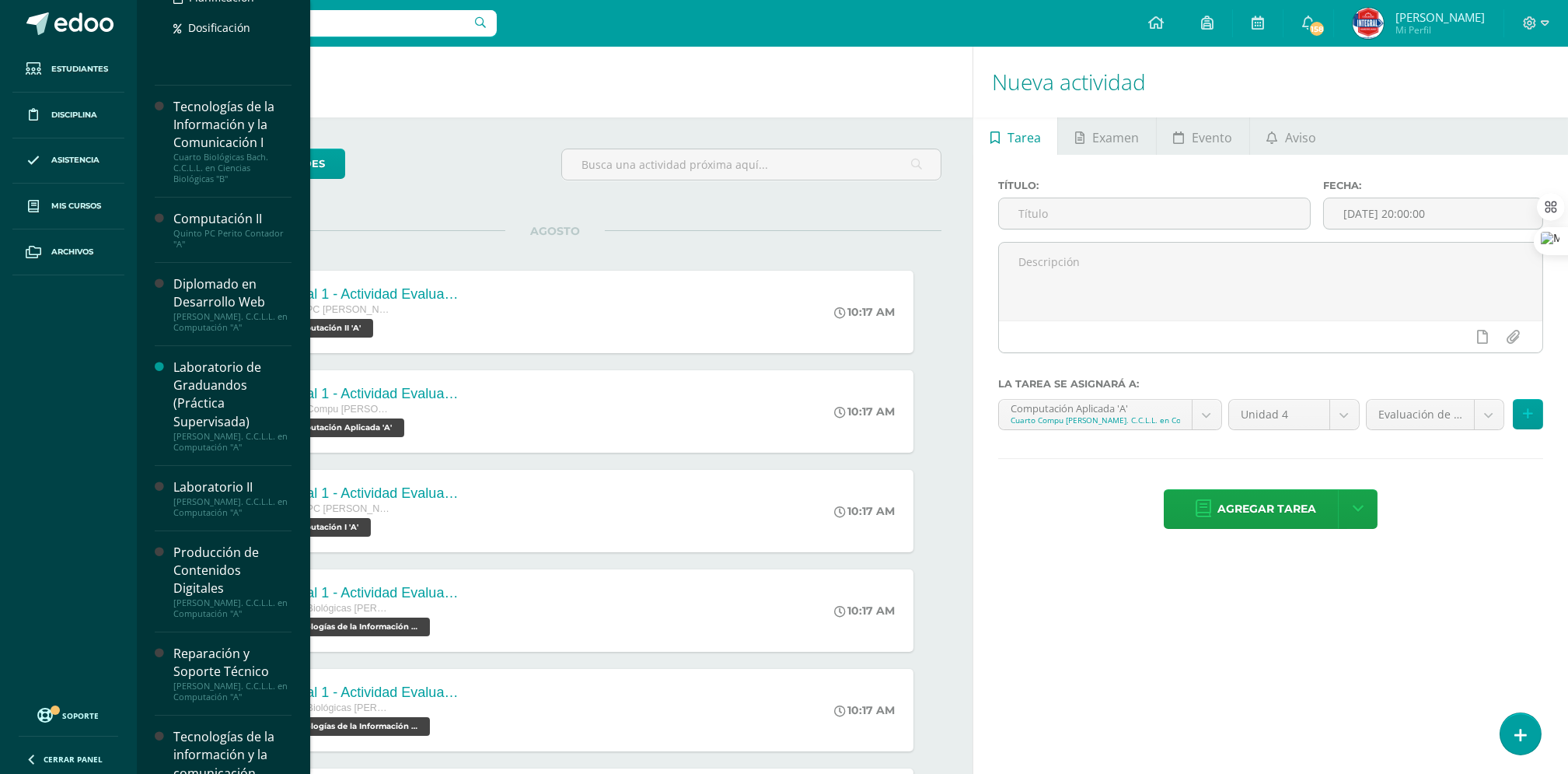
scroll to position [772, 0]
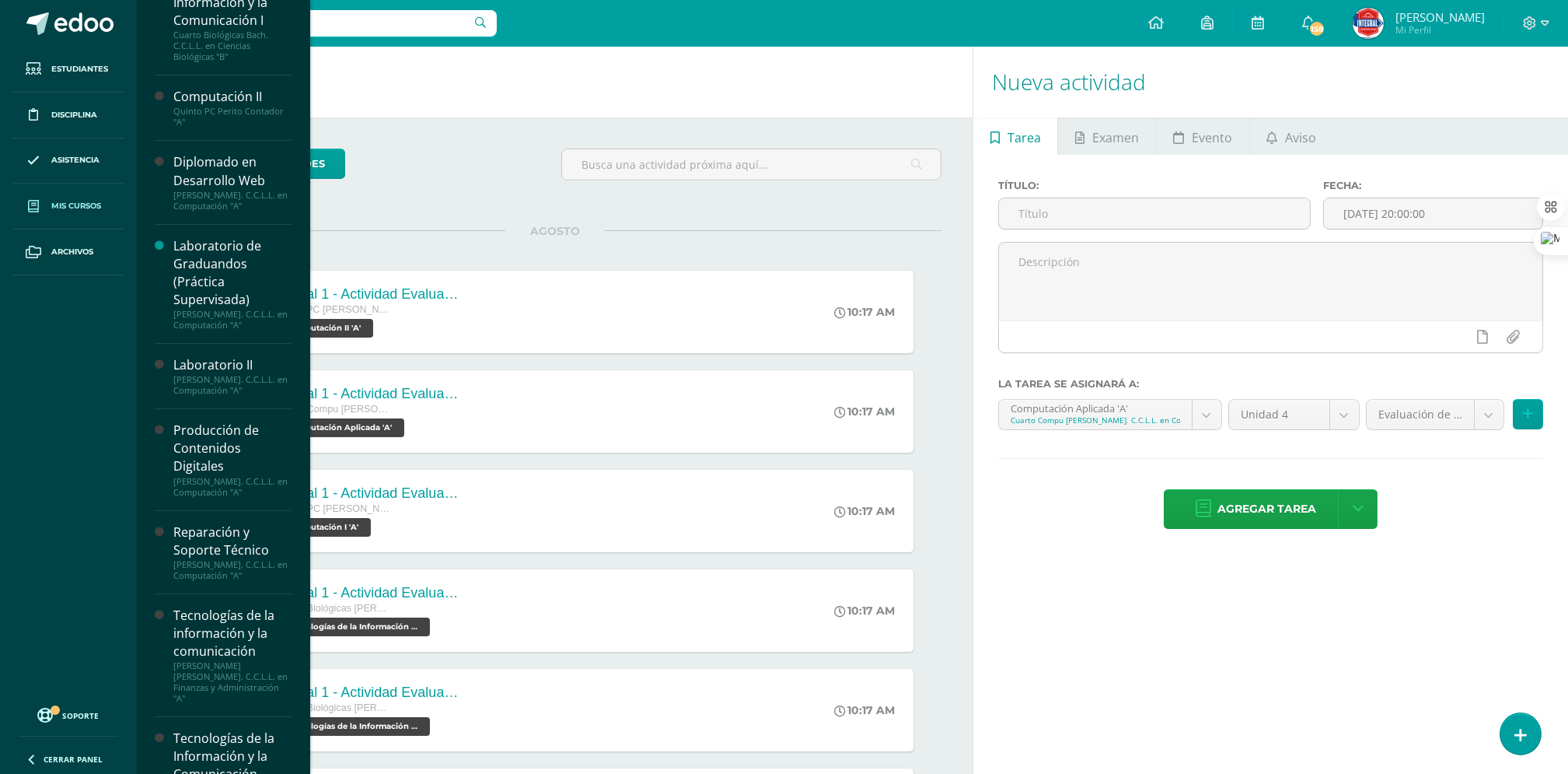
drag, startPoint x: 54, startPoint y: 203, endPoint x: 71, endPoint y: 203, distance: 17.0
click at [54, 203] on span "Mis cursos" at bounding box center [75, 206] width 49 height 13
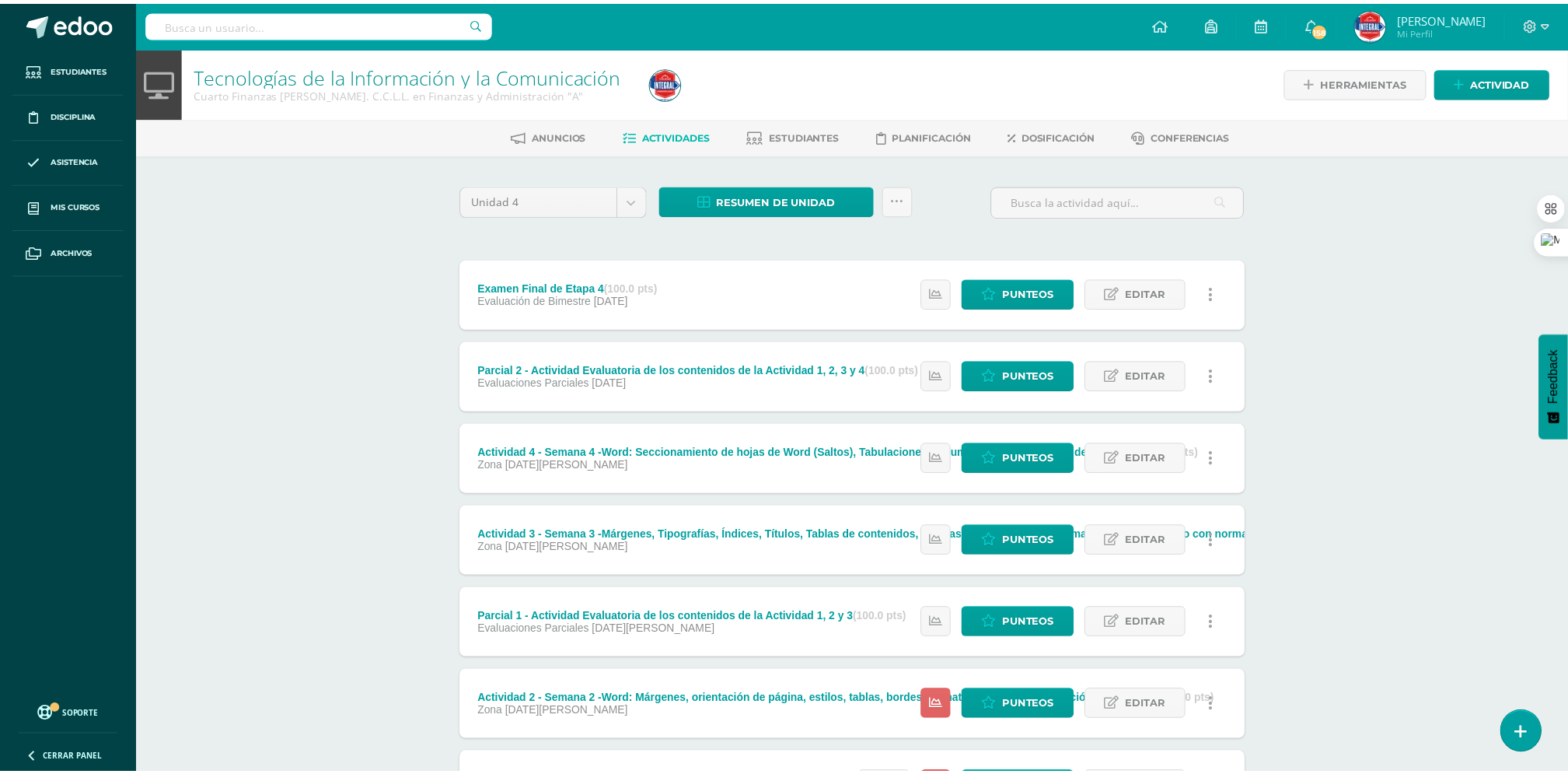
scroll to position [153, 0]
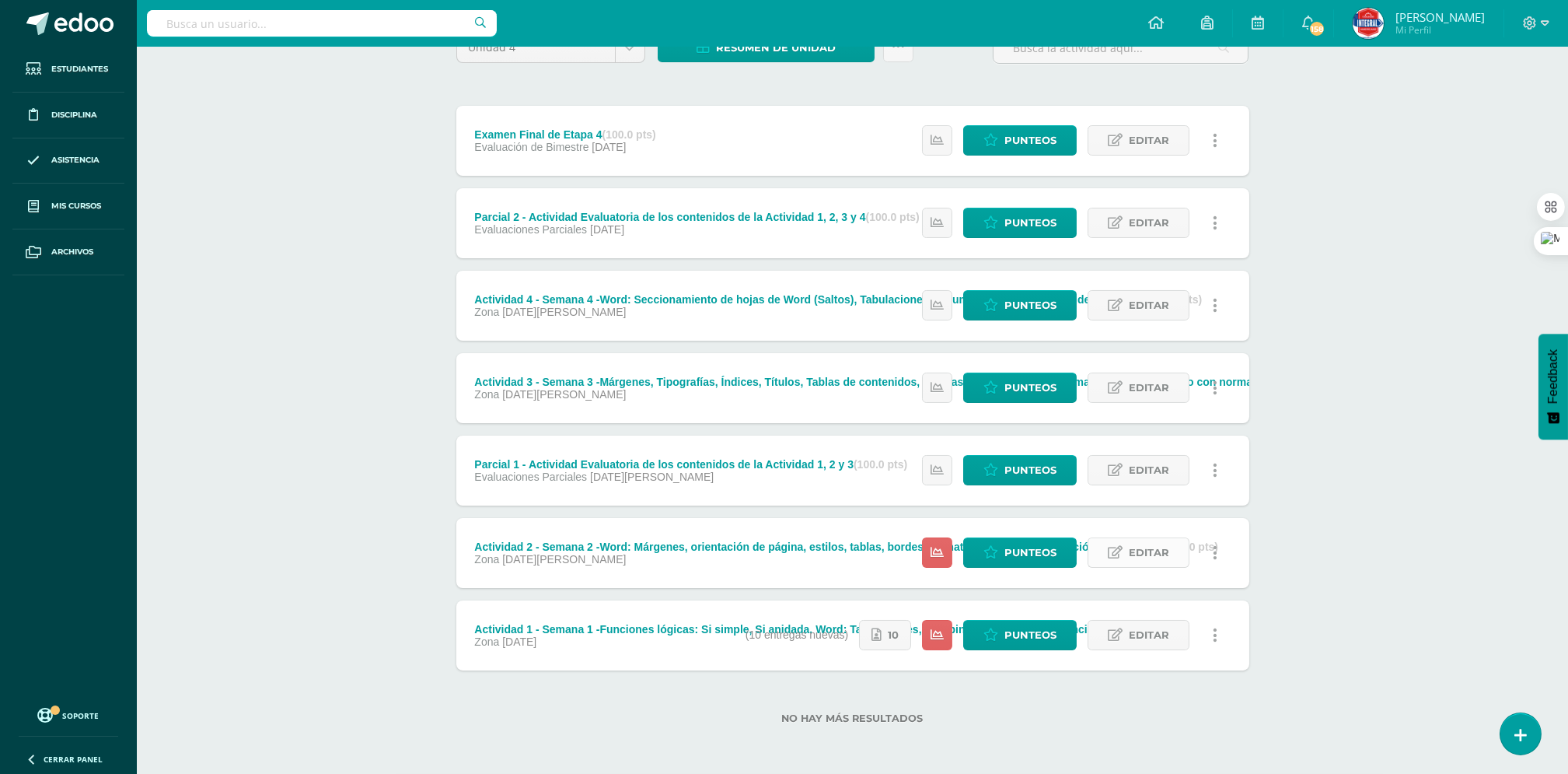
click at [1142, 552] on span "Editar" at bounding box center [1149, 552] width 40 height 29
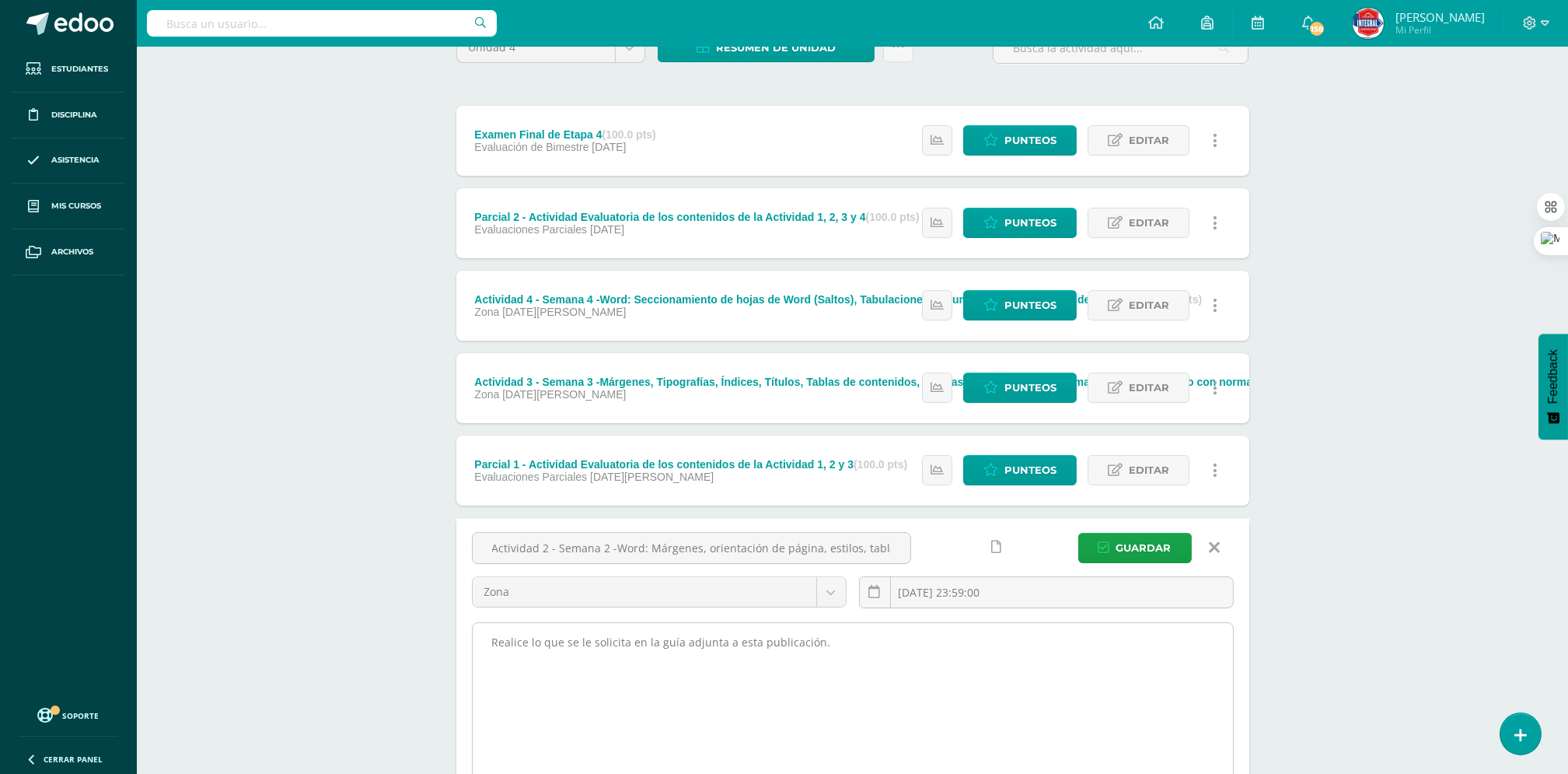
click at [732, 660] on textarea "Realice lo que se le solicita en la guía adjunta a esta publicación." at bounding box center [853, 709] width 760 height 171
click at [844, 645] on textarea "Realice lo que se le solicita en la guía adjunta a esta publicación." at bounding box center [853, 709] width 760 height 171
paste textarea "Realizar la Activad 2 del curso de Tecnología de la Información y Comunicación …"
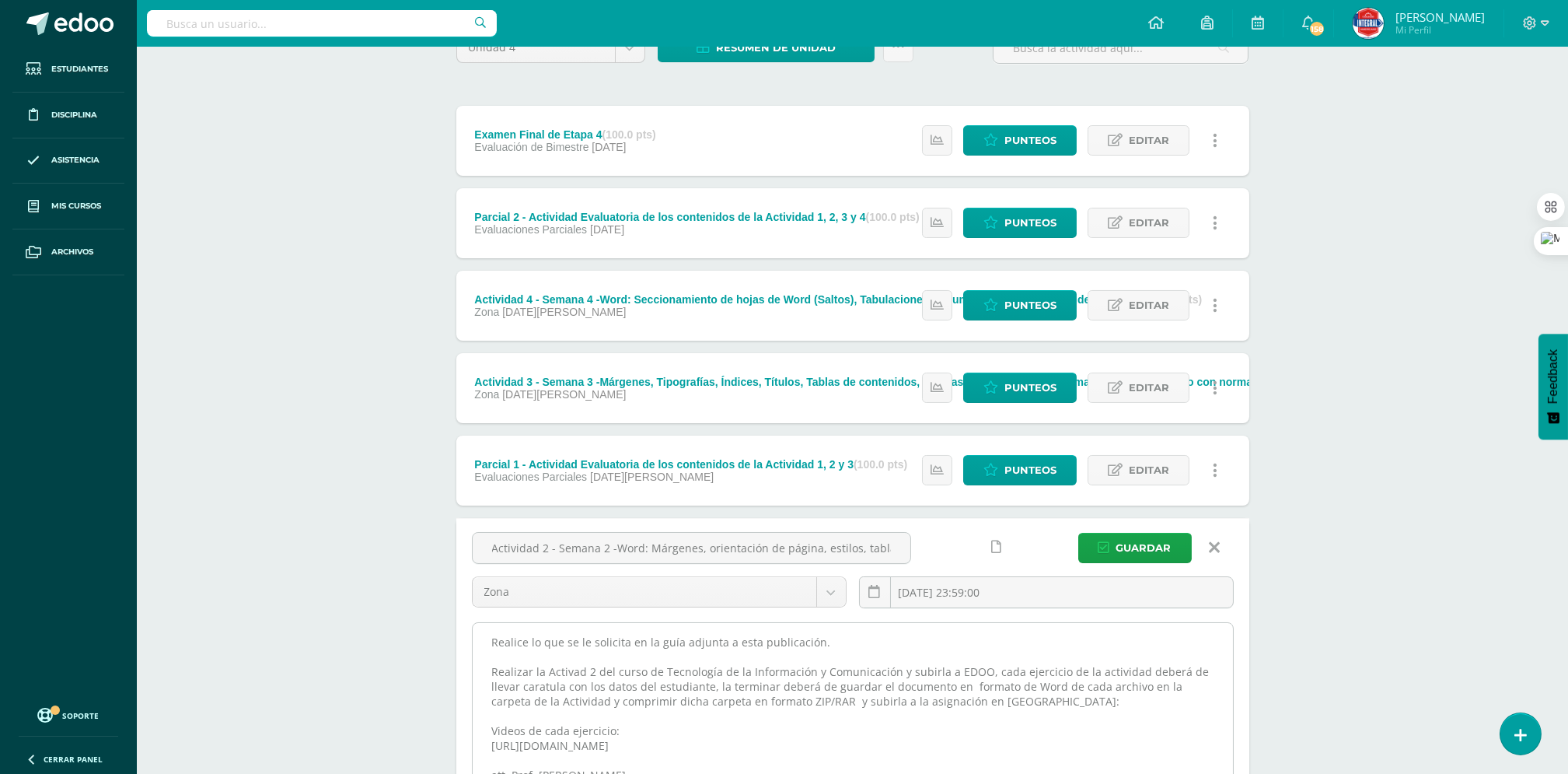
scroll to position [163, 0]
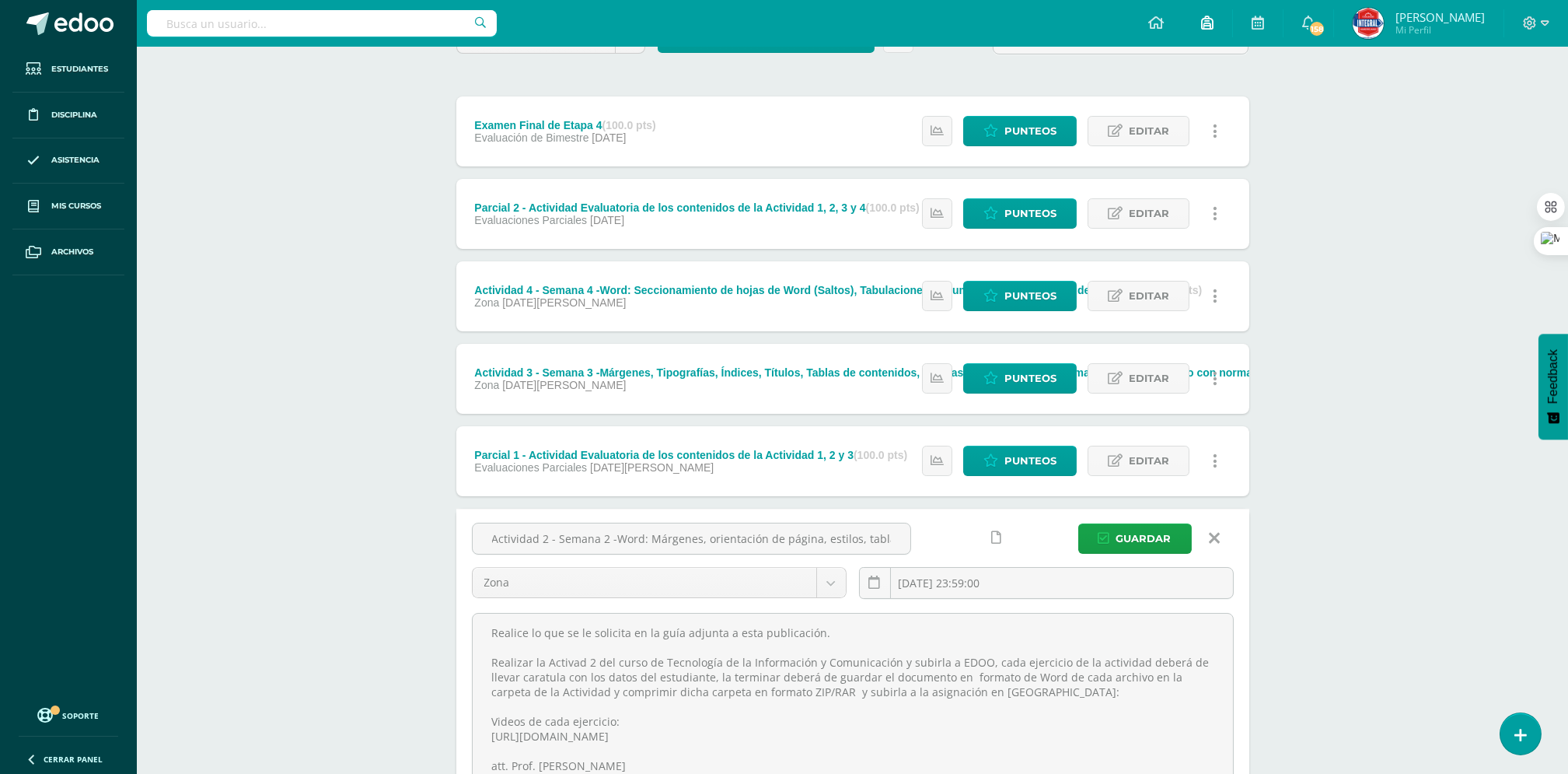
type textarea "Realice lo que se le solicita en la guía adjunta a esta publicación. Realizar l…"
click at [1148, 540] on span "Guardar" at bounding box center [1144, 538] width 55 height 29
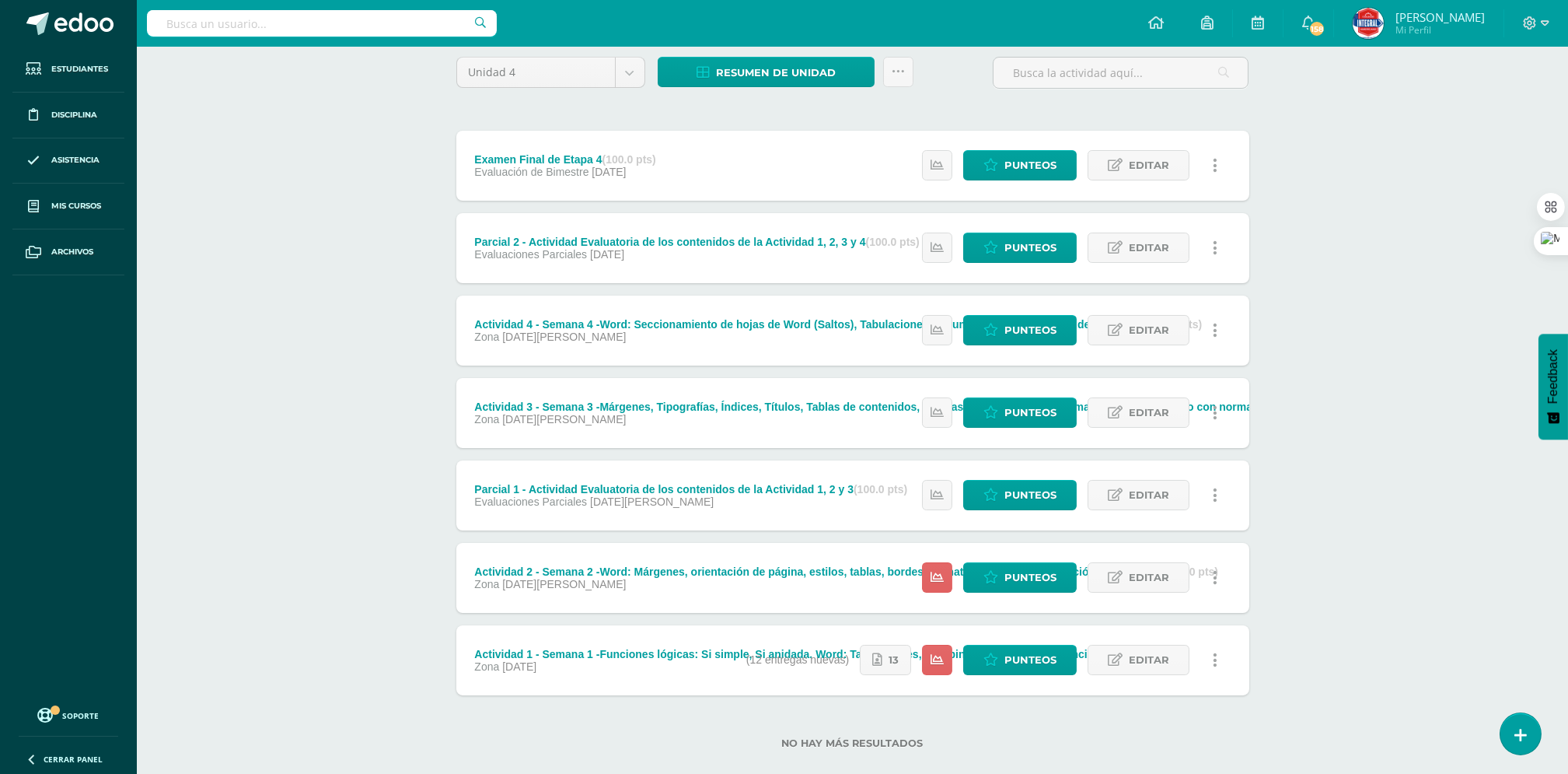
scroll to position [153, 0]
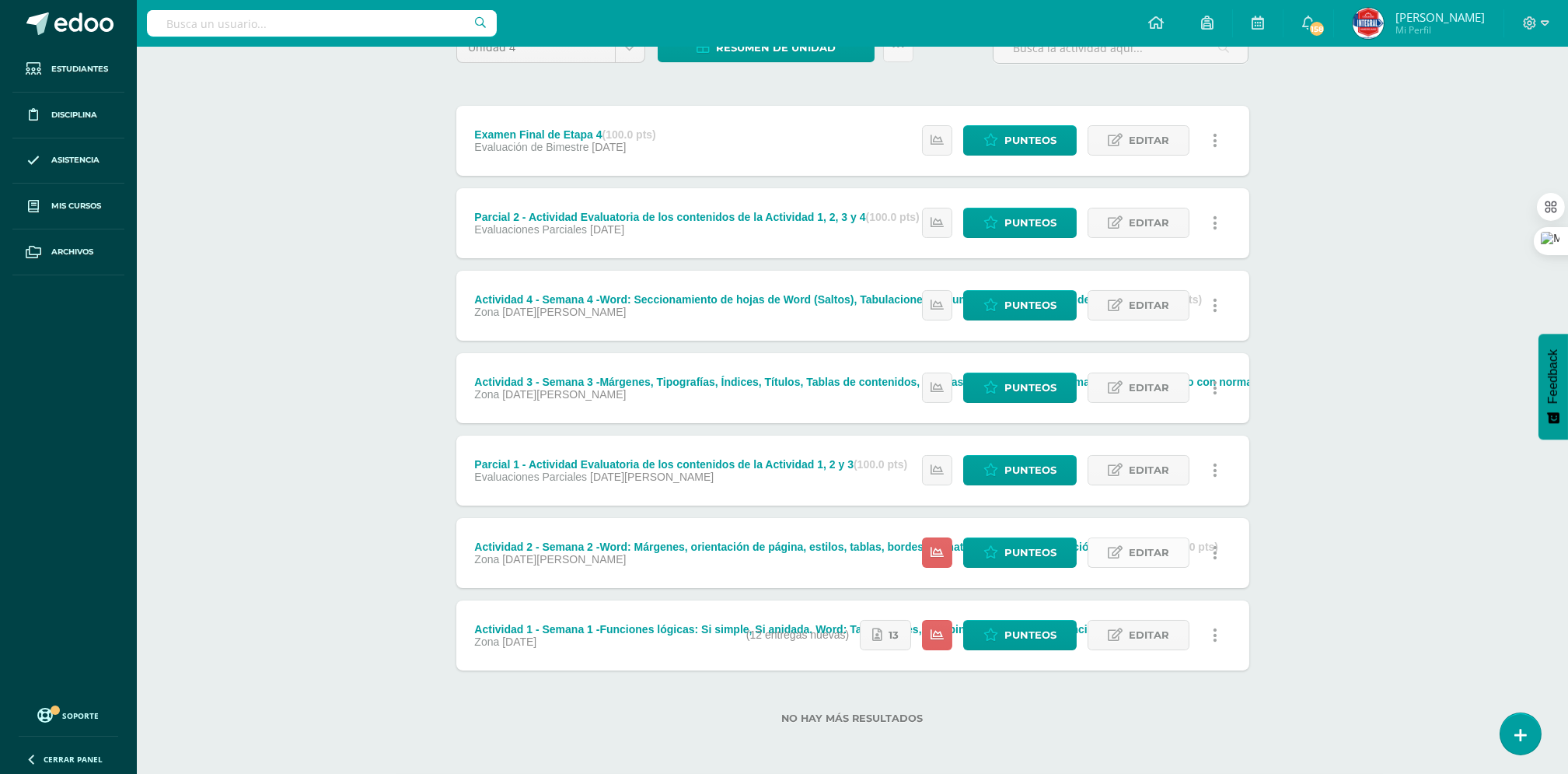
click at [1133, 564] on span "Editar" at bounding box center [1149, 552] width 40 height 29
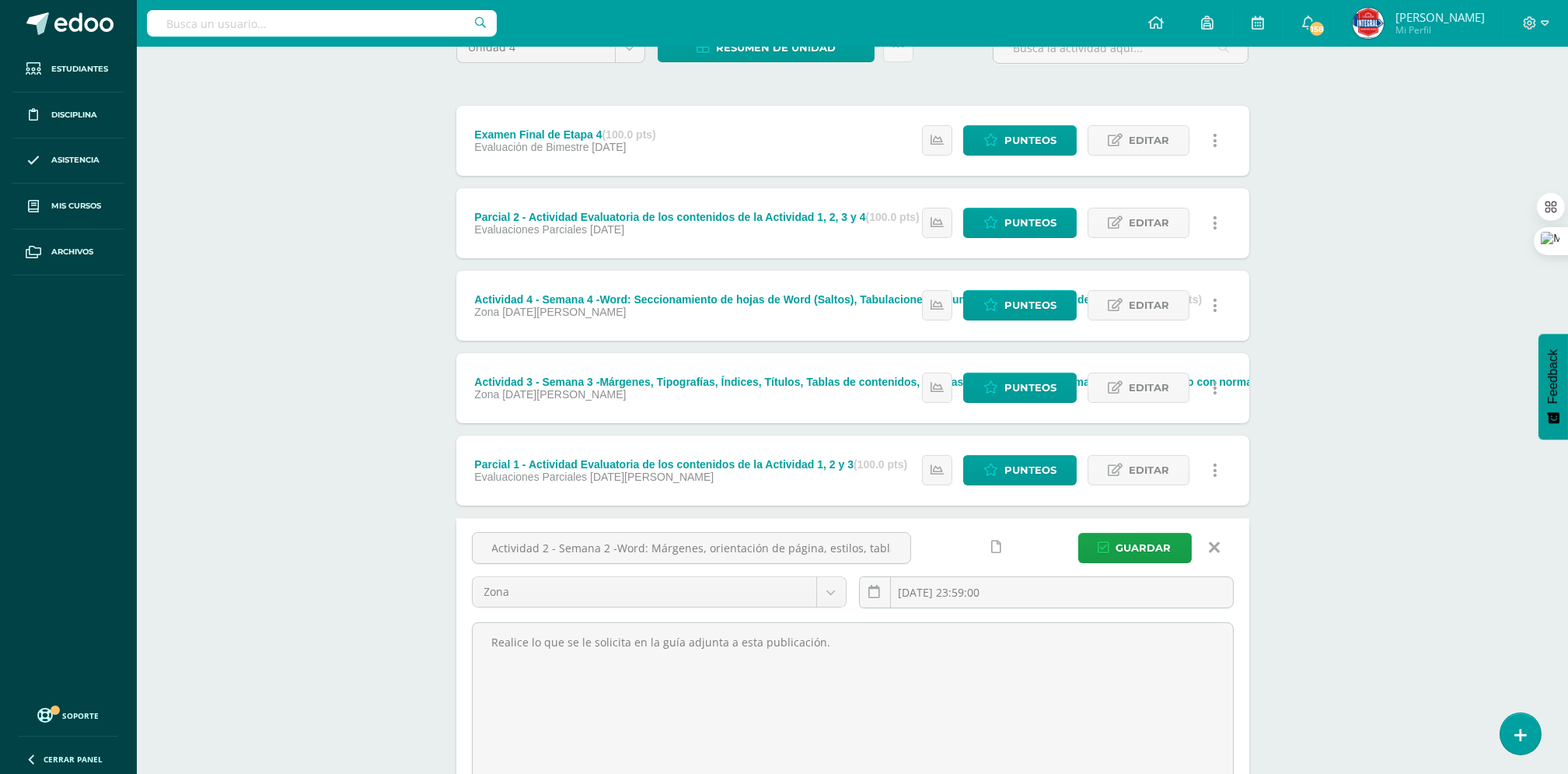
click at [997, 545] on icon at bounding box center [997, 547] width 10 height 13
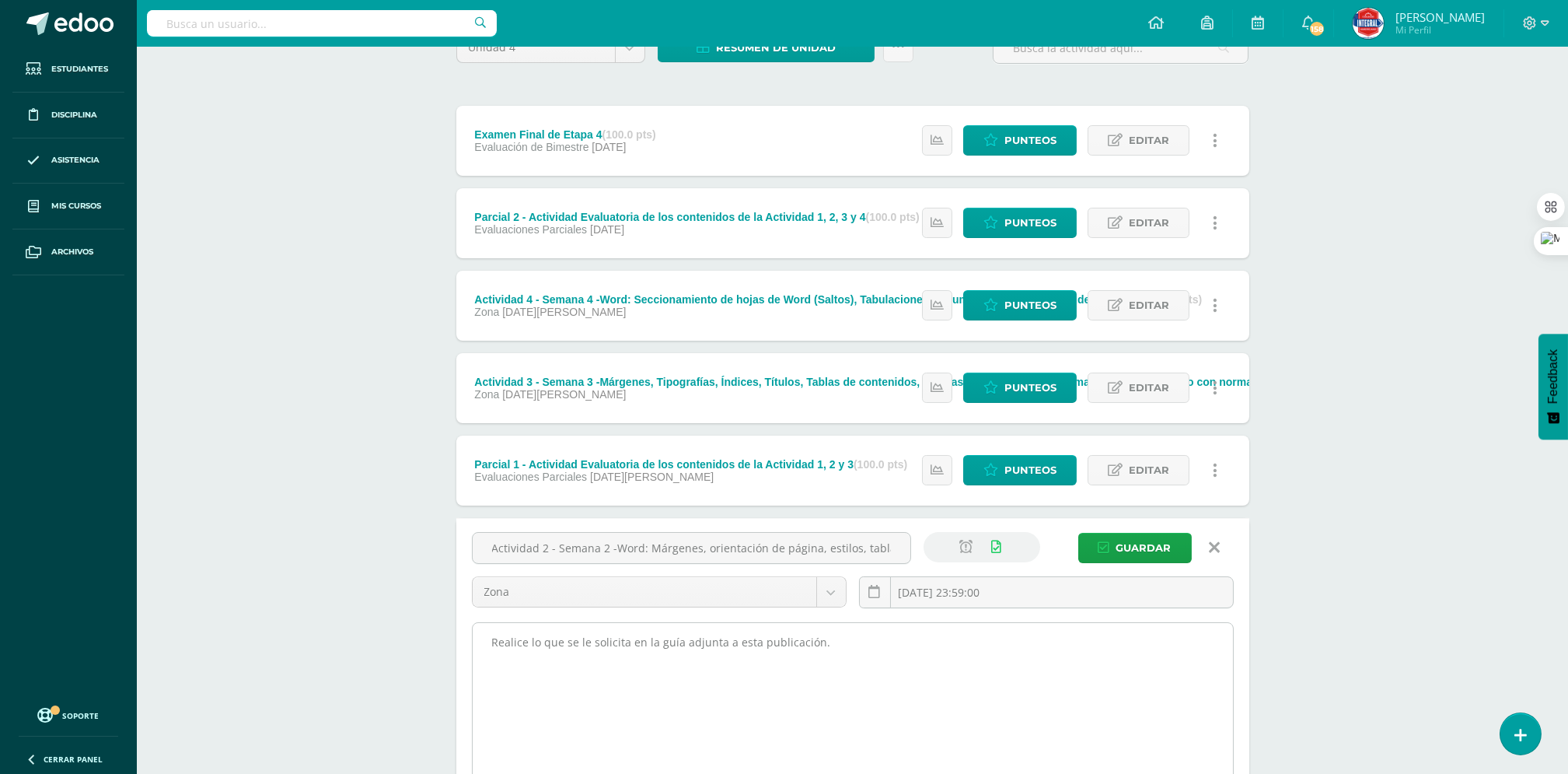
click at [741, 651] on textarea "Realice lo que se le solicita en la guía adjunta a esta publicación." at bounding box center [853, 709] width 760 height 171
click at [738, 655] on textarea "Realice lo que se le solicita en la guía adjunta a esta publicación." at bounding box center [853, 709] width 760 height 171
click at [852, 644] on textarea "Realice lo que se le solicita en la guía adjunta a esta publicación." at bounding box center [853, 709] width 760 height 171
paste textarea "Realizar la Activad 2 del curso de Tecnología de la Información y Comunicación …"
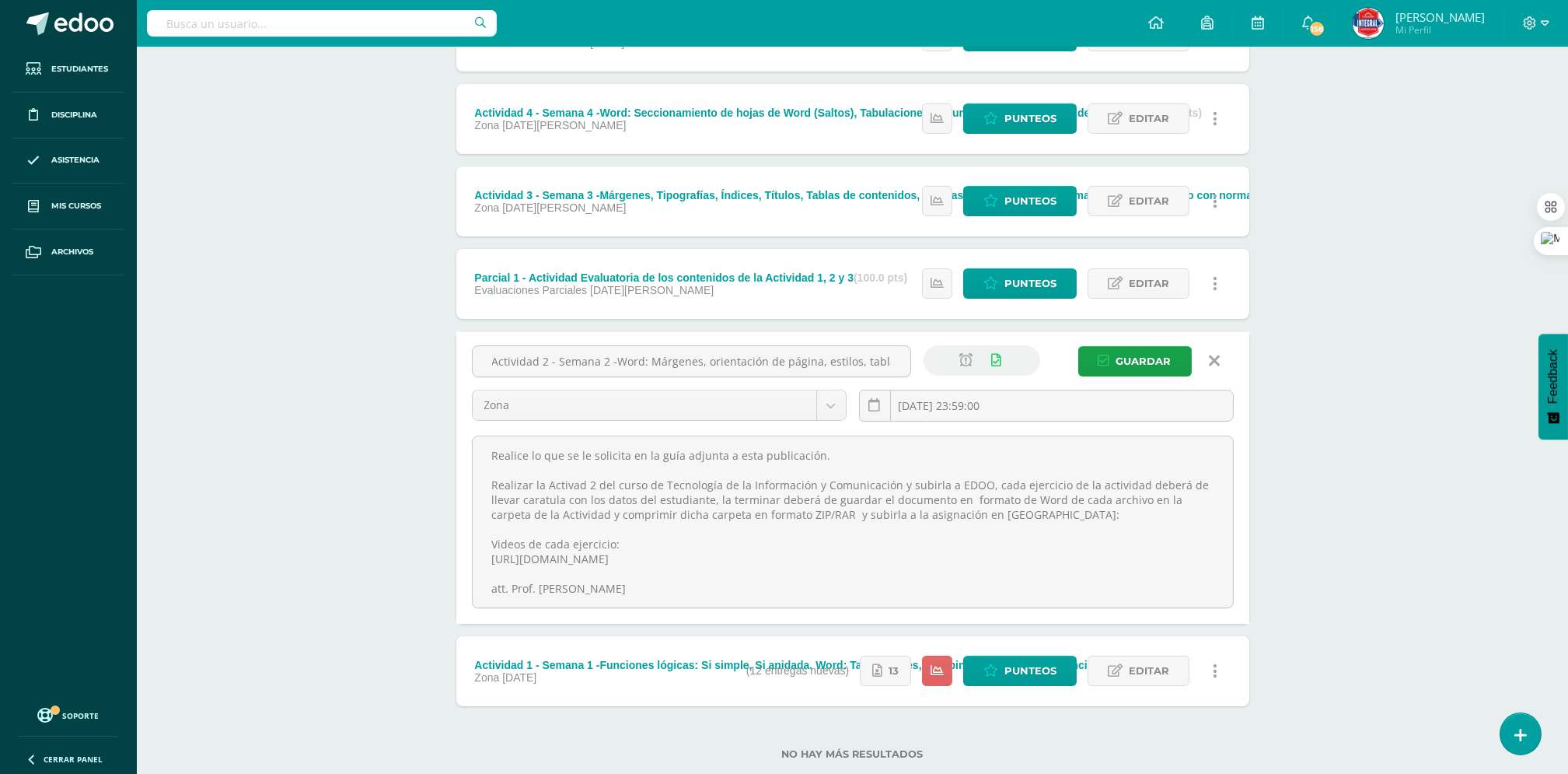
scroll to position [376, 0]
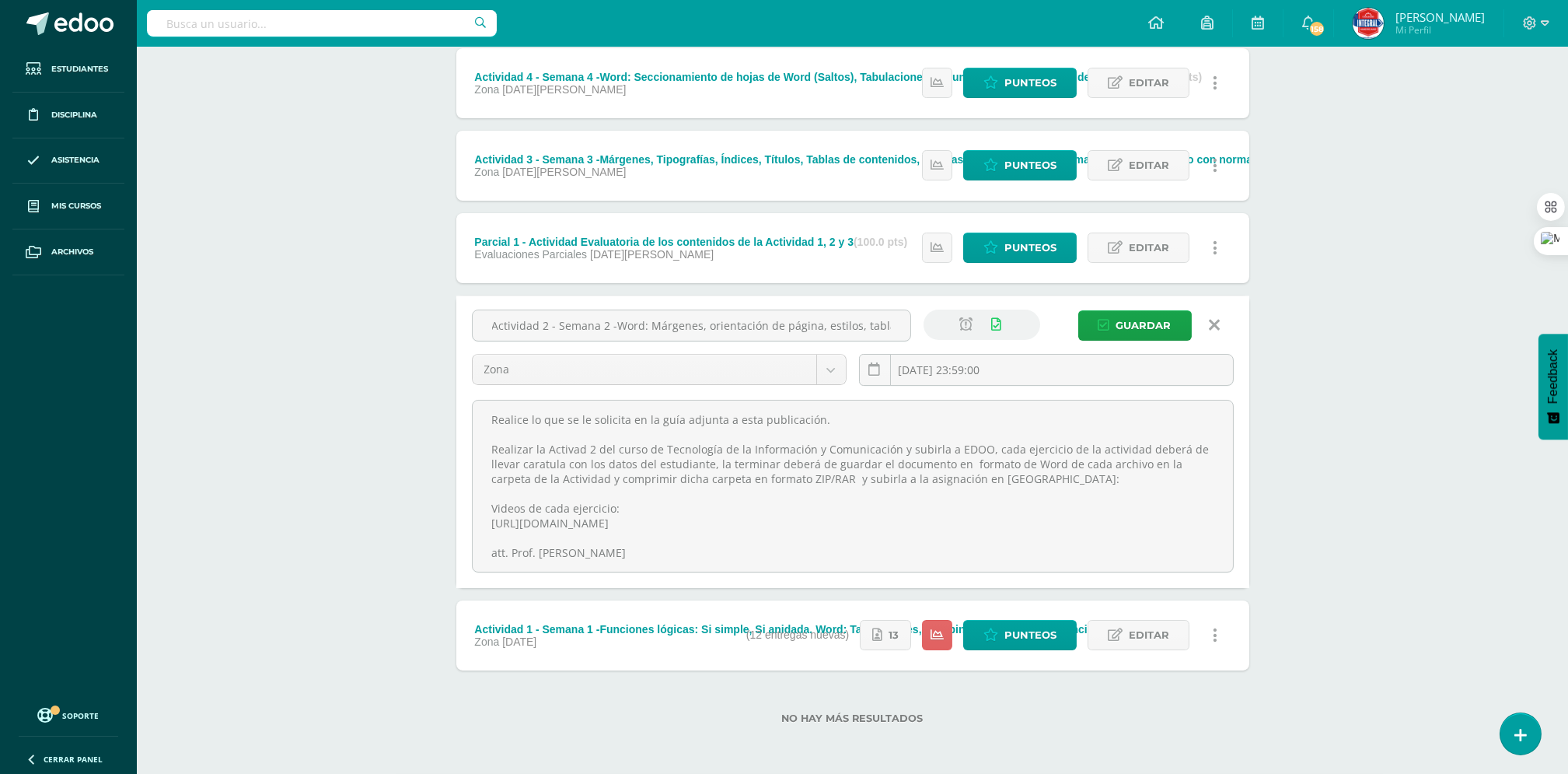
type textarea "Realice lo que se le solicita en la guía adjunta a esta publicación. Realizar l…"
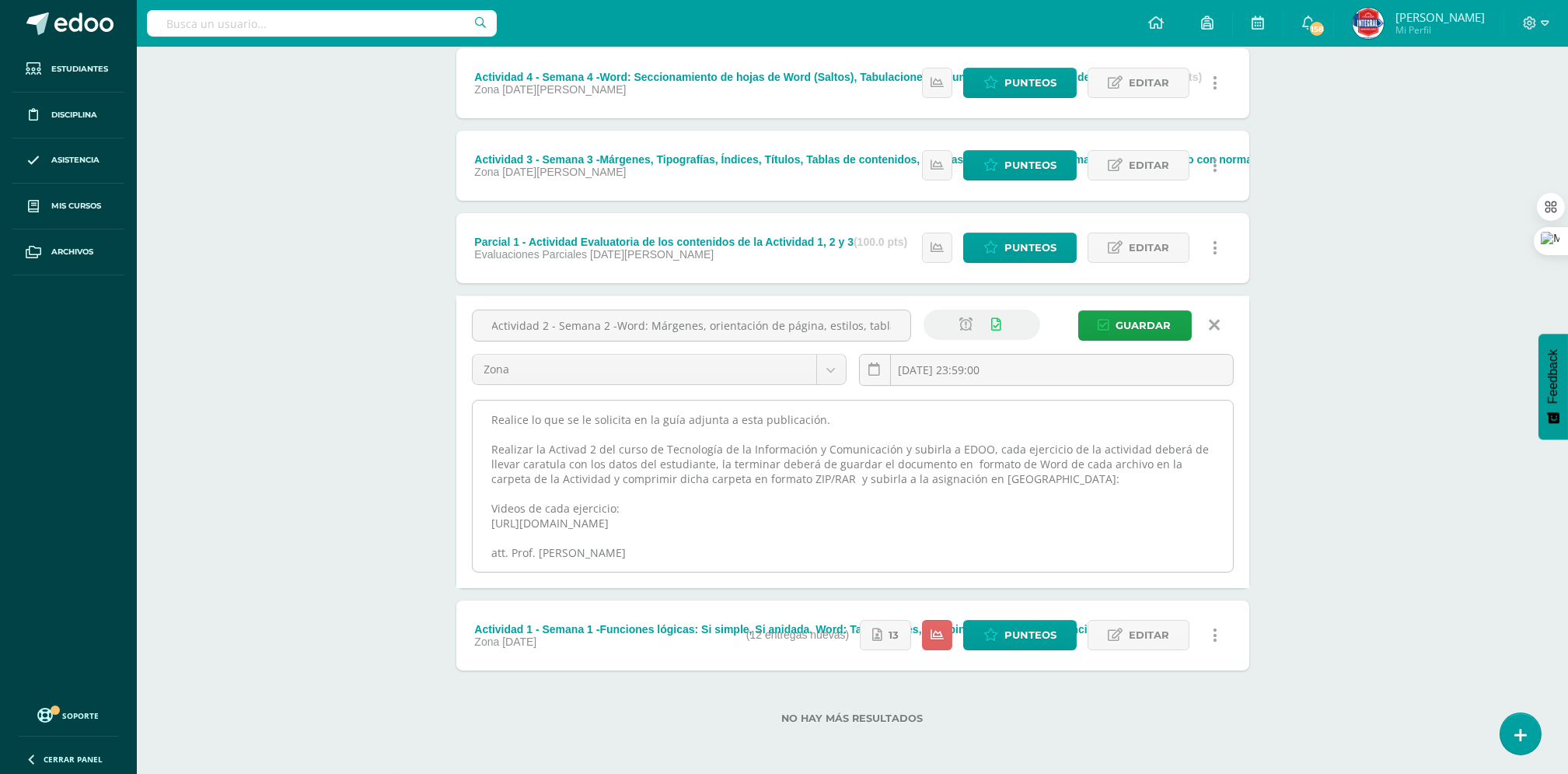
scroll to position [2, 0]
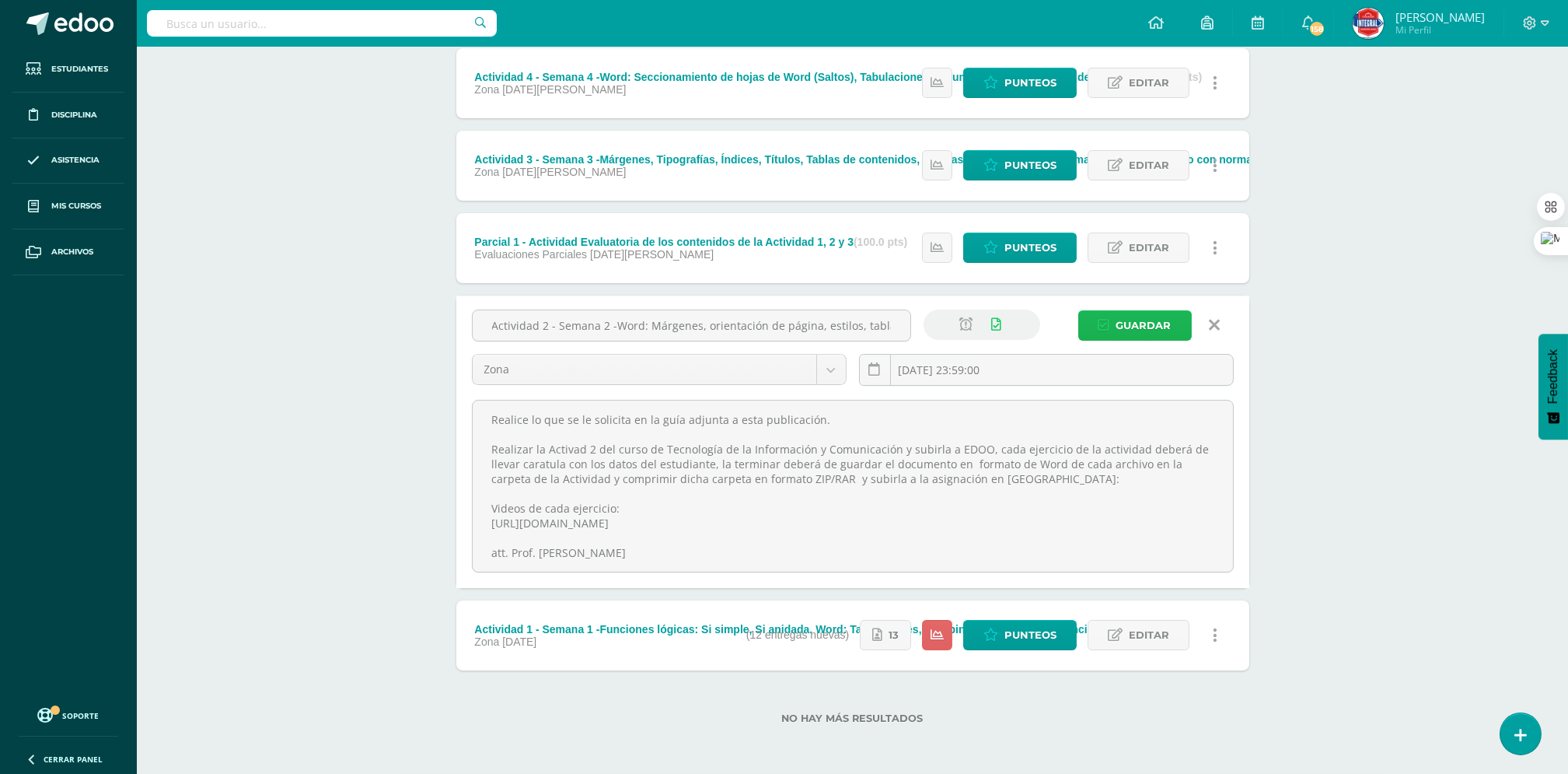
click at [1149, 323] on span "Guardar" at bounding box center [1144, 325] width 55 height 29
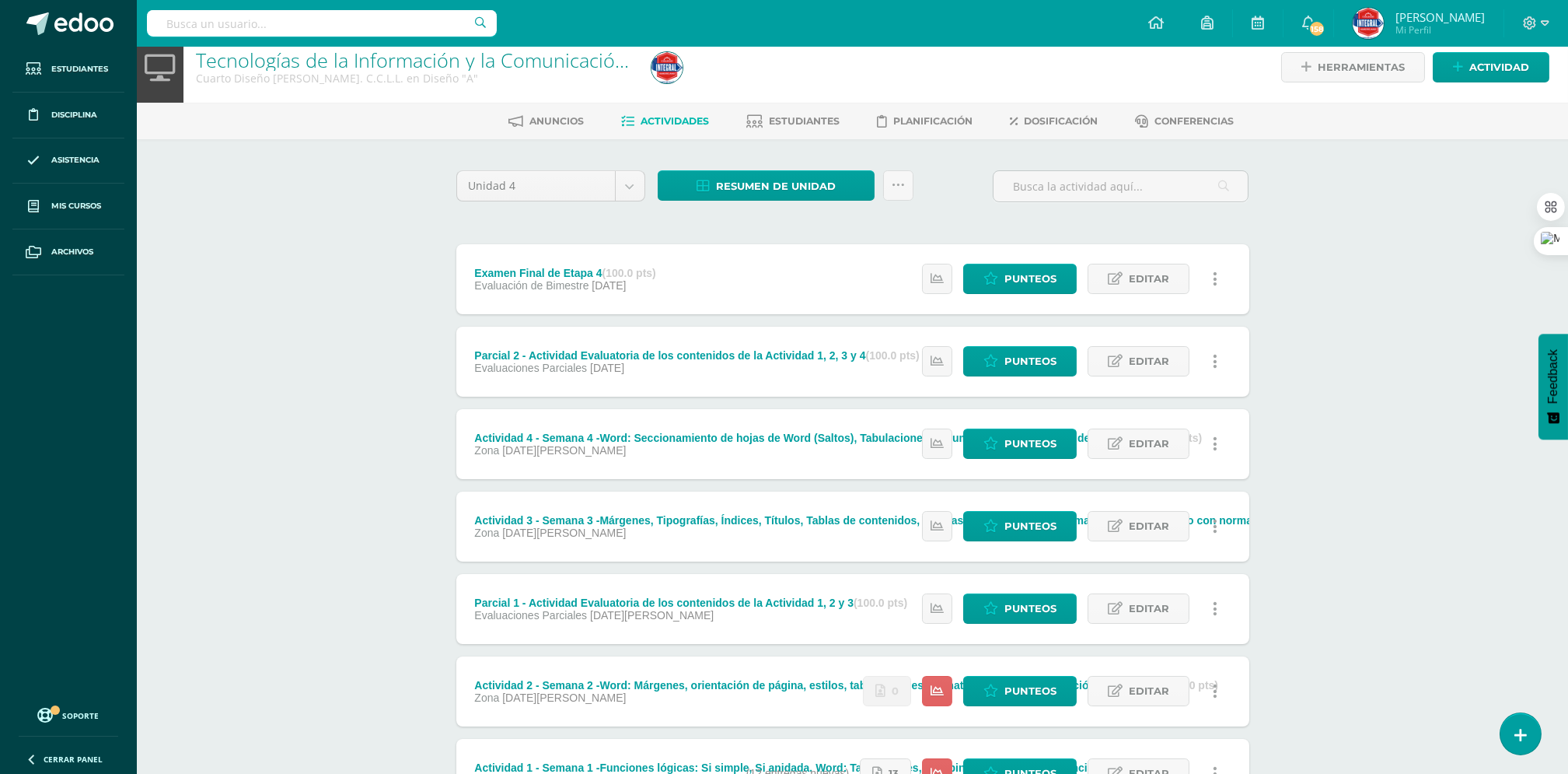
scroll to position [153, 0]
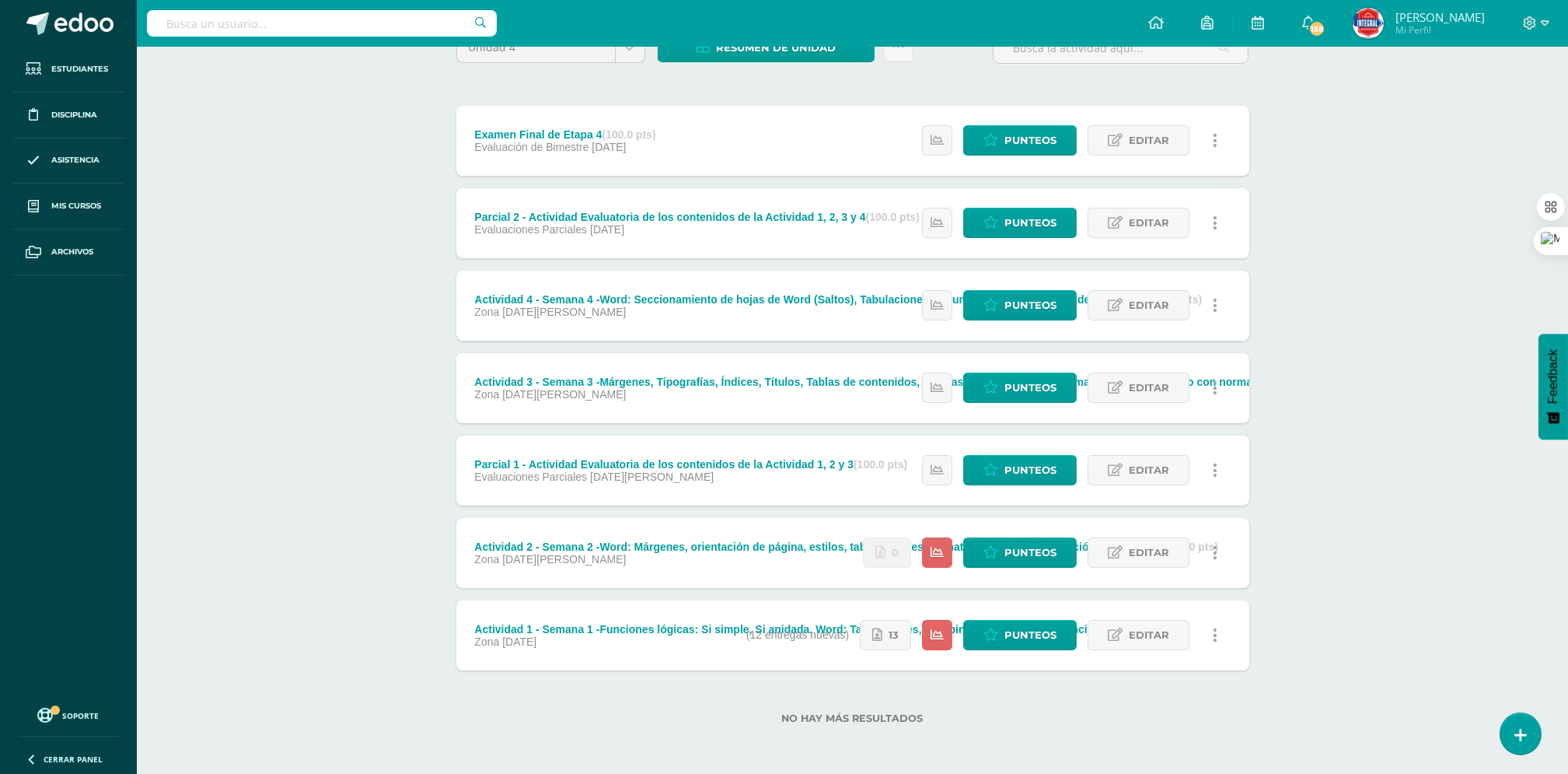
click at [1216, 558] on icon at bounding box center [1215, 553] width 5 height 17
click at [1170, 607] on link "Mostrar" at bounding box center [1185, 603] width 159 height 24
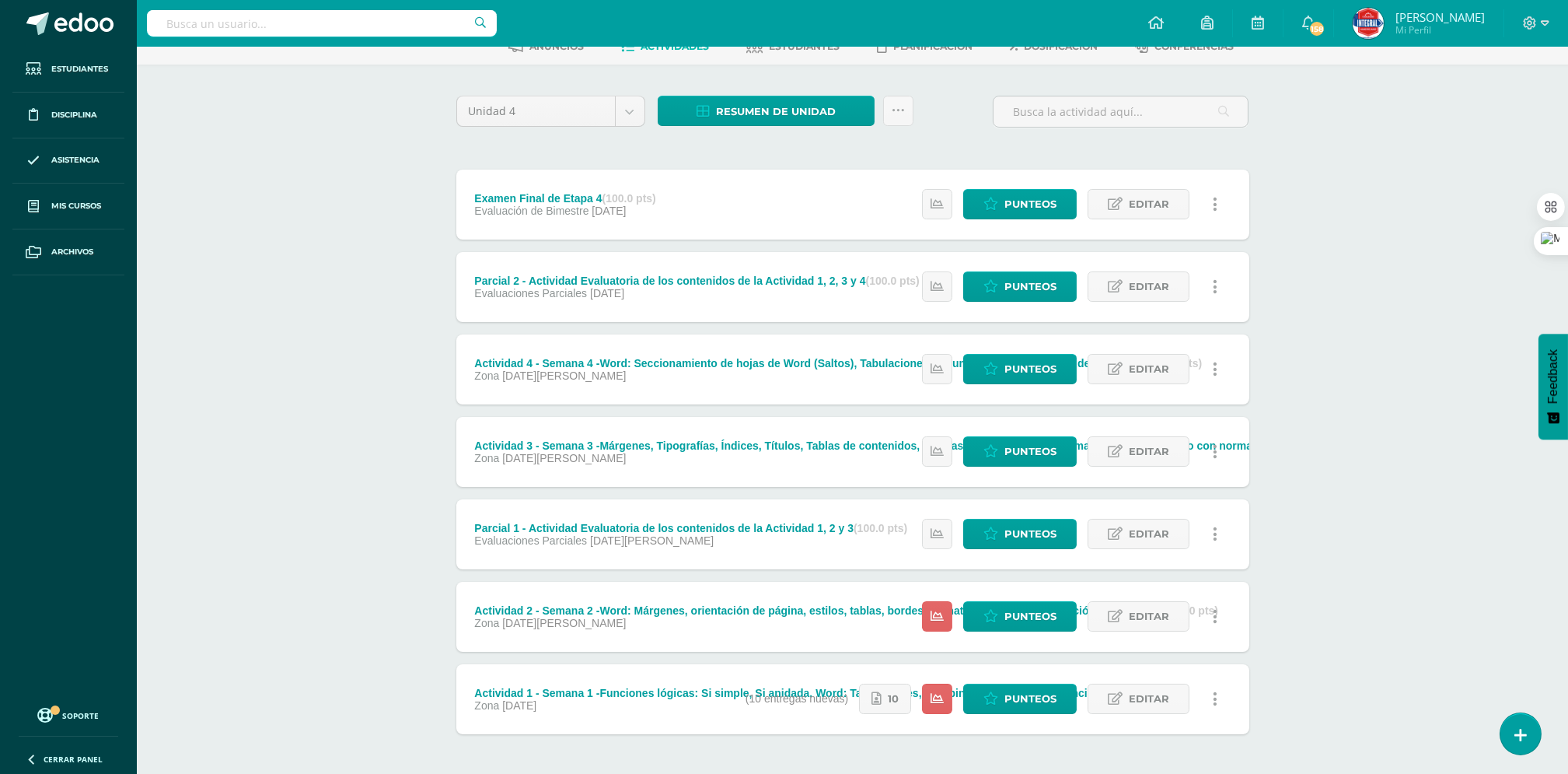
scroll to position [153, 0]
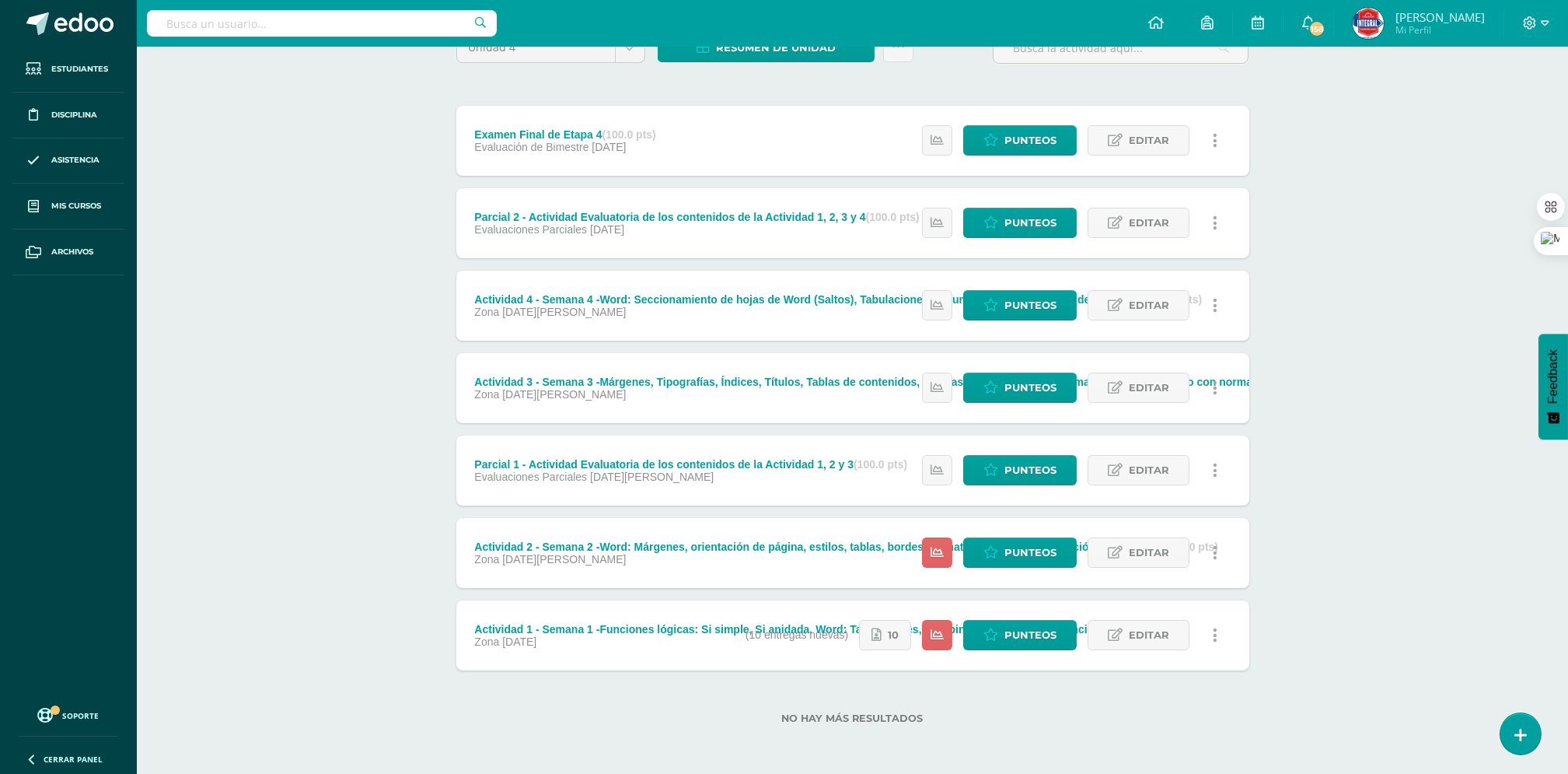
click at [1214, 557] on icon at bounding box center [1215, 553] width 5 height 17
click at [1173, 598] on link "Mostrar" at bounding box center [1185, 603] width 159 height 24
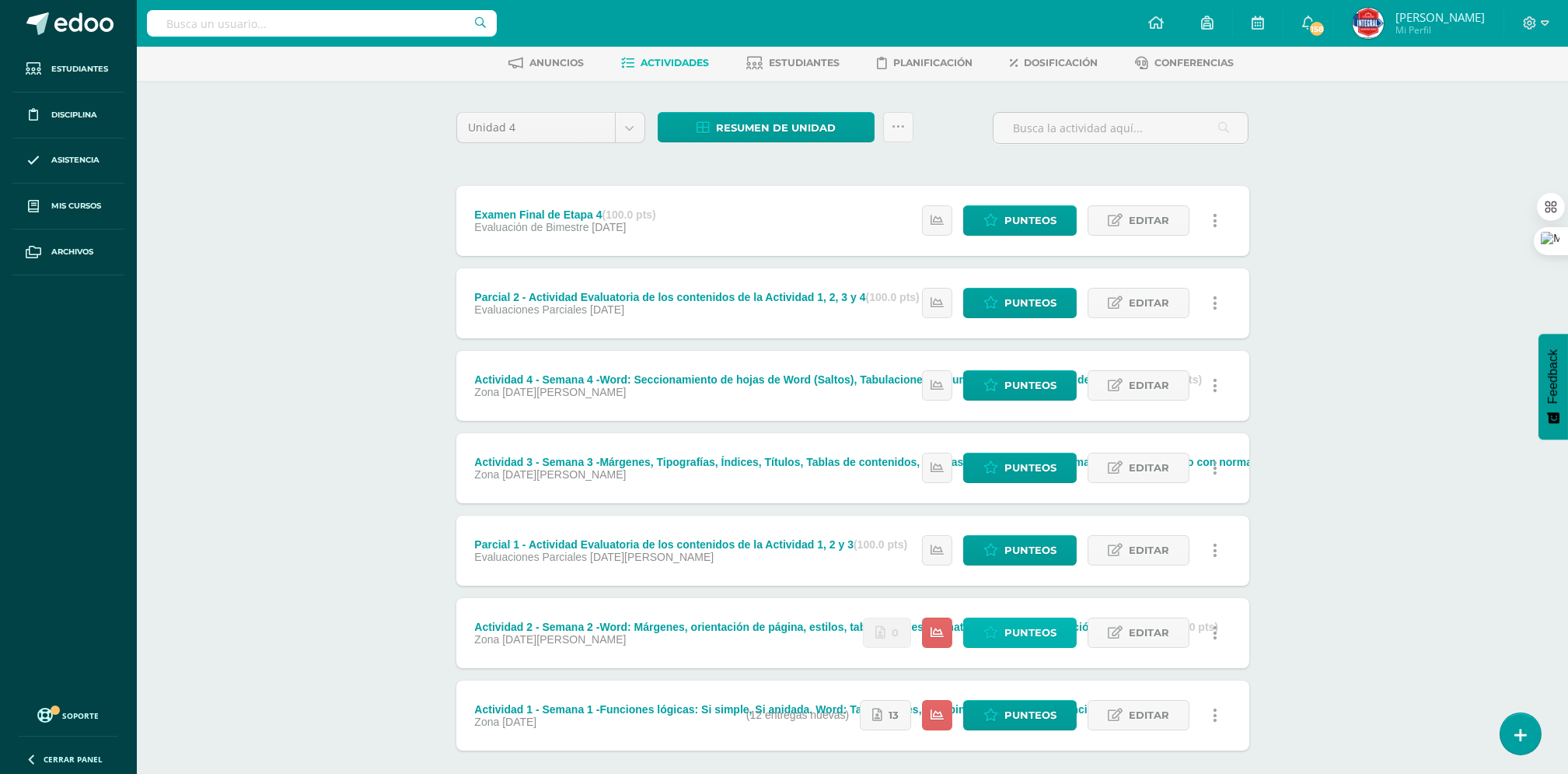
scroll to position [153, 0]
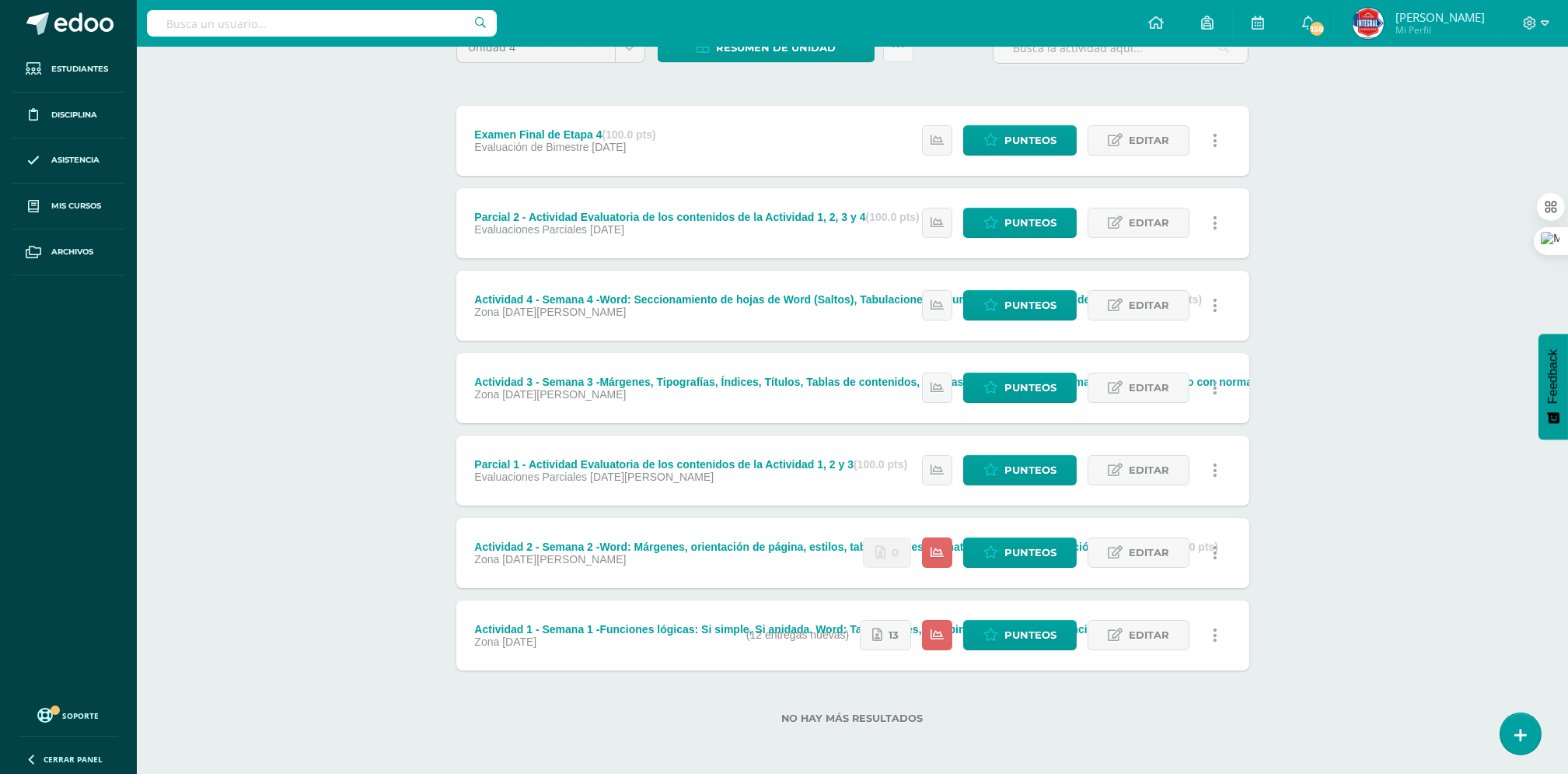
click at [1220, 552] on link at bounding box center [1215, 552] width 31 height 31
drag, startPoint x: 1168, startPoint y: 556, endPoint x: 1028, endPoint y: 548, distance: 140.2
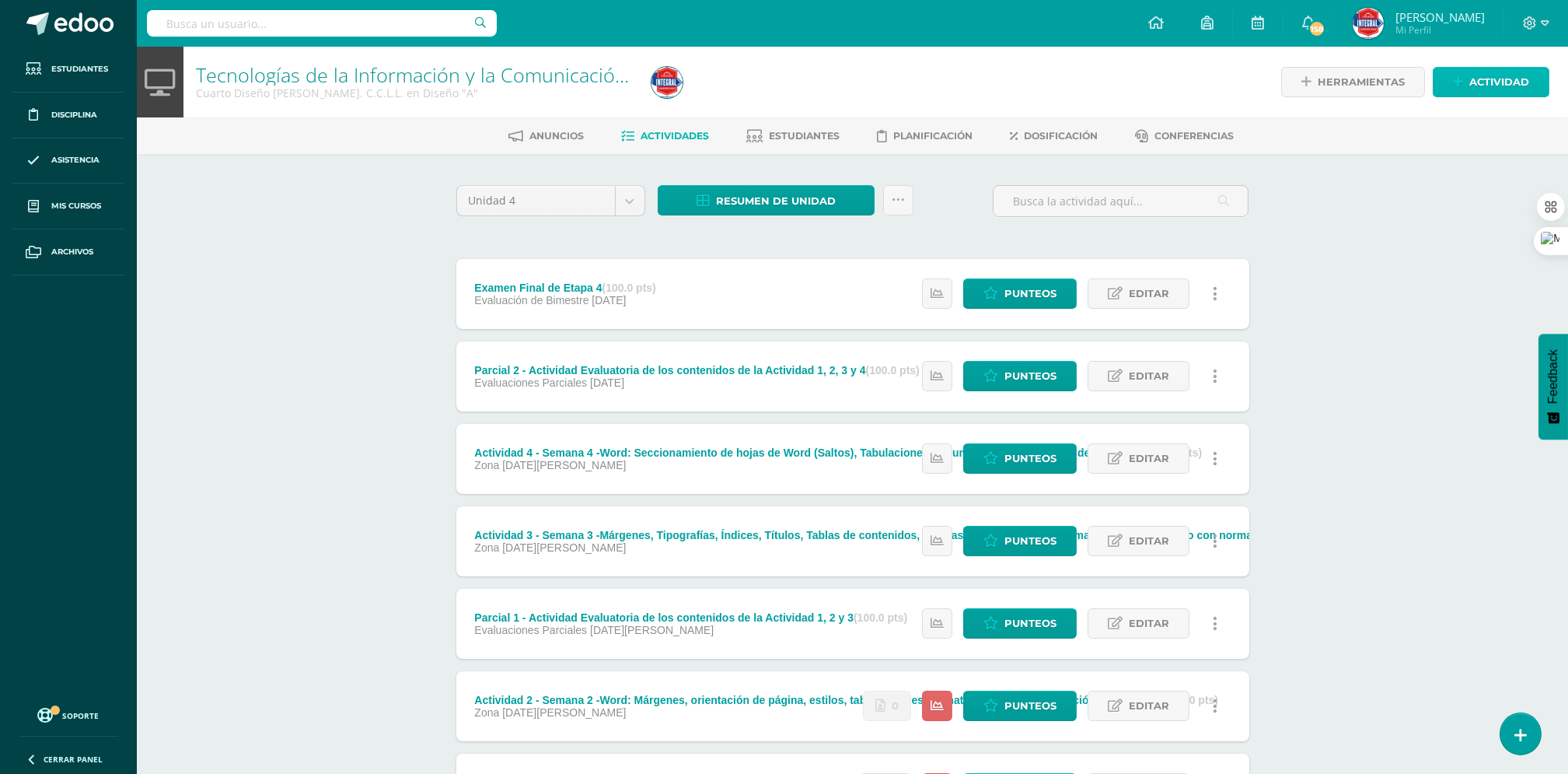
click at [1450, 87] on link "Actividad" at bounding box center [1491, 82] width 116 height 31
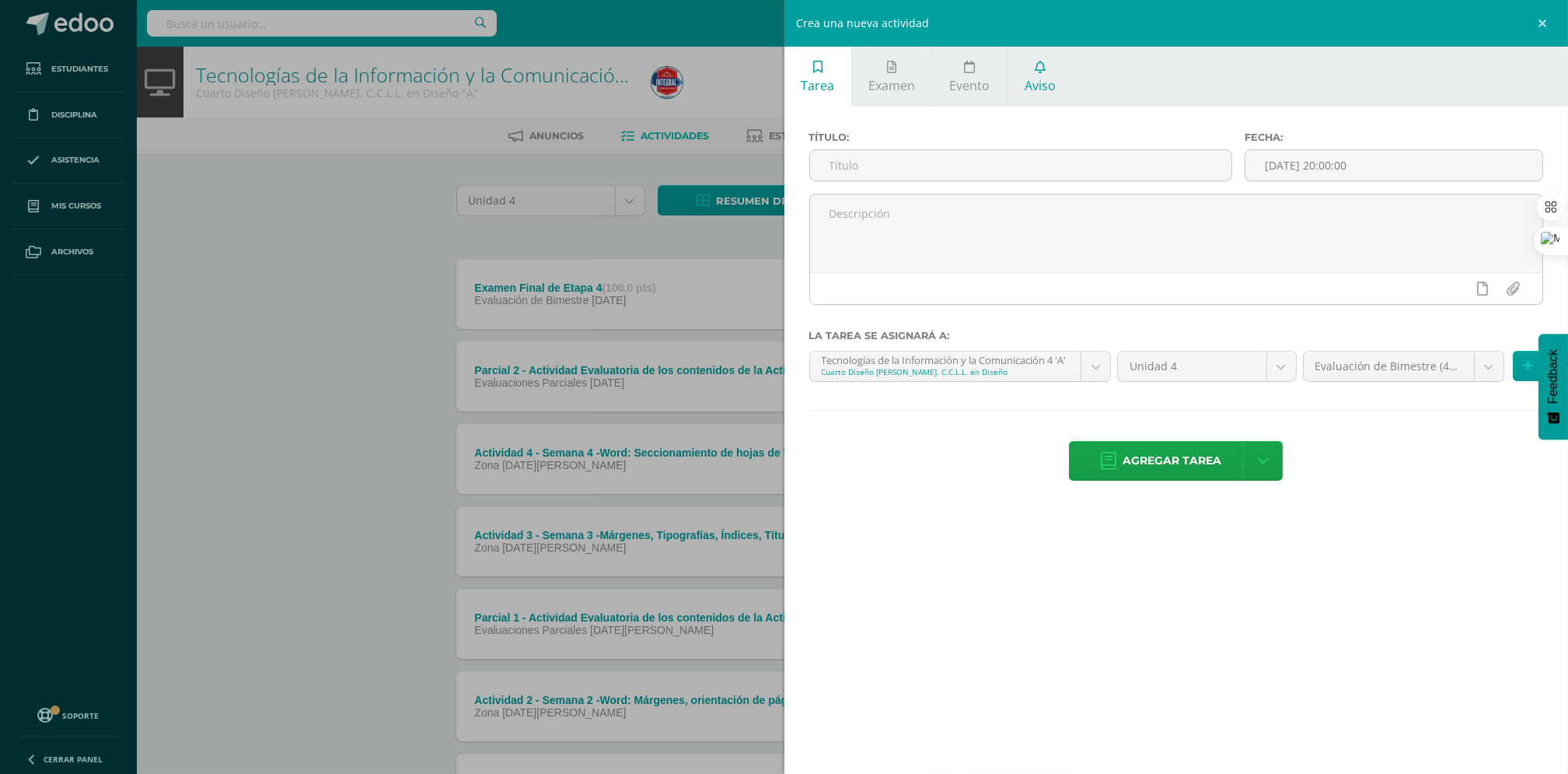
click at [1024, 84] on span "Aviso" at bounding box center [1040, 86] width 31 height 17
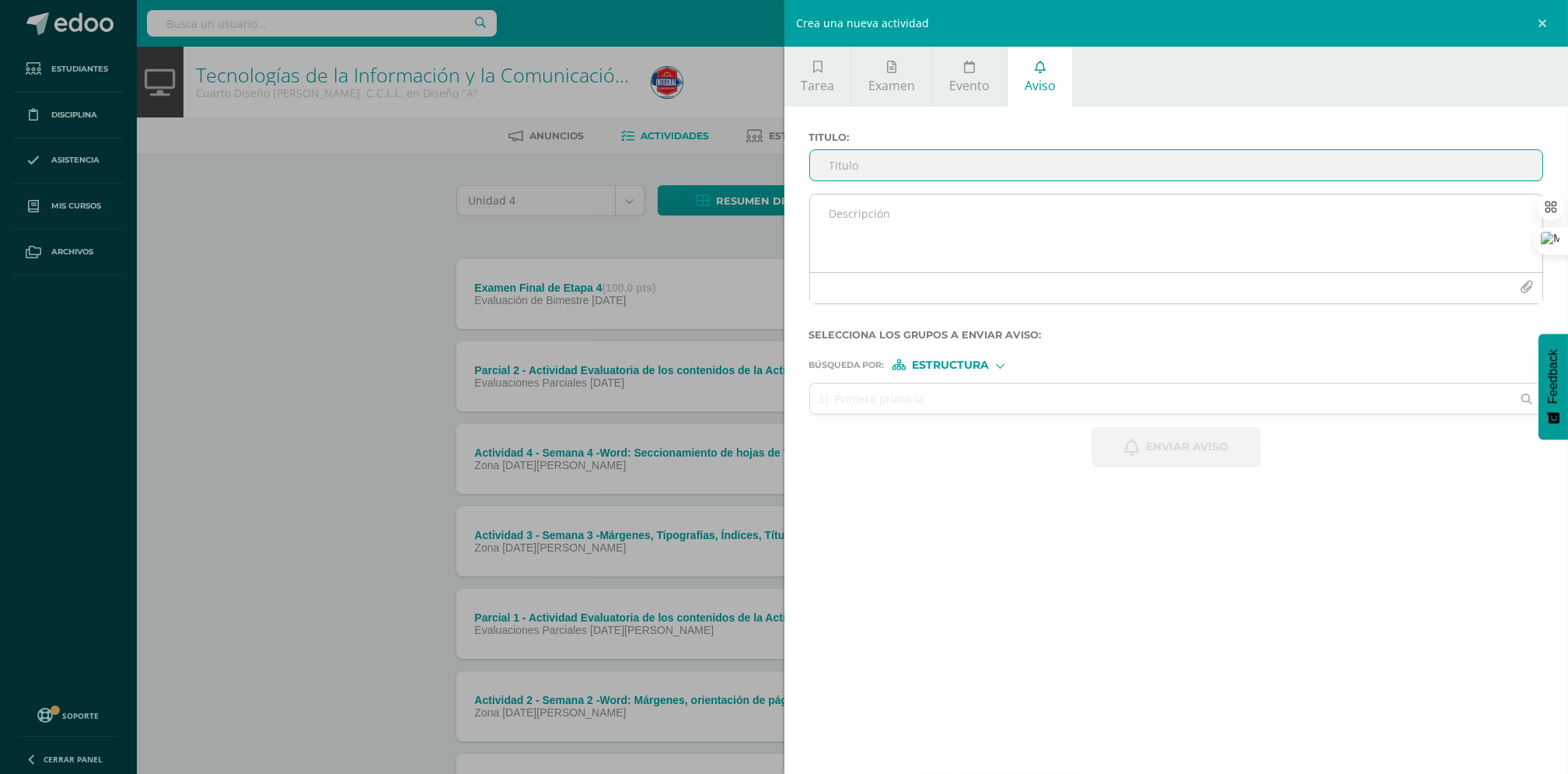
click at [839, 224] on textarea at bounding box center [1176, 233] width 733 height 78
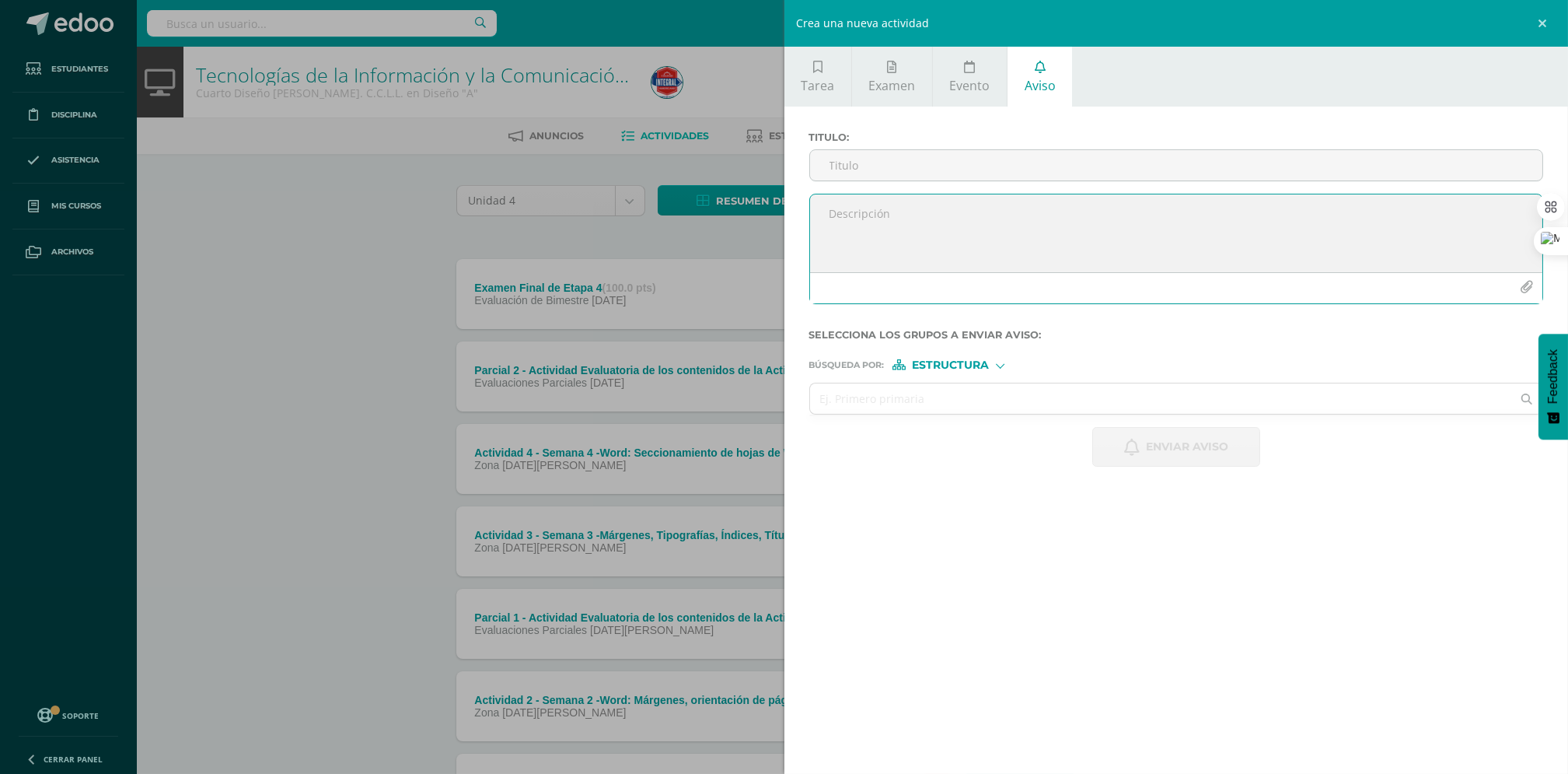
paste textarea "Realizar la Activad 2 del curso de Tecnología de la Información y Comunicación …"
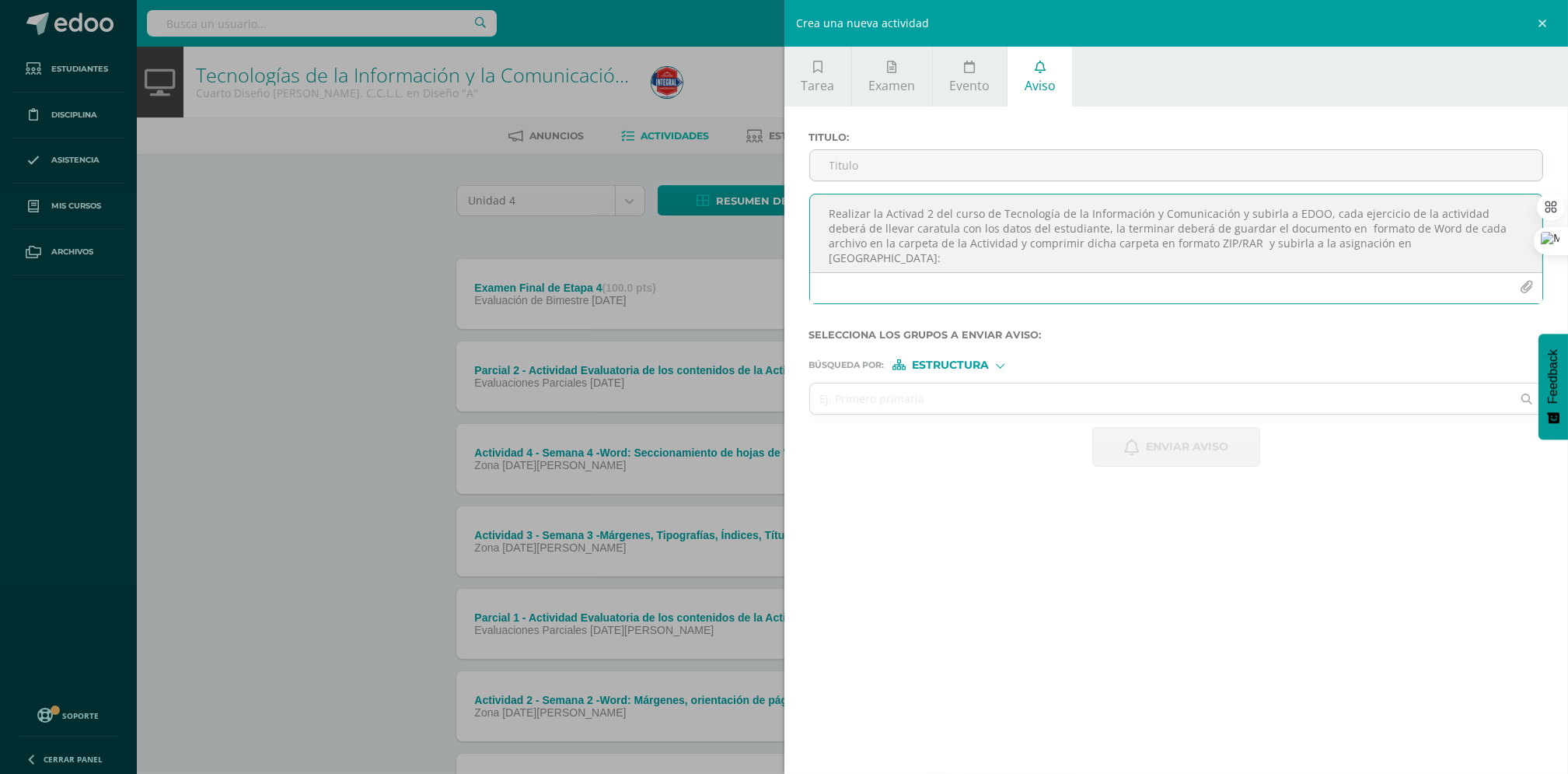
drag, startPoint x: 885, startPoint y: 214, endPoint x: 1313, endPoint y: 219, distance: 428.0
click at [1313, 219] on textarea "Realizar la Activad 2 del curso de Tecnología de la Información y Comunicación …" at bounding box center [1176, 233] width 733 height 78
type textarea "Realizar la Activad 2 del curso de Tecnología de la Información y Comunicación …"
click at [928, 167] on input "Titulo :" at bounding box center [1176, 165] width 733 height 31
paste input "Activad 2 del curso de Tecnología de la Información y Comunicación y subirla a …"
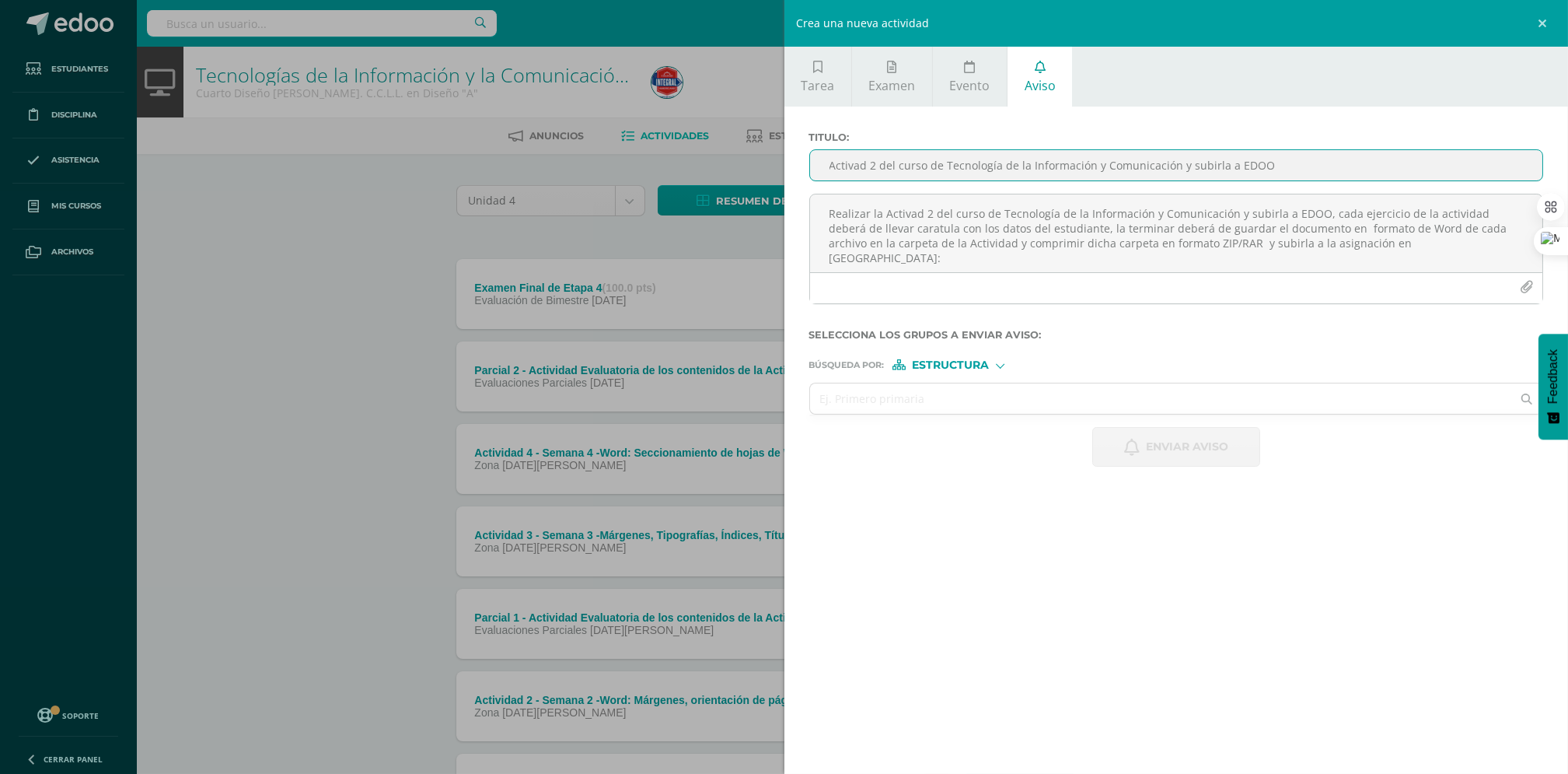
click at [826, 165] on input "Activad 2 del curso de Tecnología de la Información y Comunicación y subirla a …" at bounding box center [1176, 165] width 733 height 31
type input "Realizar Activad 2 del curso de Tecnología de la Información y Comunicación y s…"
click at [1006, 397] on input "text" at bounding box center [1161, 398] width 702 height 31
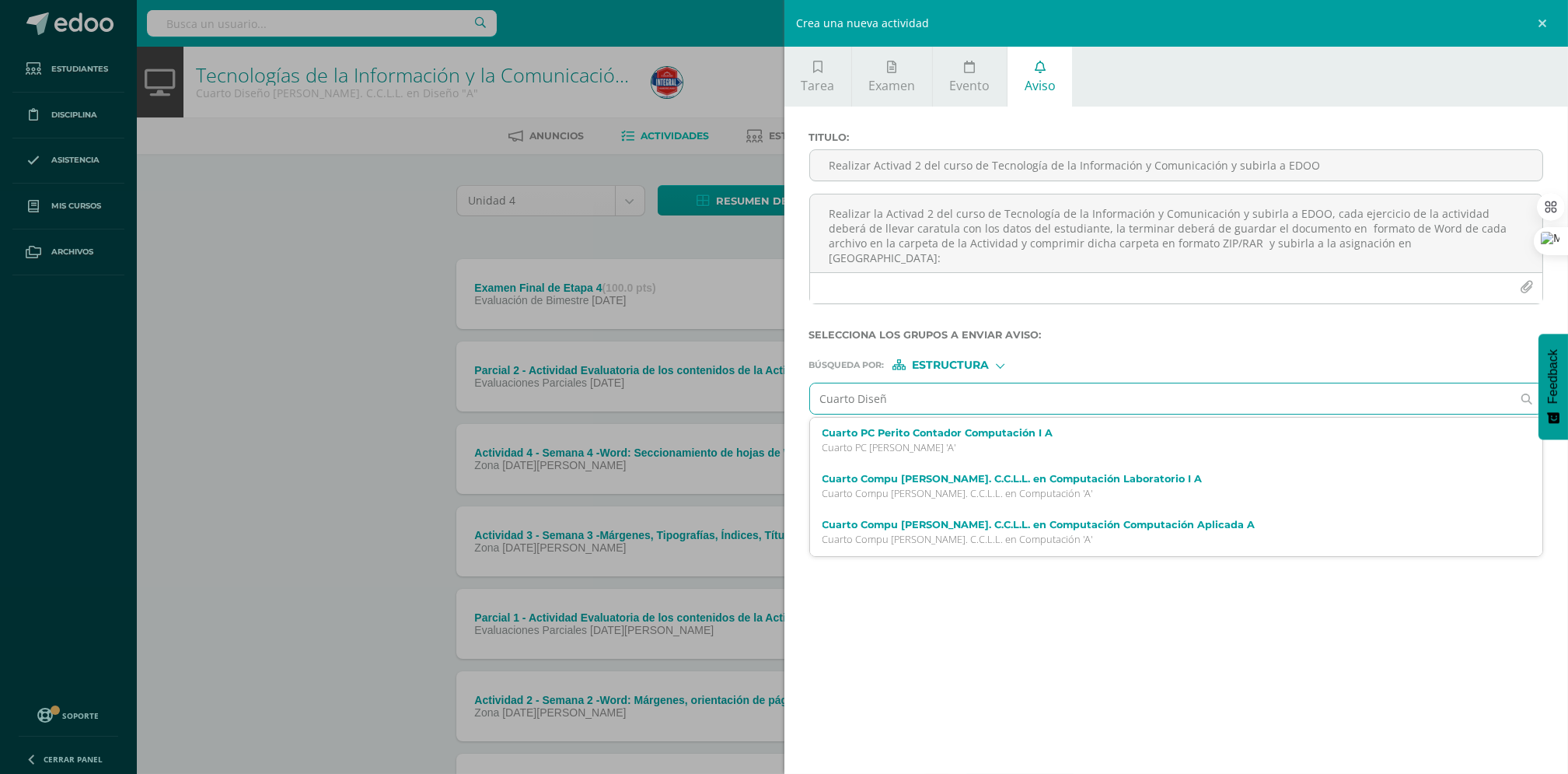
type input "Cuarto Diseño"
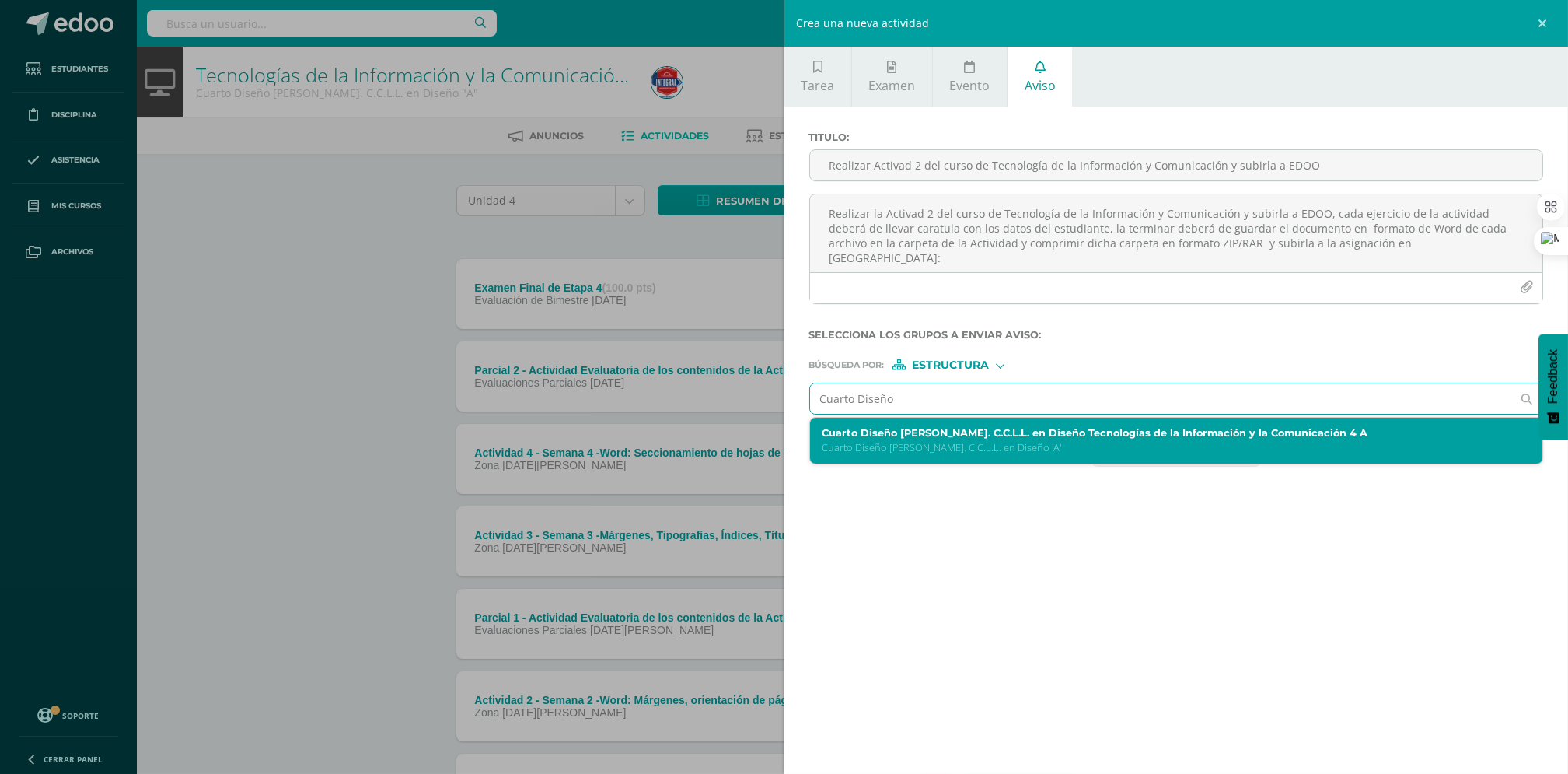
click at [966, 438] on label "Cuarto Diseño Bach. C.C.L.L. en Diseño Tecnologías de la Información y la Comun…" at bounding box center [1160, 432] width 676 height 12
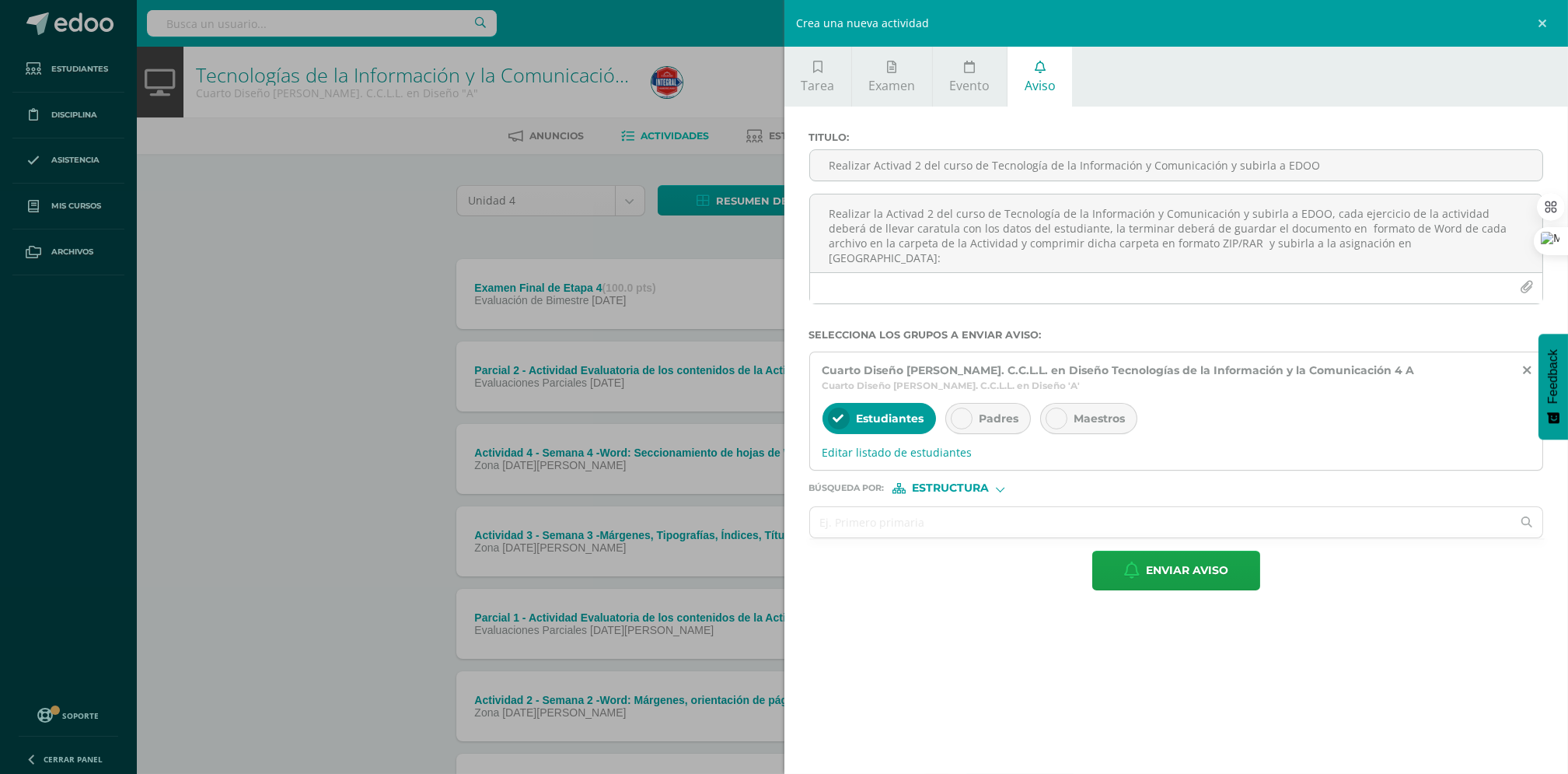
click at [959, 416] on icon at bounding box center [962, 419] width 11 height 11
click at [1047, 424] on div at bounding box center [1057, 419] width 22 height 22
click at [950, 542] on form "Titulo : Realizar Activad 2 del curso de Tecnología de la Información y Comunic…" at bounding box center [1176, 361] width 735 height 459
click at [948, 534] on input "text" at bounding box center [1161, 522] width 702 height 31
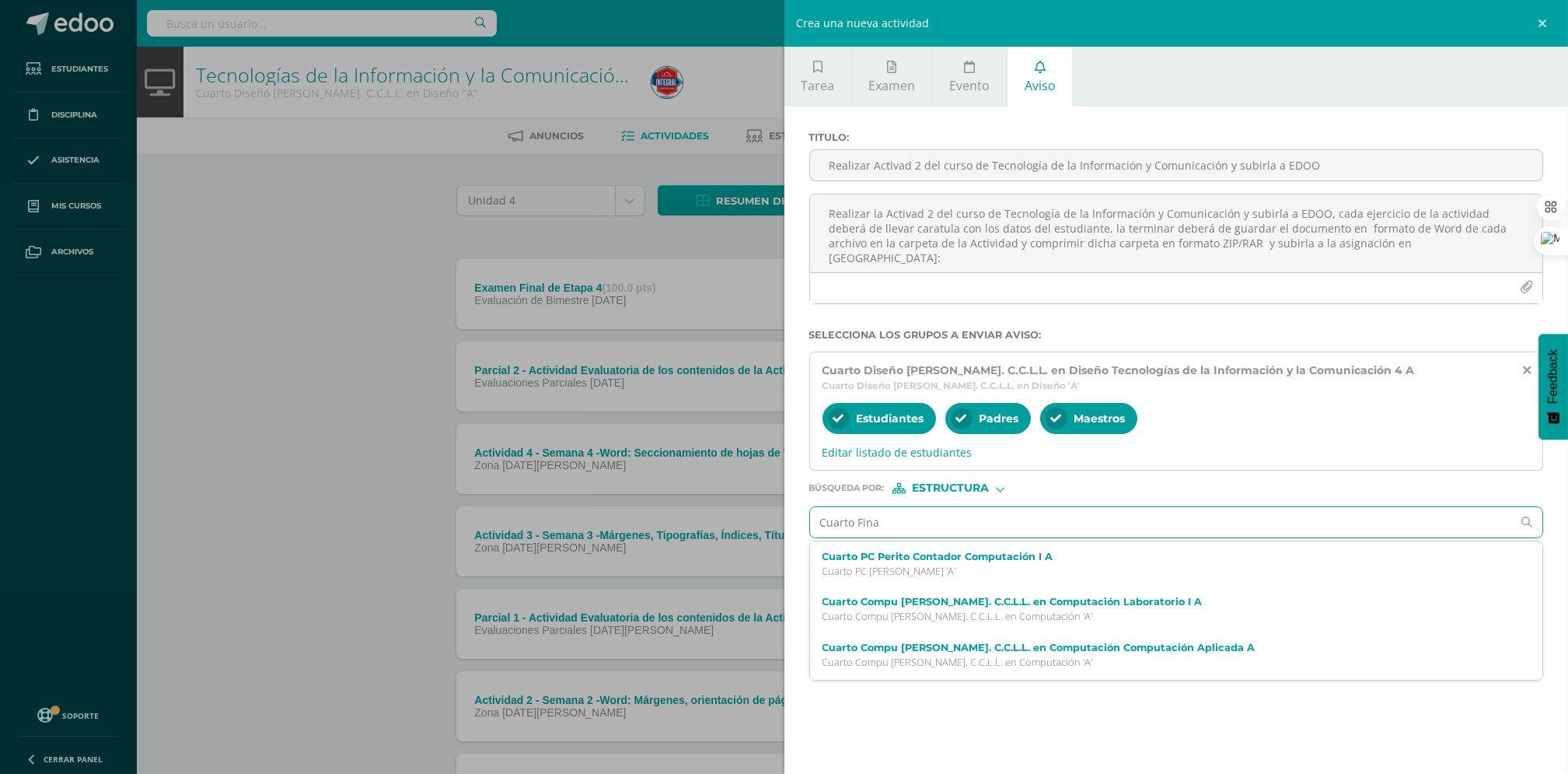
type input "Cuarto Finan"
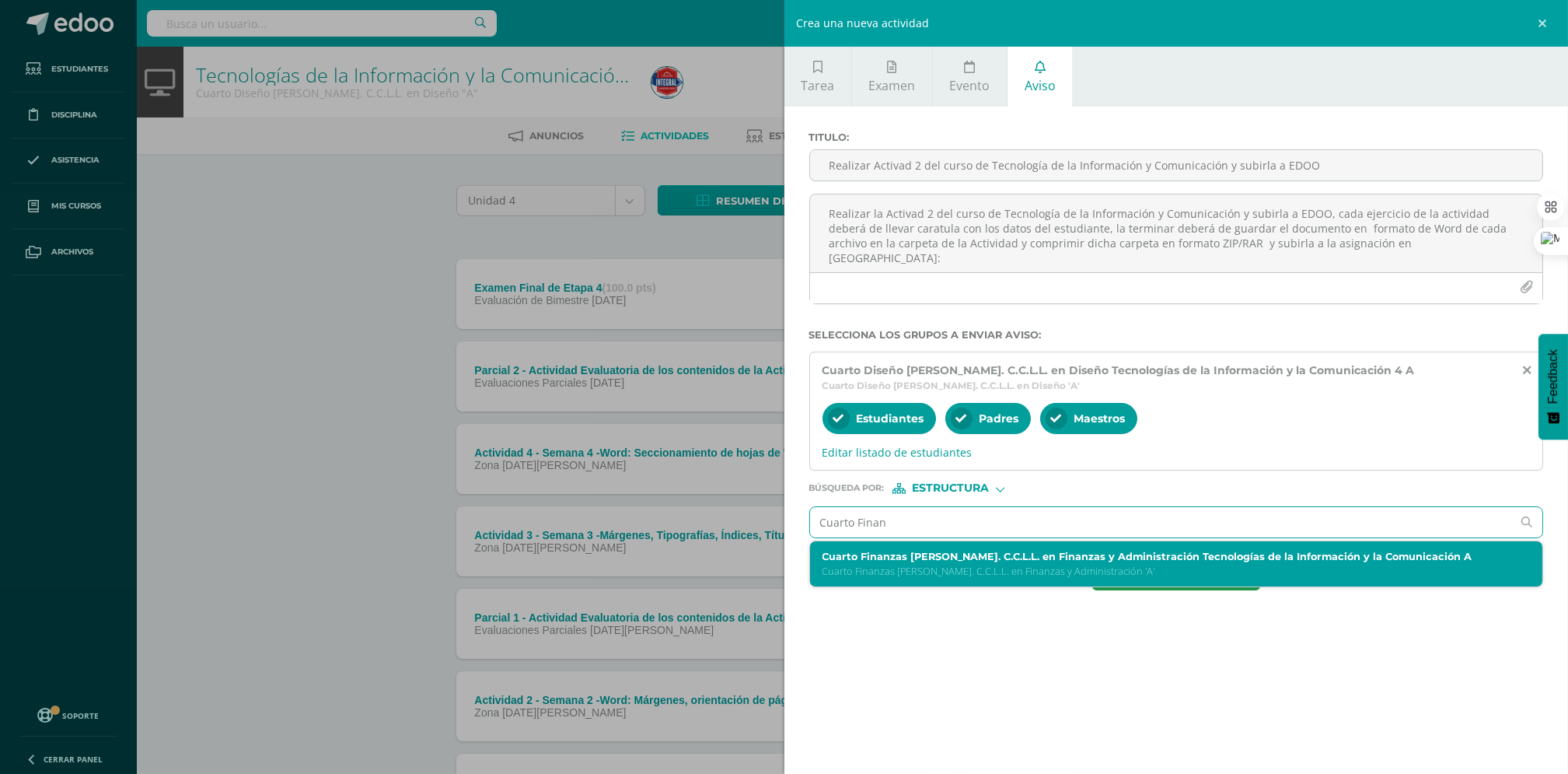
click at [939, 550] on div "Cuarto Finanzas Bach. C.C.L.L. en Finanzas y Administración Tecnologías de la I…" at bounding box center [1176, 564] width 733 height 46
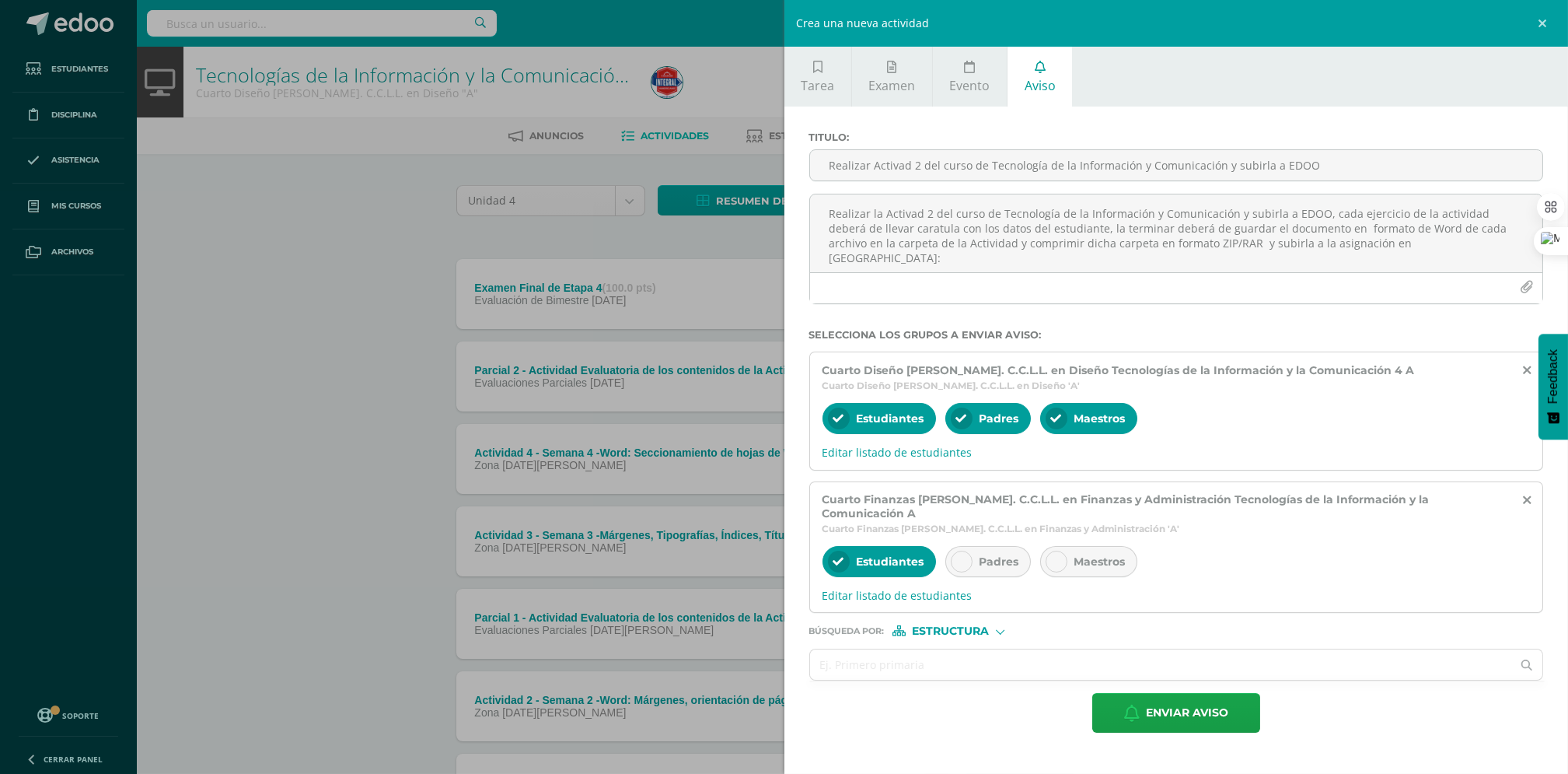
click at [969, 555] on div at bounding box center [962, 562] width 22 height 22
click at [1060, 556] on icon at bounding box center [1057, 562] width 11 height 11
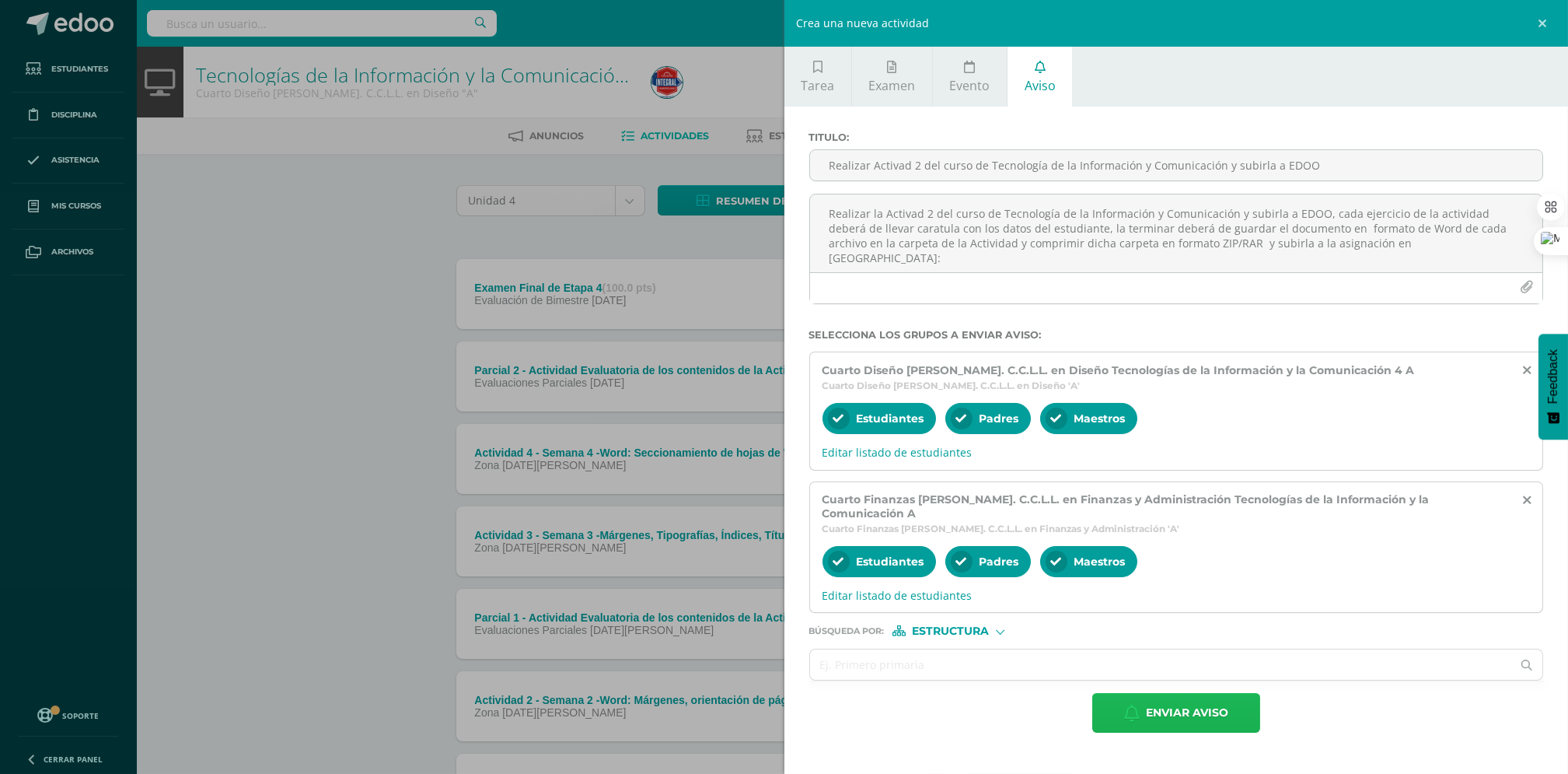
click at [1180, 709] on span "Enviar aviso" at bounding box center [1187, 713] width 82 height 38
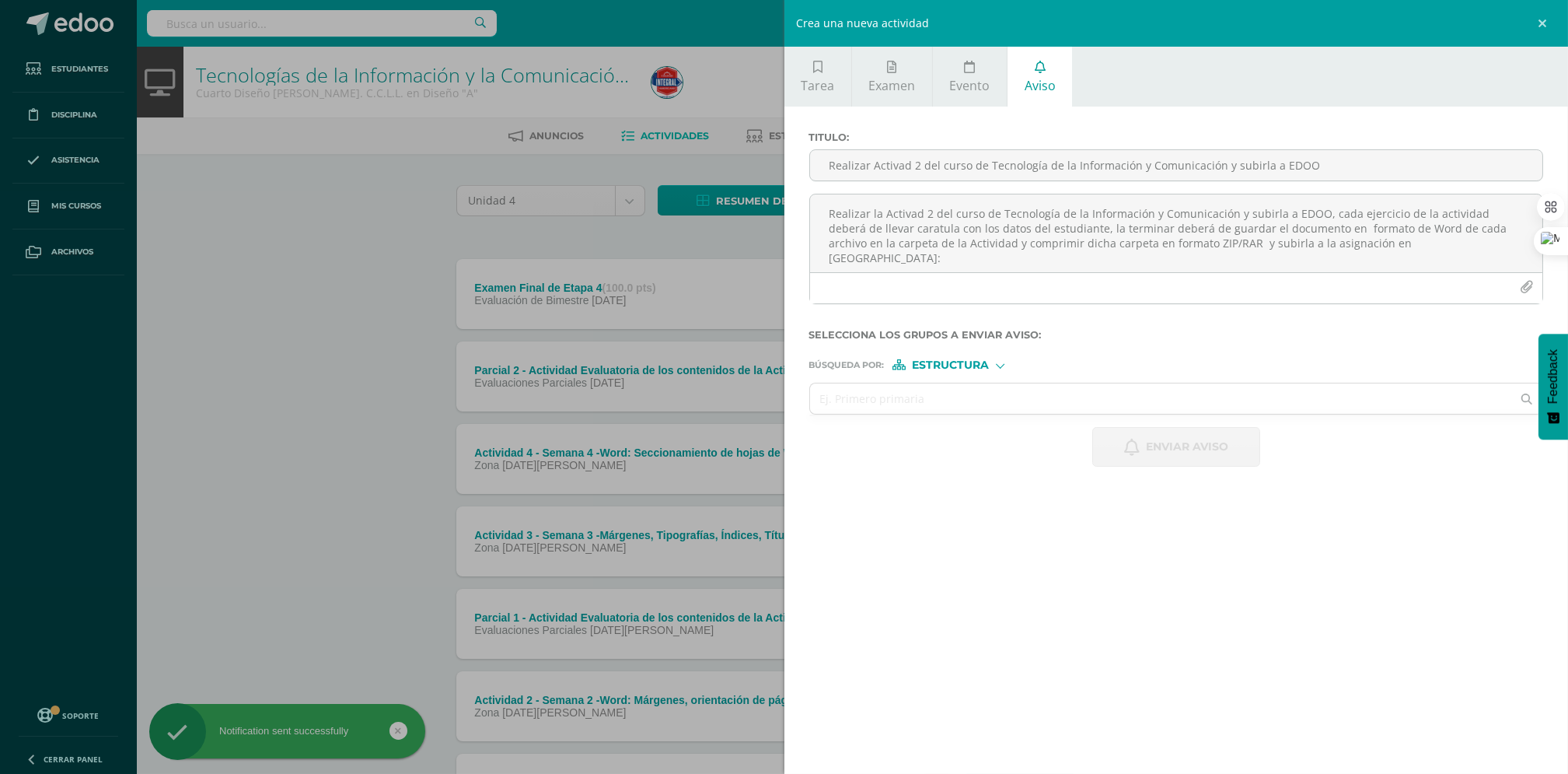
click at [270, 254] on div "Crea una nueva actividad Tarea Examen Evento Aviso Título: Fecha: 2025-08-11 20…" at bounding box center [784, 387] width 1568 height 774
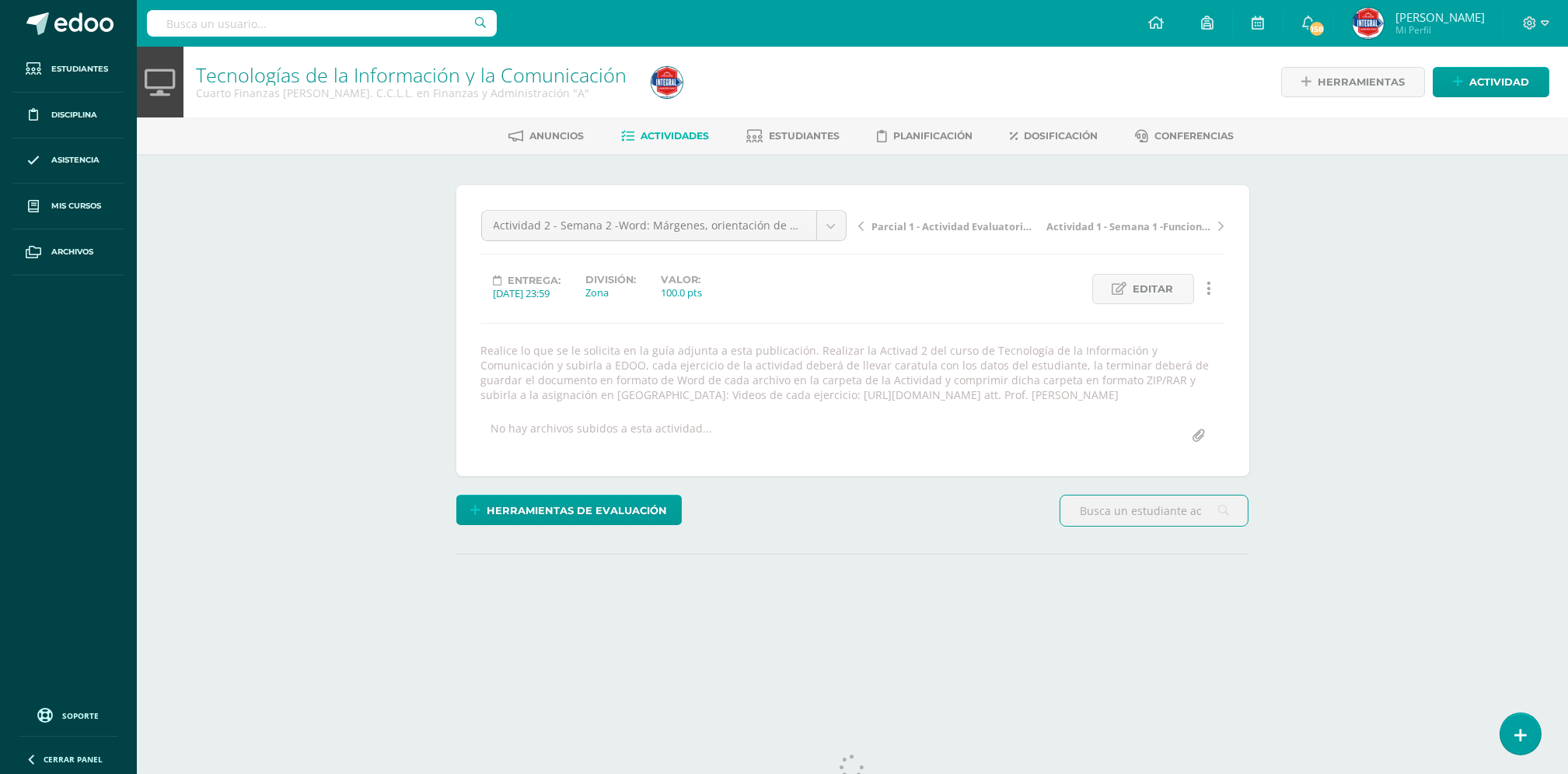
click at [1197, 451] on input "file" at bounding box center [1199, 435] width 31 height 31
type input "C:\fakepath\COMPUTACIÓN-S2-Actividad 2 -4TO DISEÑO Y FINANZAS-Combinación - Cor…"
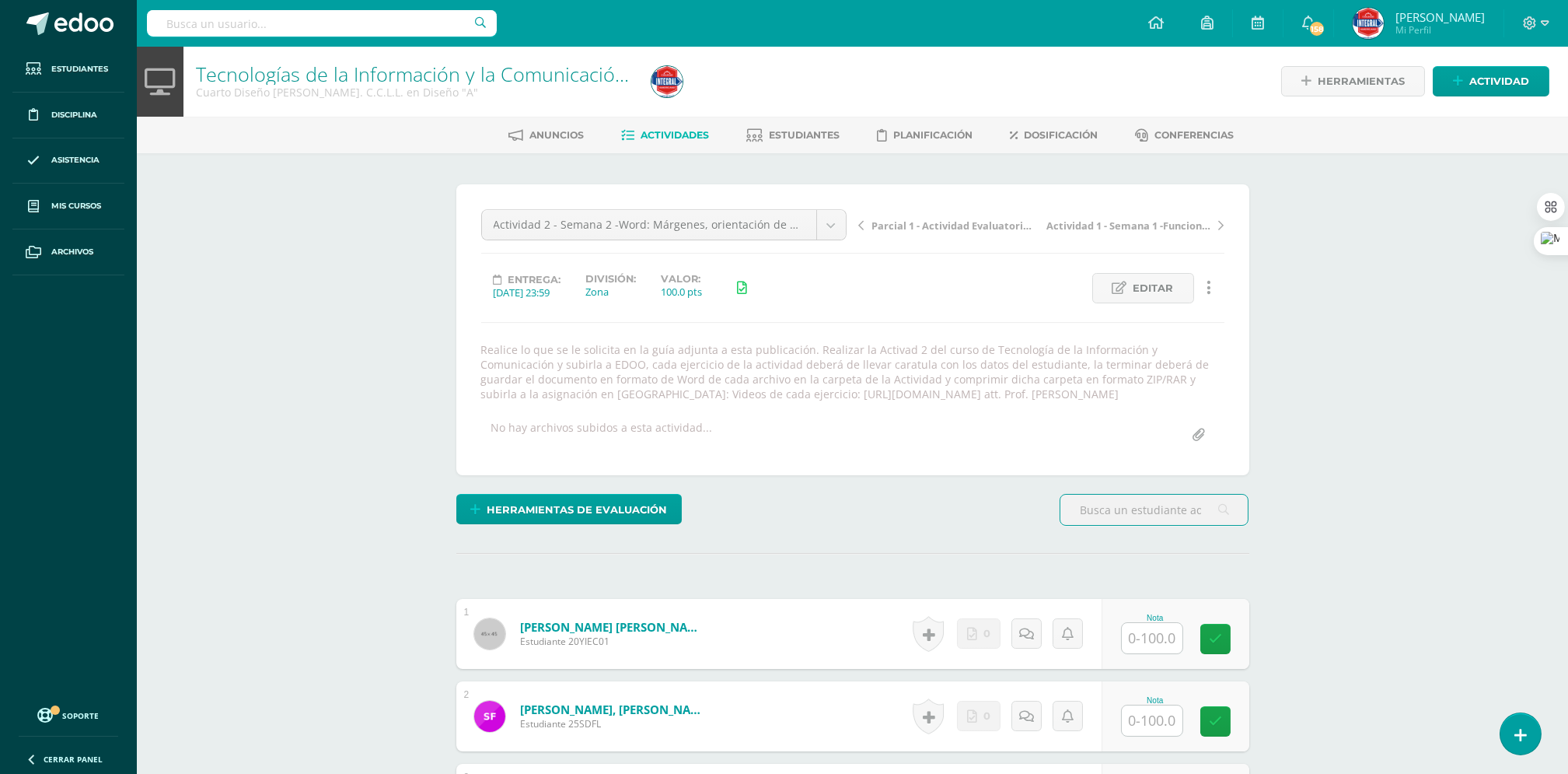
scroll to position [2, 0]
click at [1157, 290] on span "Editar" at bounding box center [1153, 287] width 40 height 29
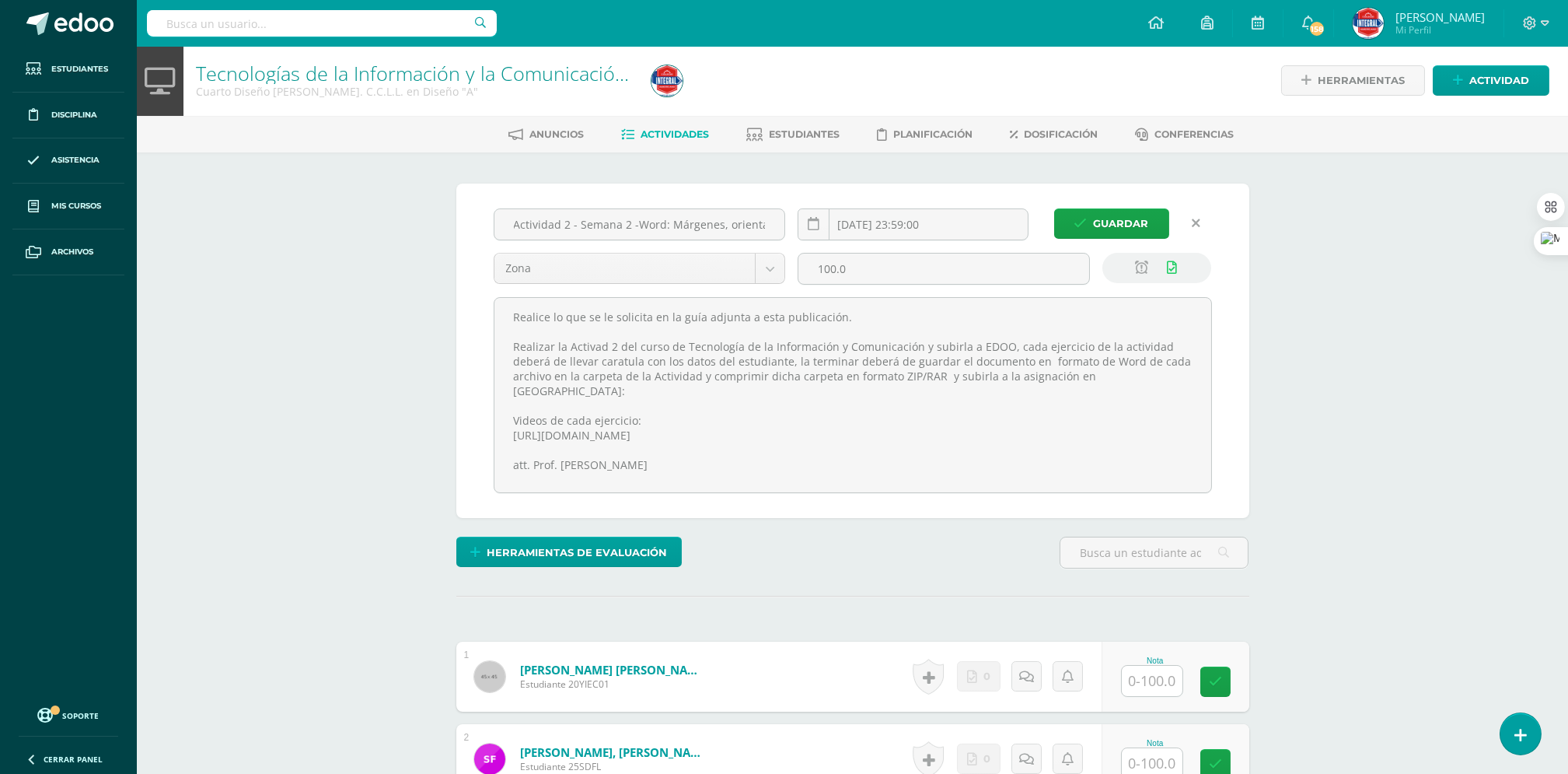
click at [1194, 222] on icon at bounding box center [1196, 223] width 9 height 13
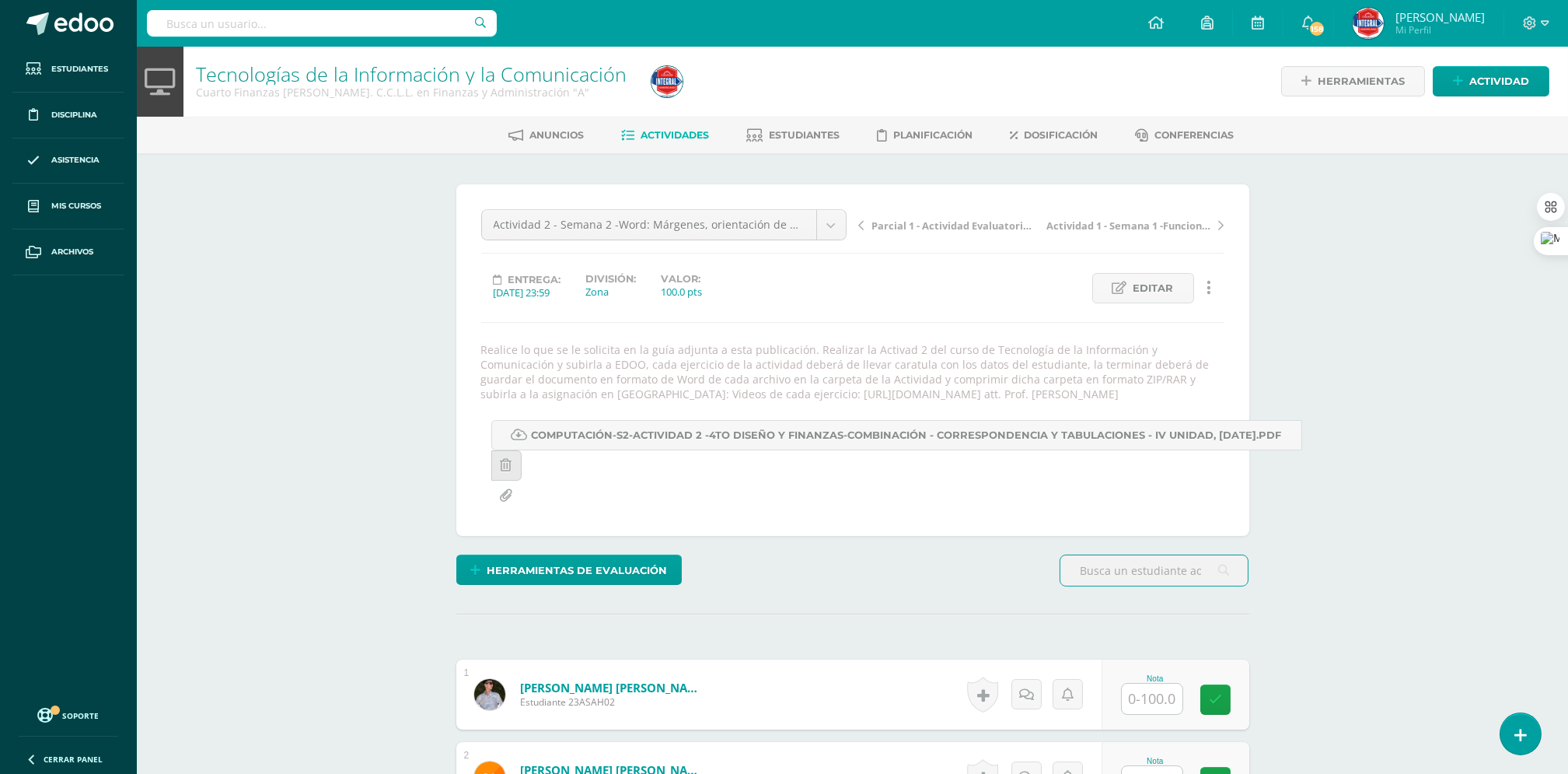
scroll to position [2, 0]
click at [1108, 282] on link "Editar" at bounding box center [1144, 287] width 102 height 31
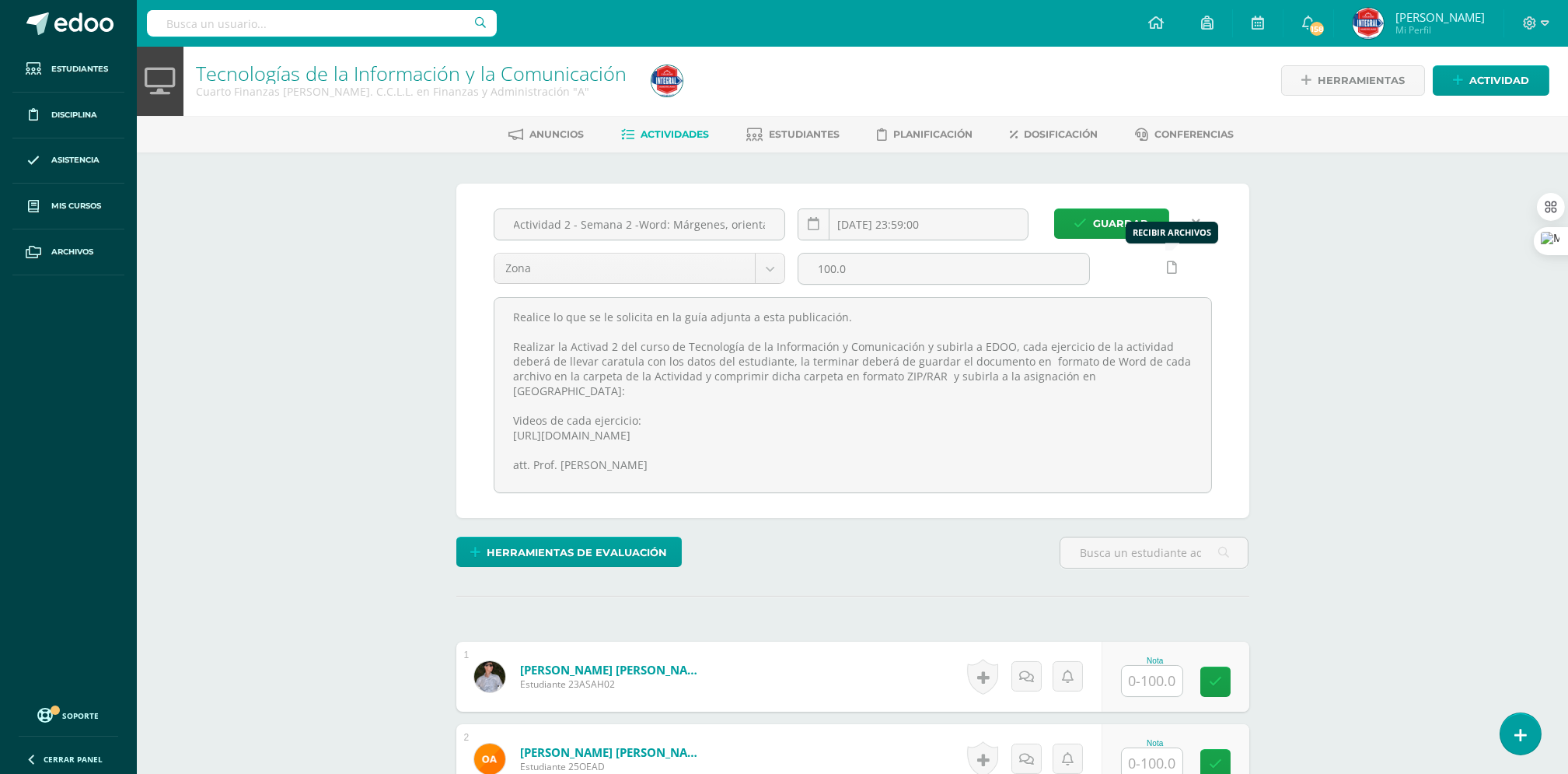
click at [1167, 269] on link at bounding box center [1172, 268] width 31 height 31
click at [1140, 268] on icon at bounding box center [1141, 268] width 13 height 13
click at [1094, 215] on span "Guardar" at bounding box center [1122, 223] width 55 height 29
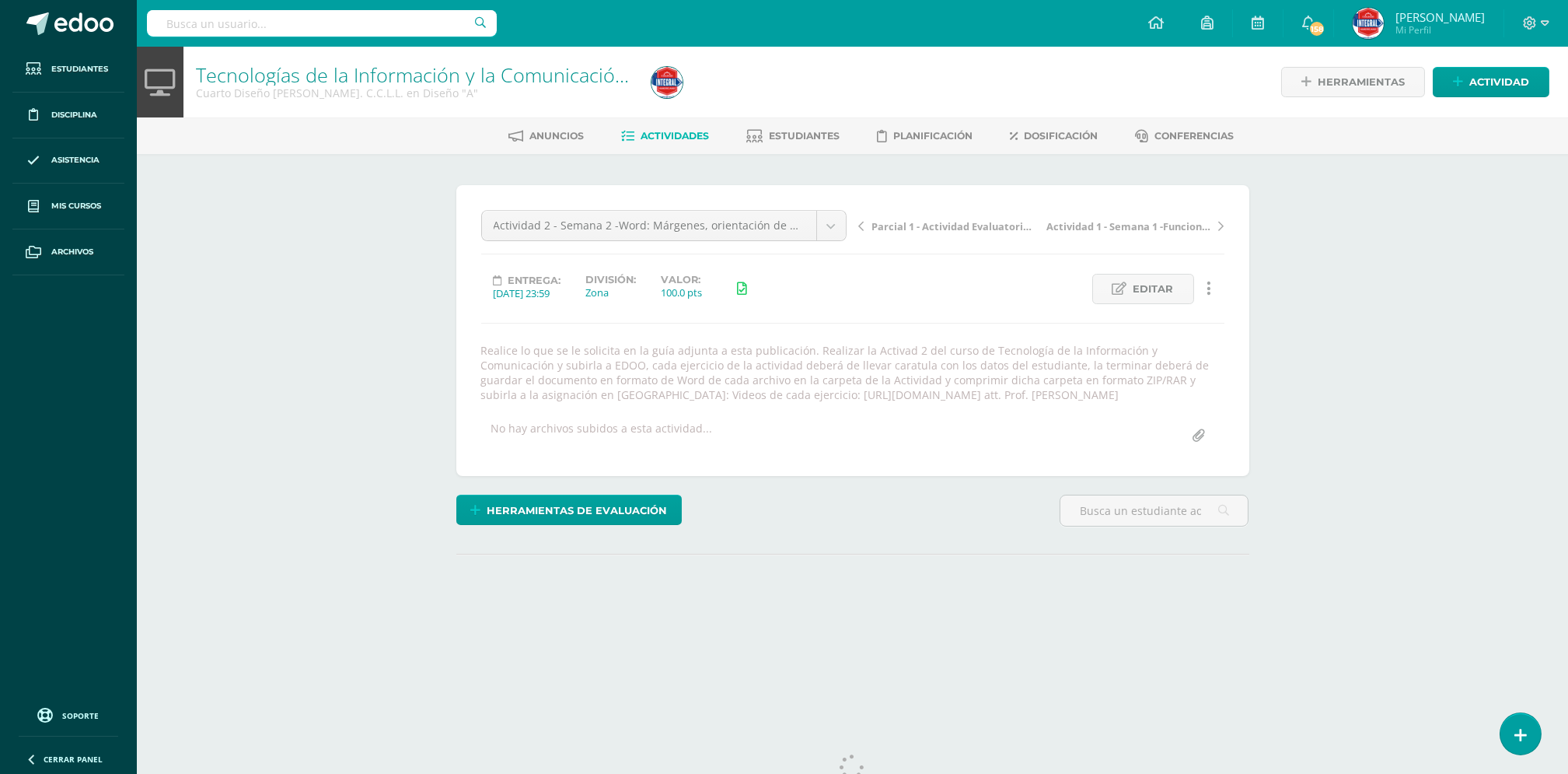
click at [1199, 449] on input "file" at bounding box center [1199, 435] width 31 height 31
type input "C:\fakepath\COMPUTACIÓN-S2-Actividad 2 -4TO DISEÑO Y FINANZAS-Combinación - Cor…"
click at [833, 401] on div "Realice lo que se le solicita en la guía adjunta a esta publicación. Realizar l…" at bounding box center [853, 372] width 756 height 59
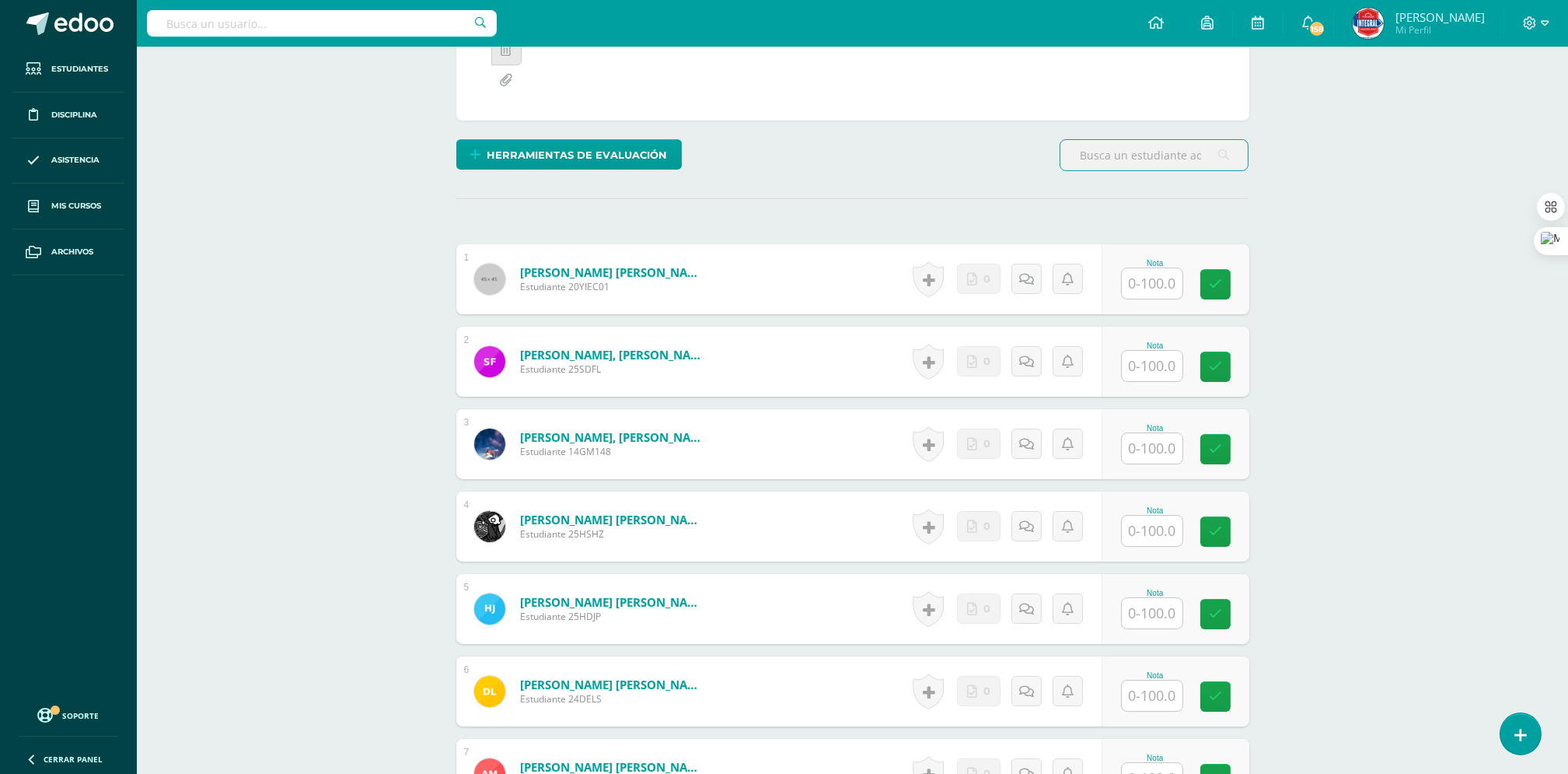
scroll to position [2, 0]
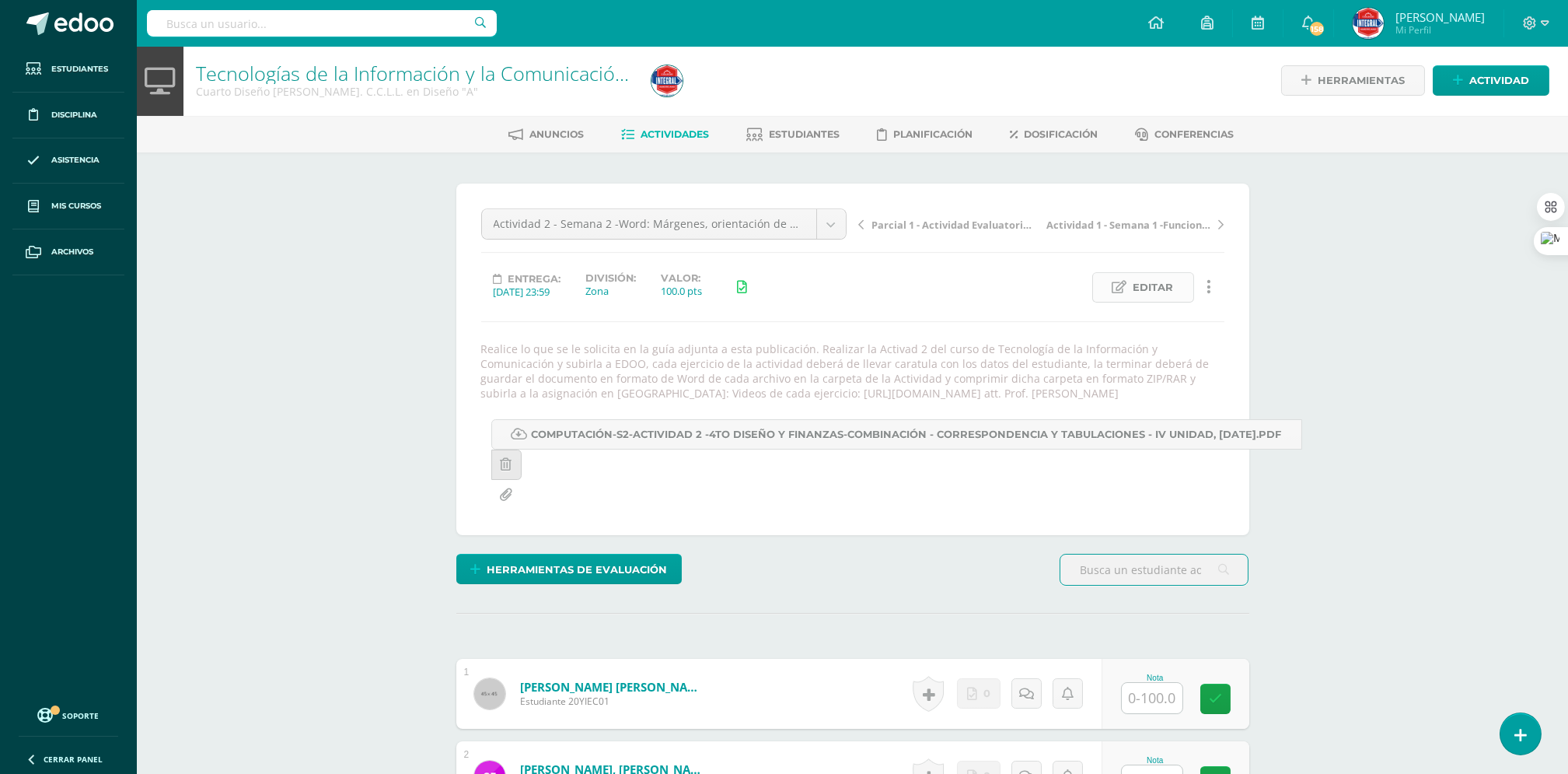
click at [1119, 284] on icon at bounding box center [1119, 287] width 15 height 13
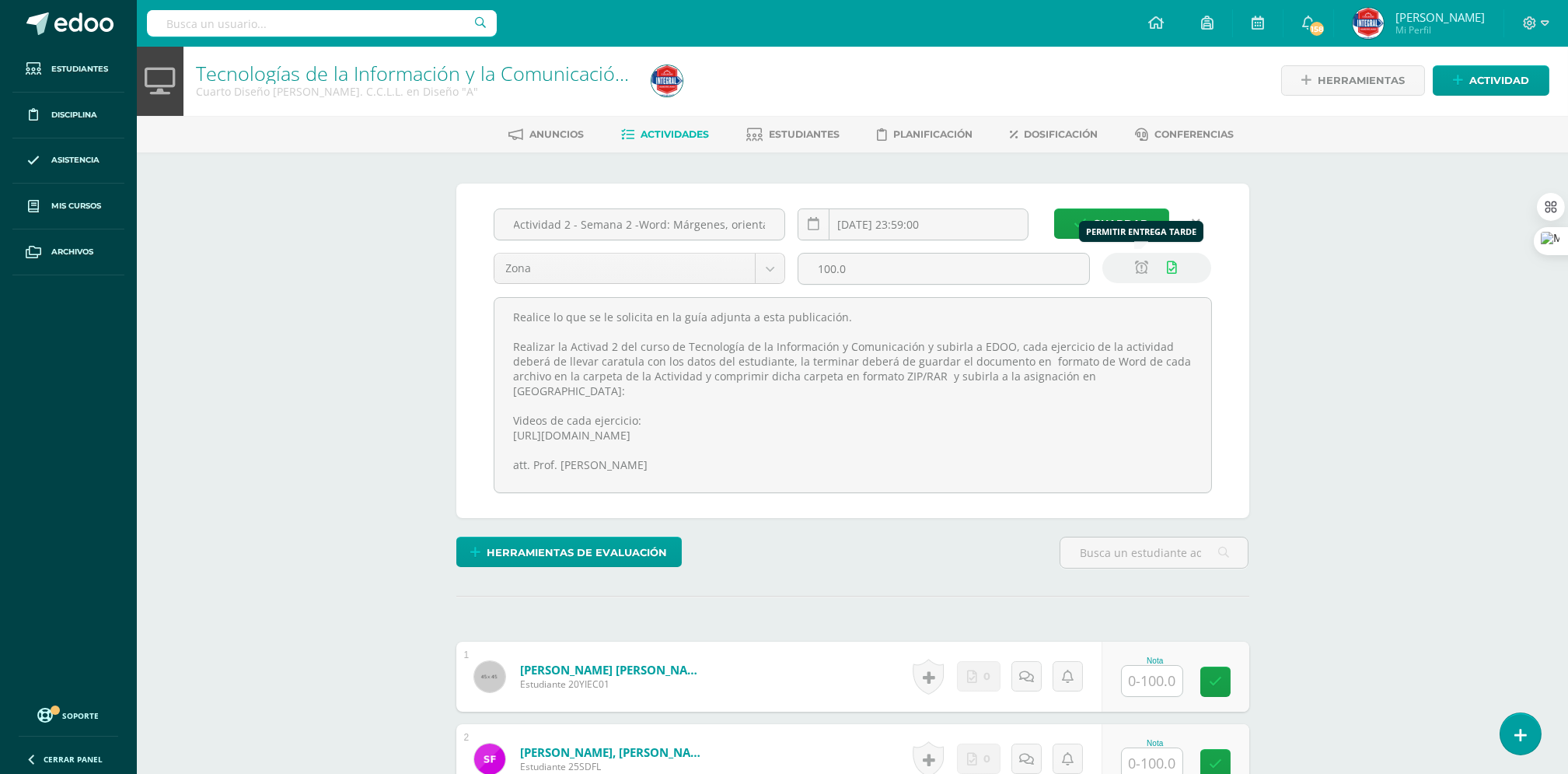
click at [1134, 265] on link at bounding box center [1141, 268] width 31 height 31
click at [1104, 226] on span "Guardar" at bounding box center [1122, 223] width 55 height 29
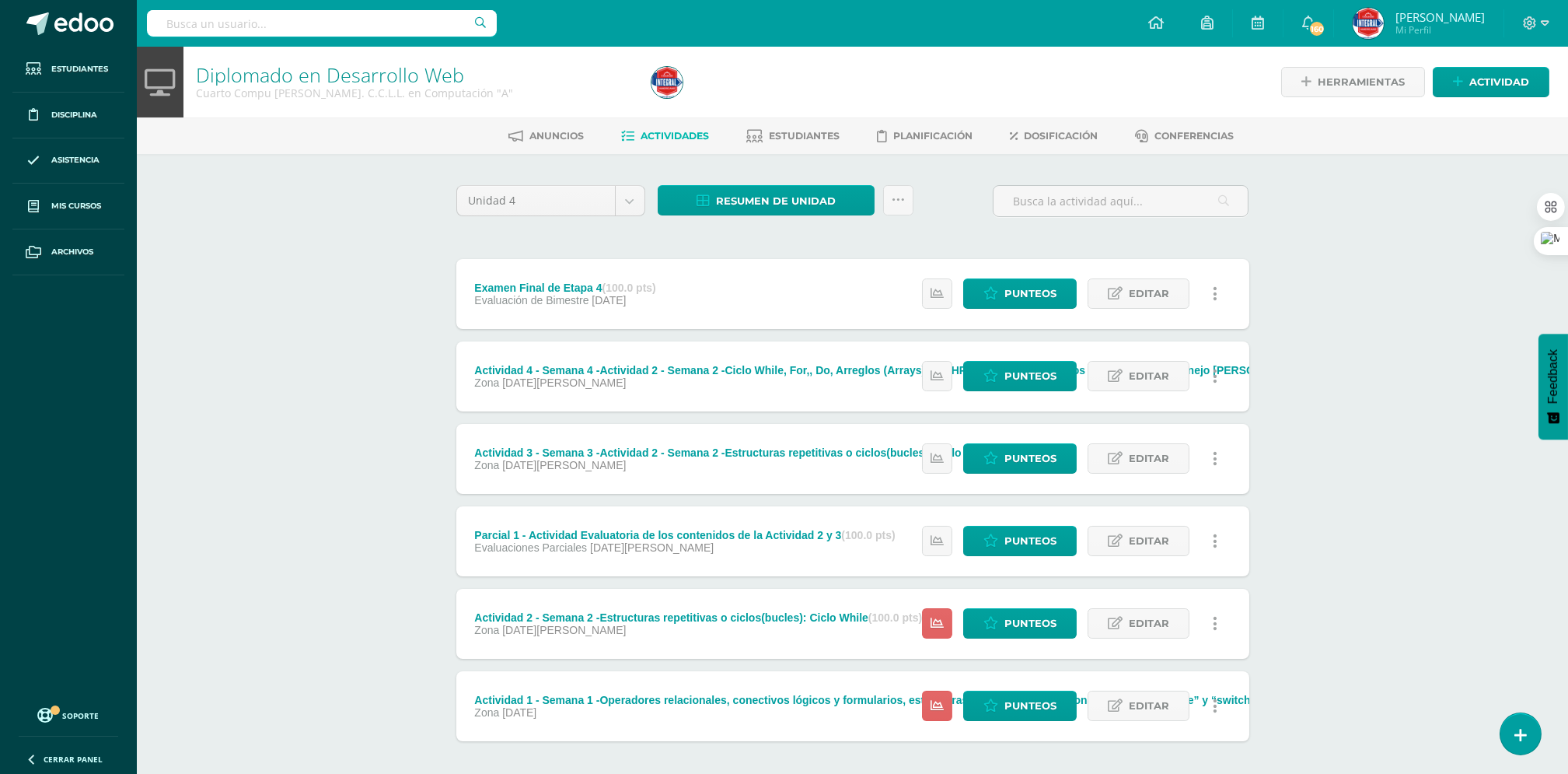
scroll to position [71, 0]
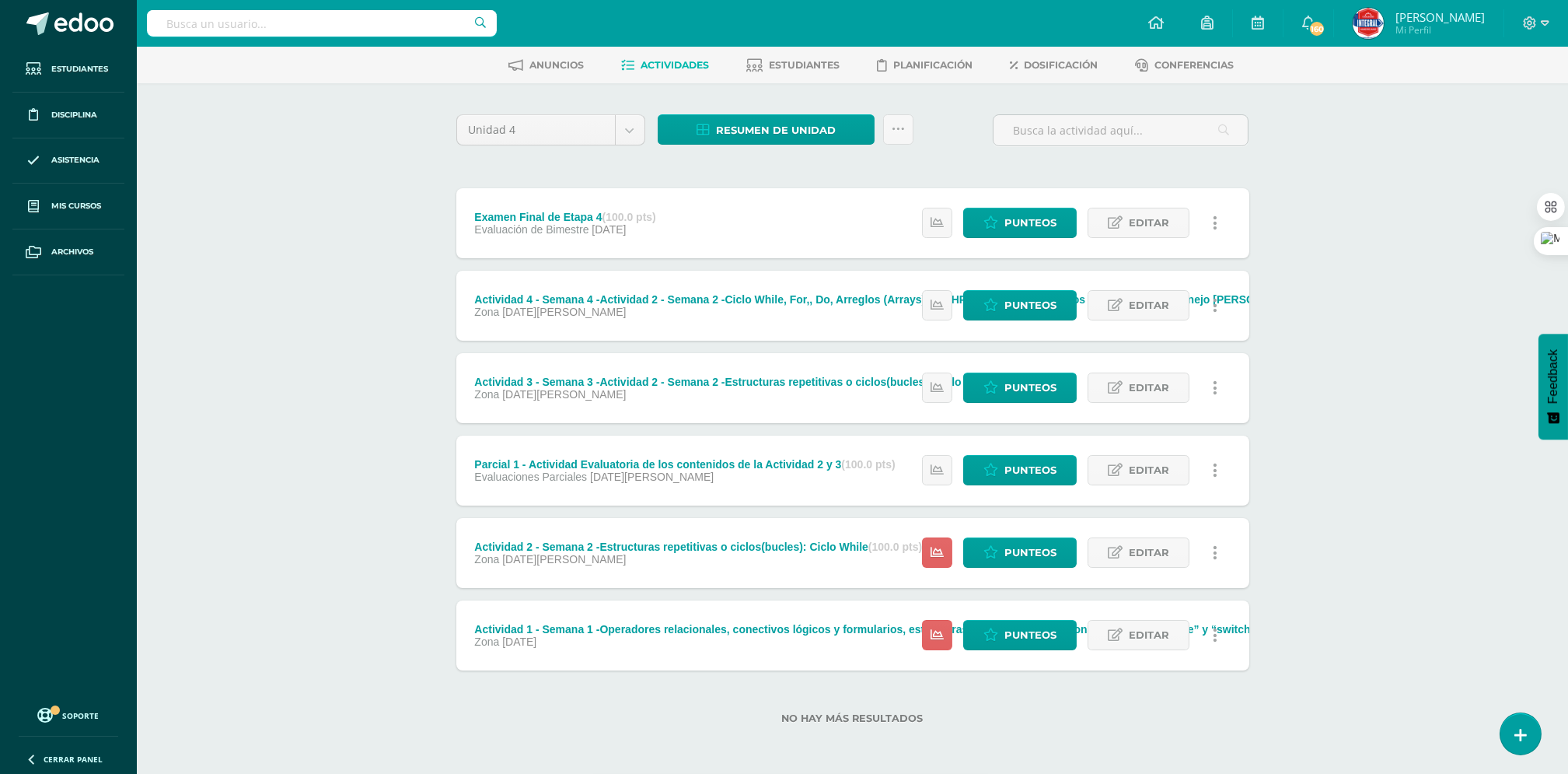
click at [1216, 552] on icon at bounding box center [1215, 553] width 5 height 17
click at [1160, 596] on link "Mostrar" at bounding box center [1185, 603] width 159 height 24
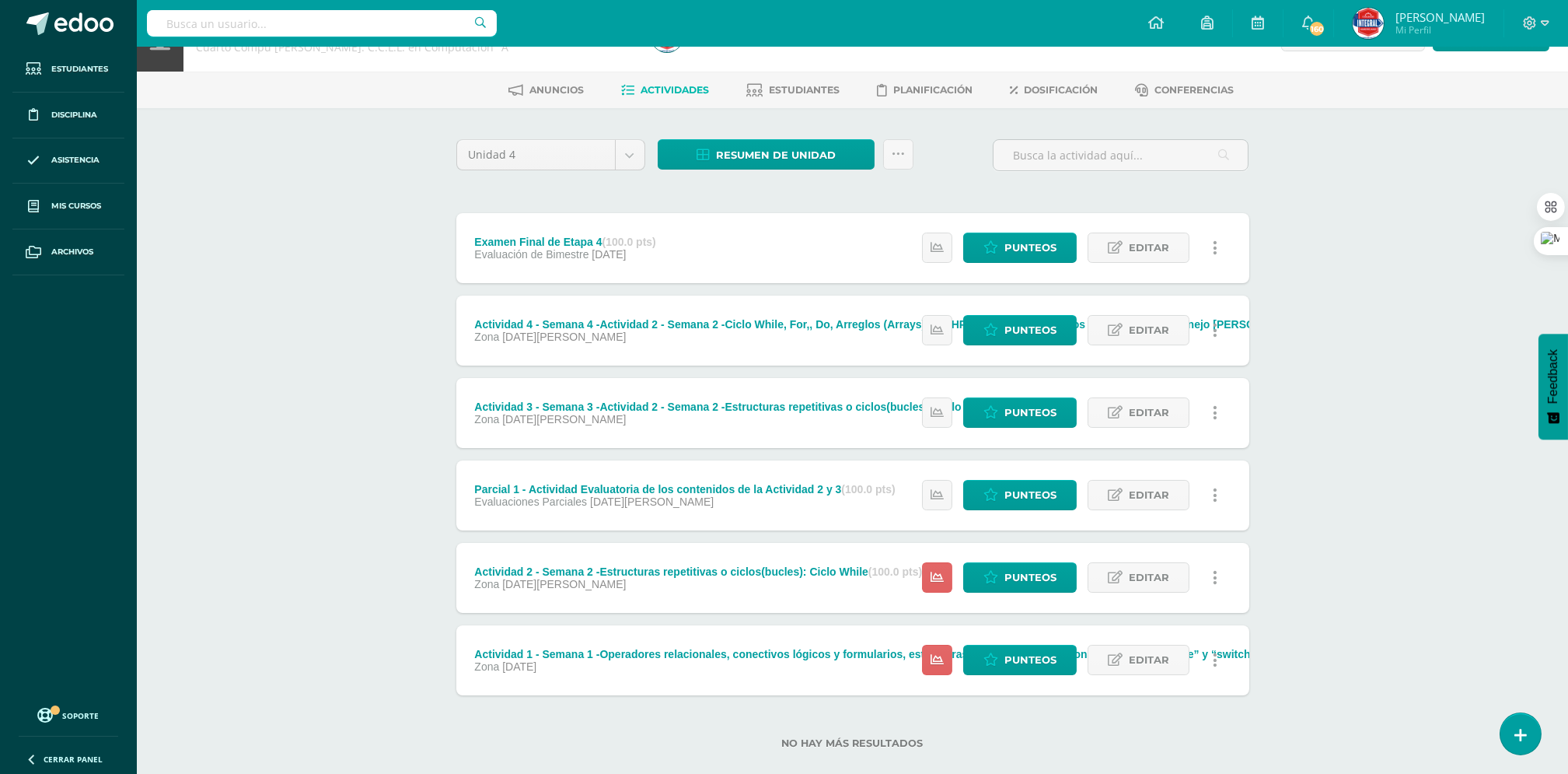
scroll to position [71, 0]
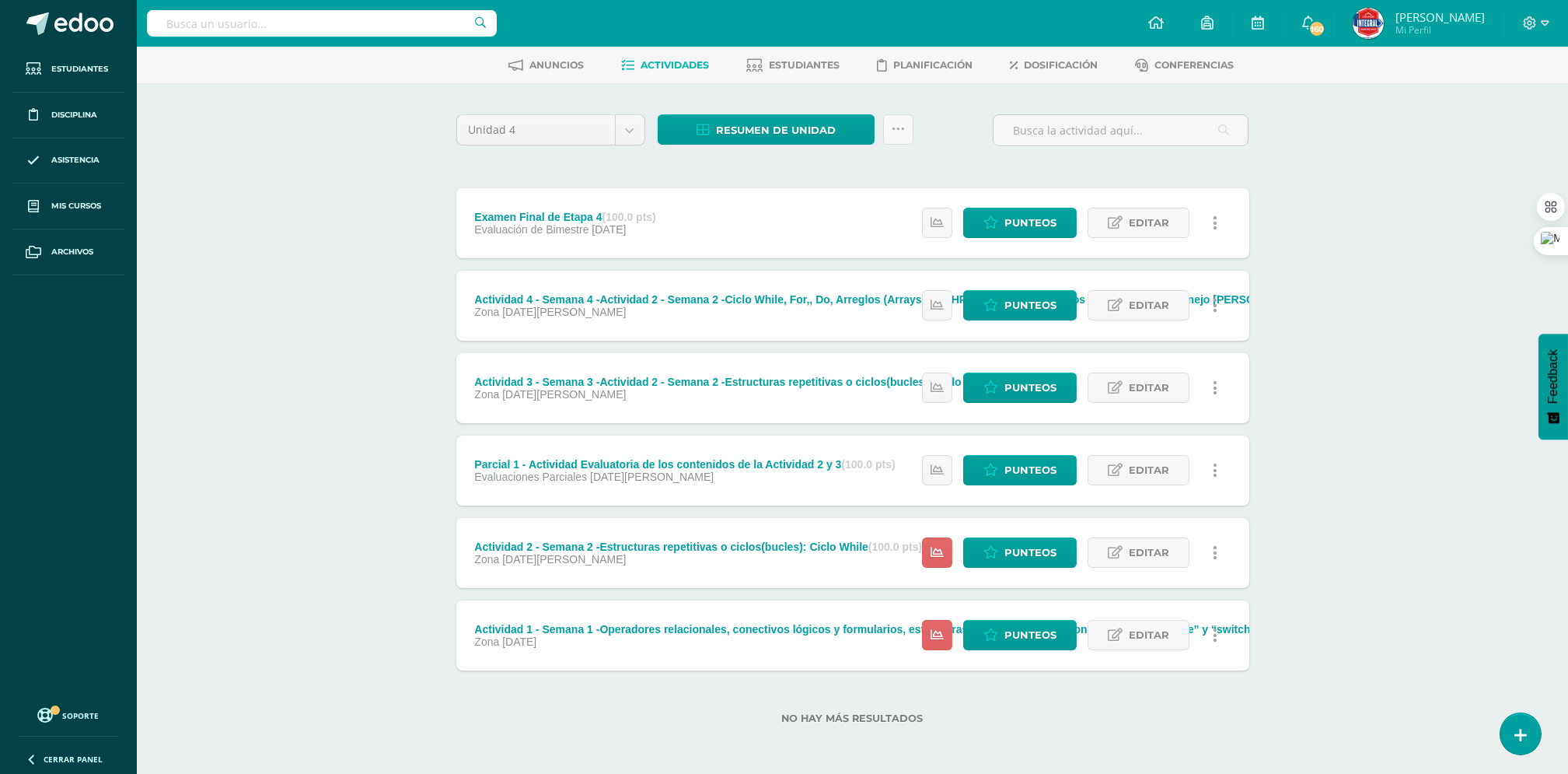
click at [1222, 548] on link at bounding box center [1215, 552] width 31 height 31
drag, startPoint x: 1139, startPoint y: 548, endPoint x: 1017, endPoint y: 543, distance: 122.1
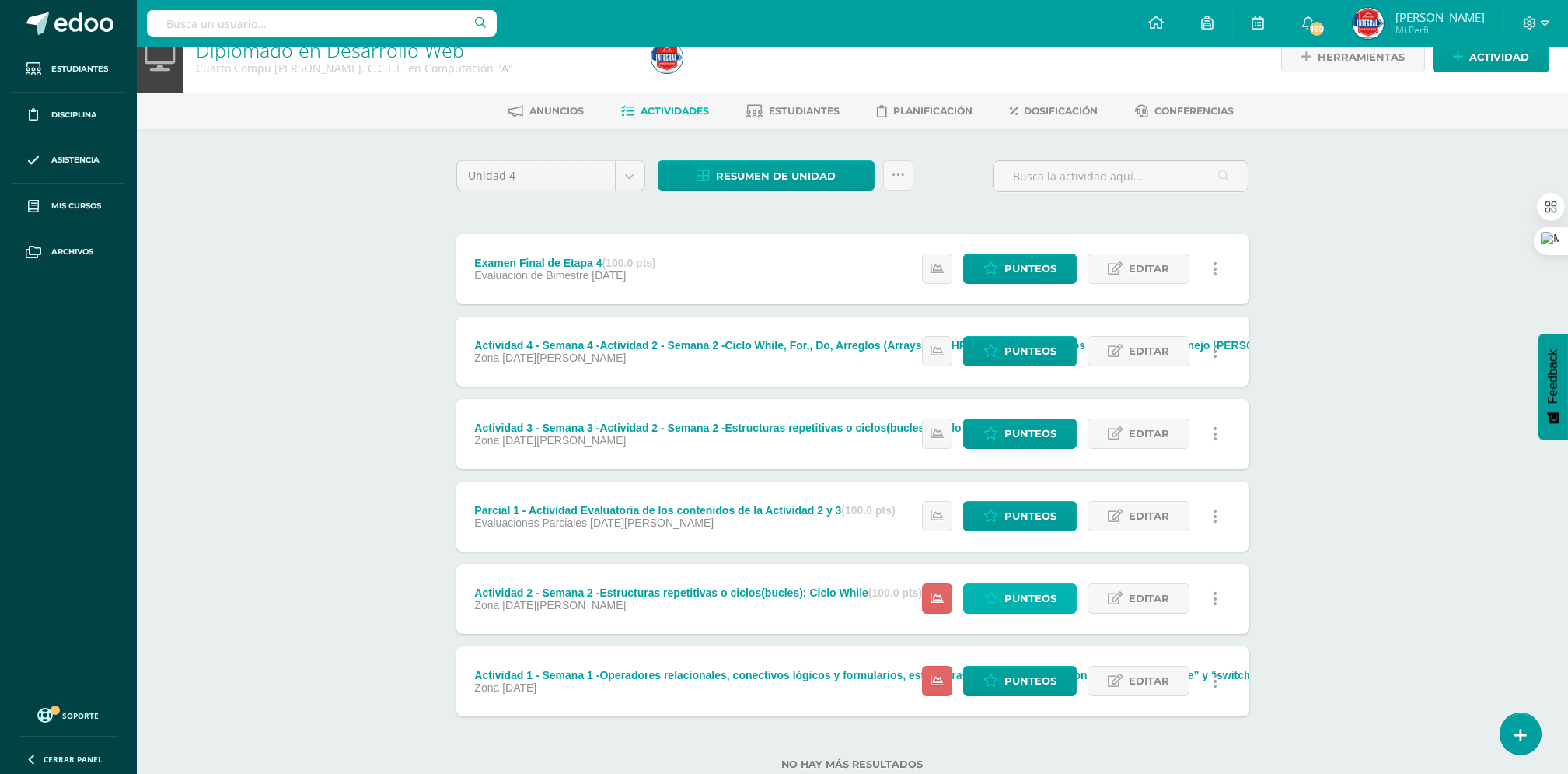
scroll to position [0, 0]
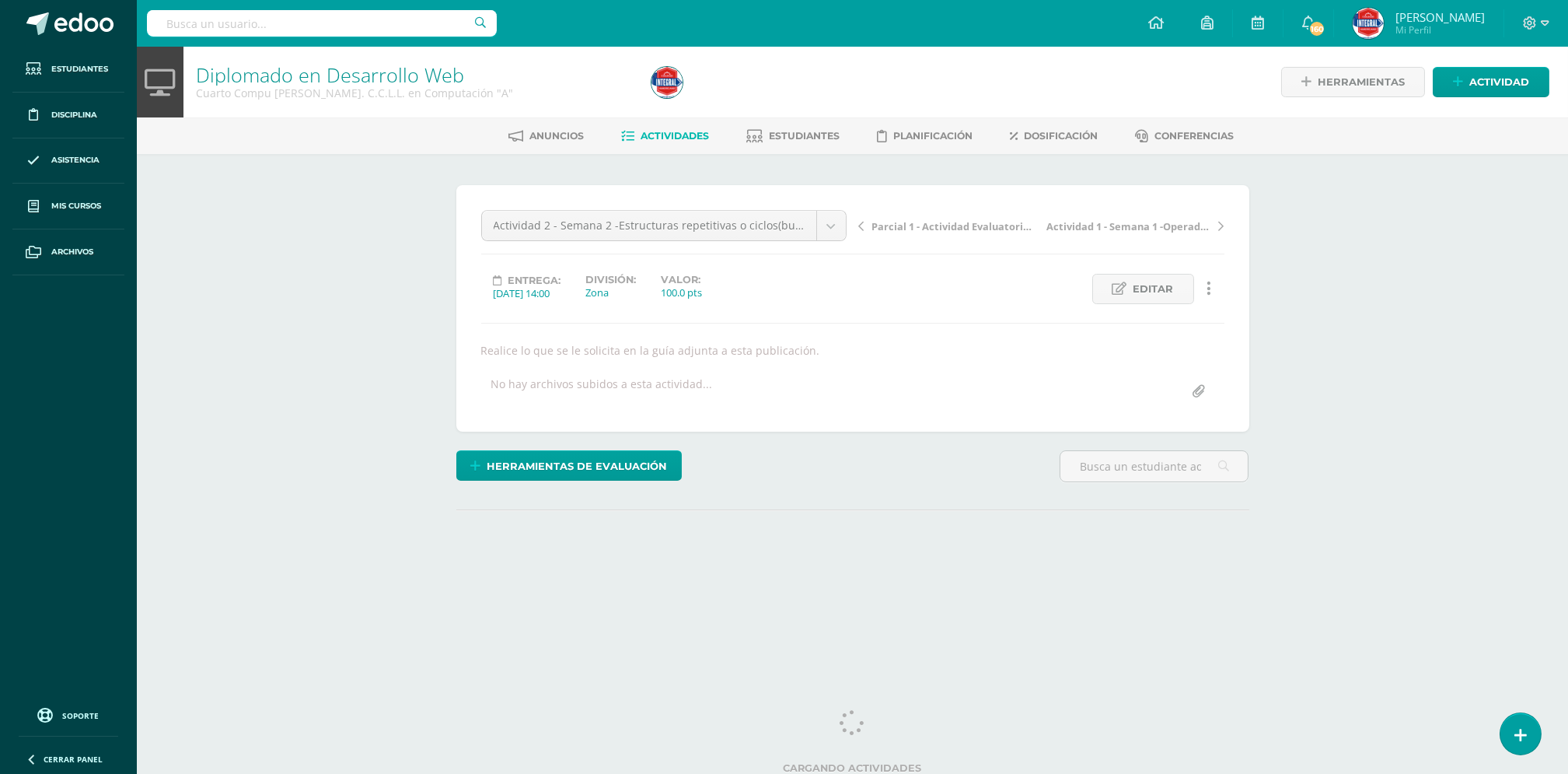
click at [1196, 392] on input "file" at bounding box center [1199, 391] width 31 height 31
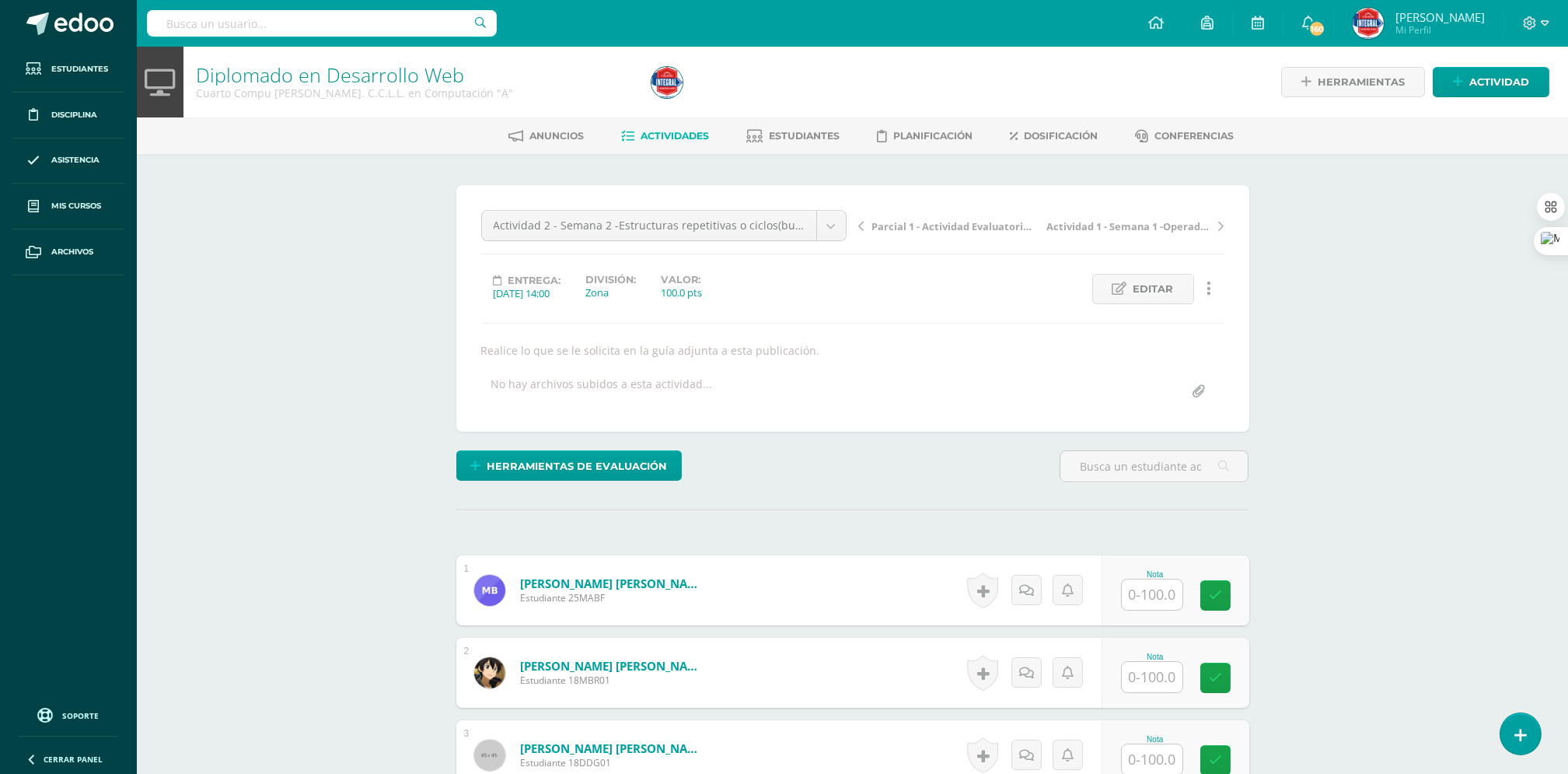
type input "C:\fakepath\Diplomado I-S2 -Actividad 2-4TO BACO-IV Unidad.pdf"
click at [1167, 291] on span "Editar" at bounding box center [1153, 288] width 40 height 29
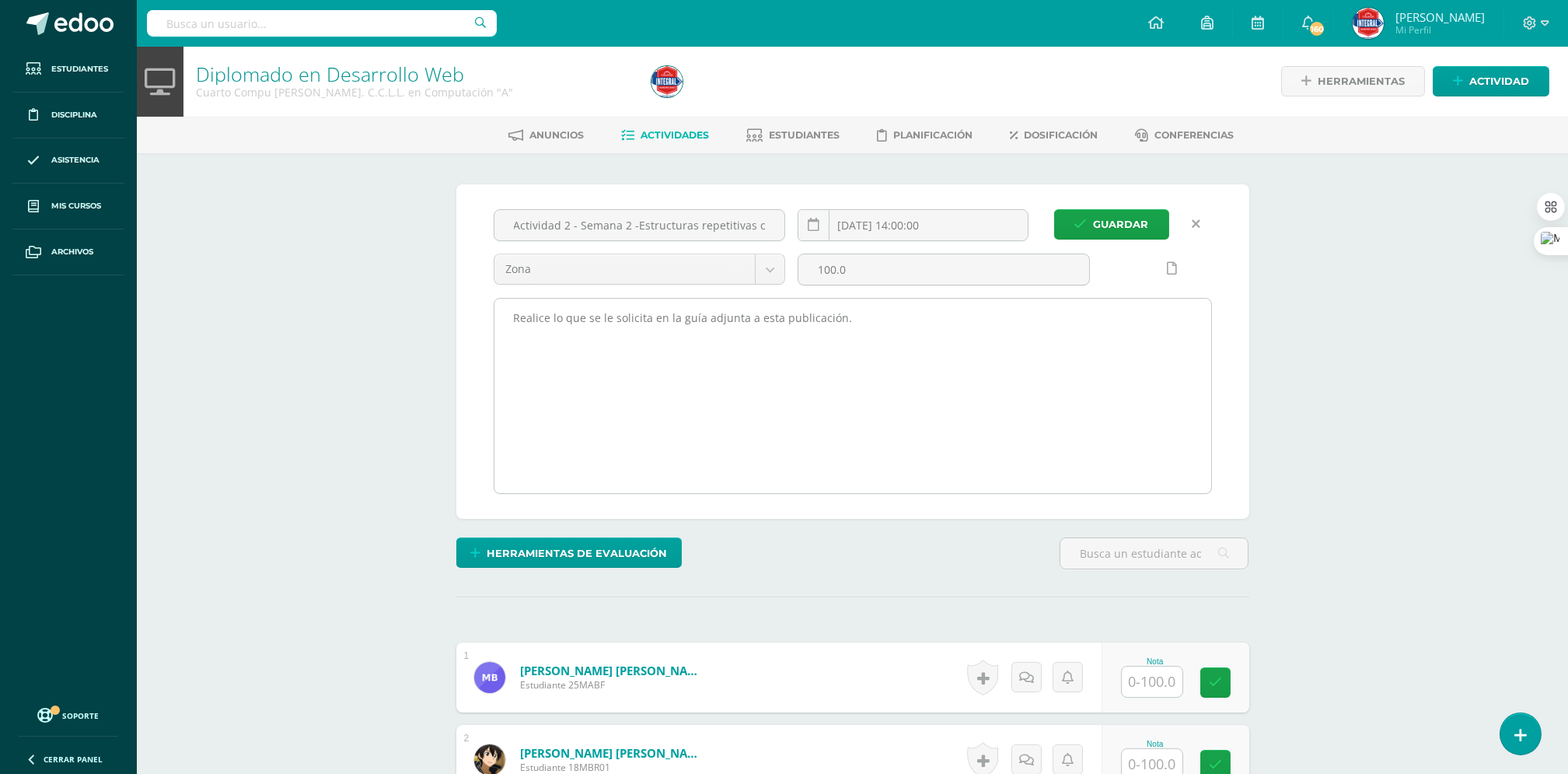
scroll to position [2, 0]
click at [793, 351] on textarea "Realice lo que se le solicita en la guía adjunta a esta publicación." at bounding box center [852, 394] width 717 height 194
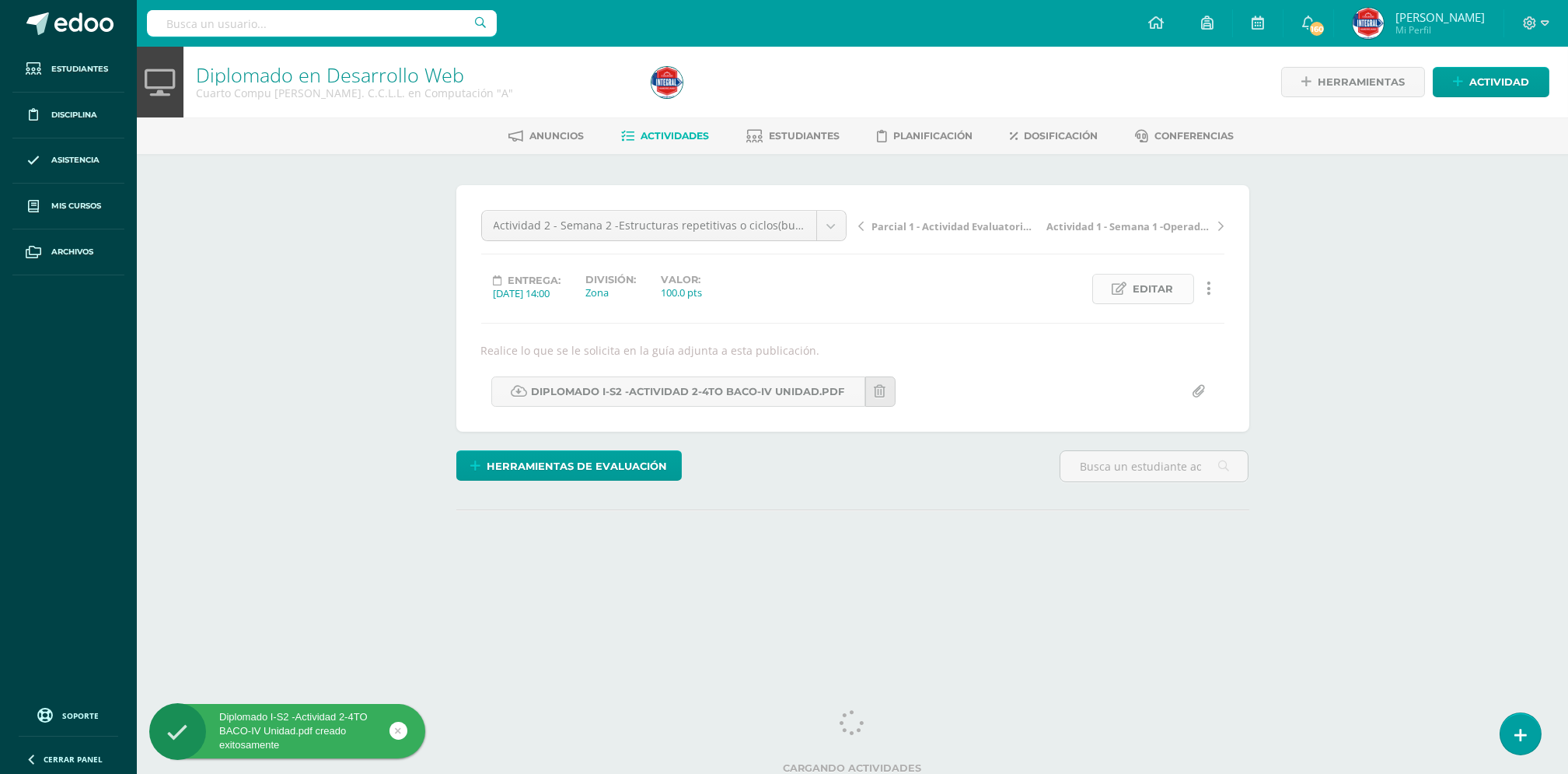
click at [1151, 290] on span "Editar" at bounding box center [1153, 288] width 40 height 29
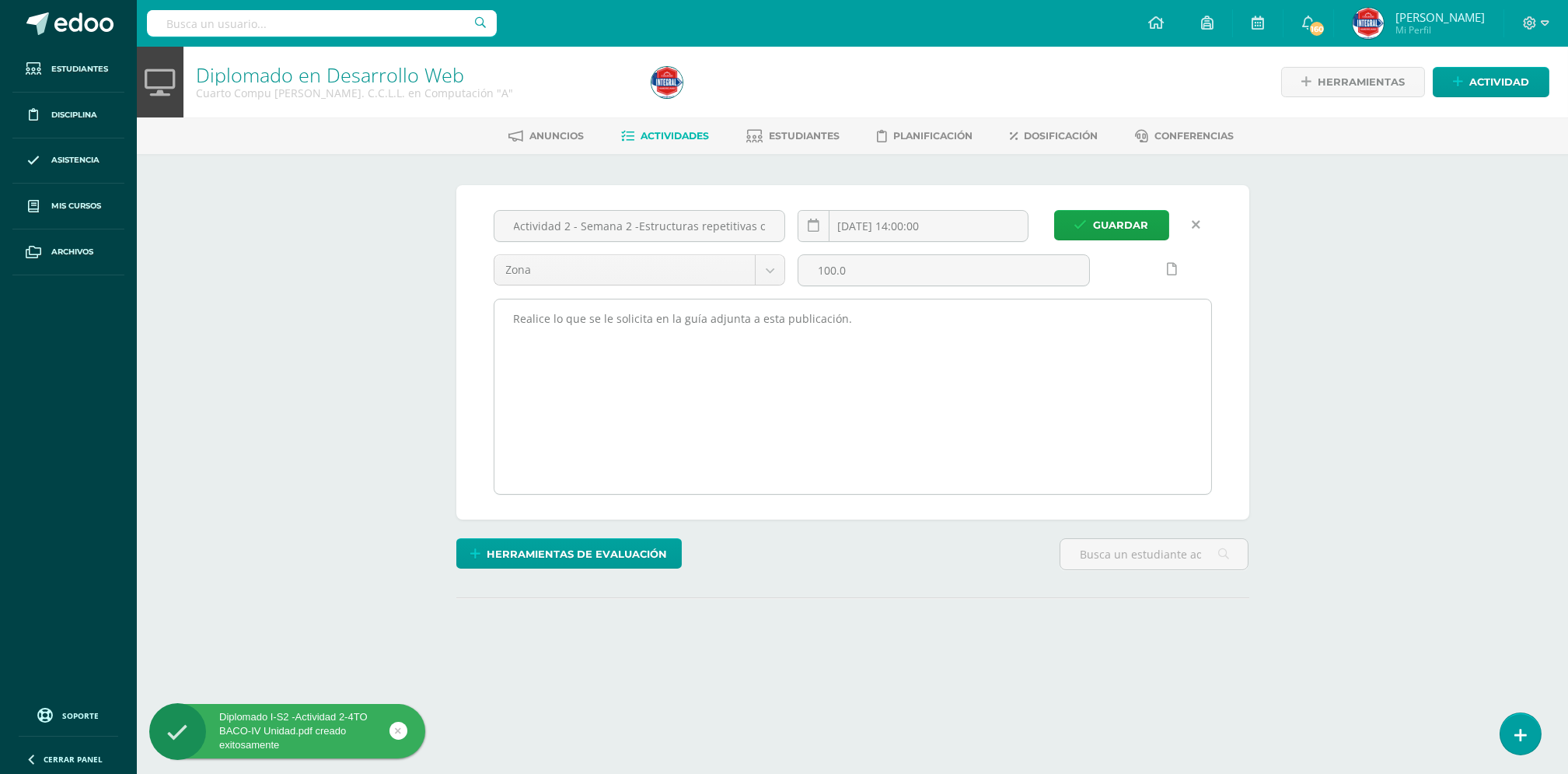
click at [872, 318] on textarea "Realice lo que se le solicita en la guía adjunta a esta publicación." at bounding box center [852, 396] width 717 height 194
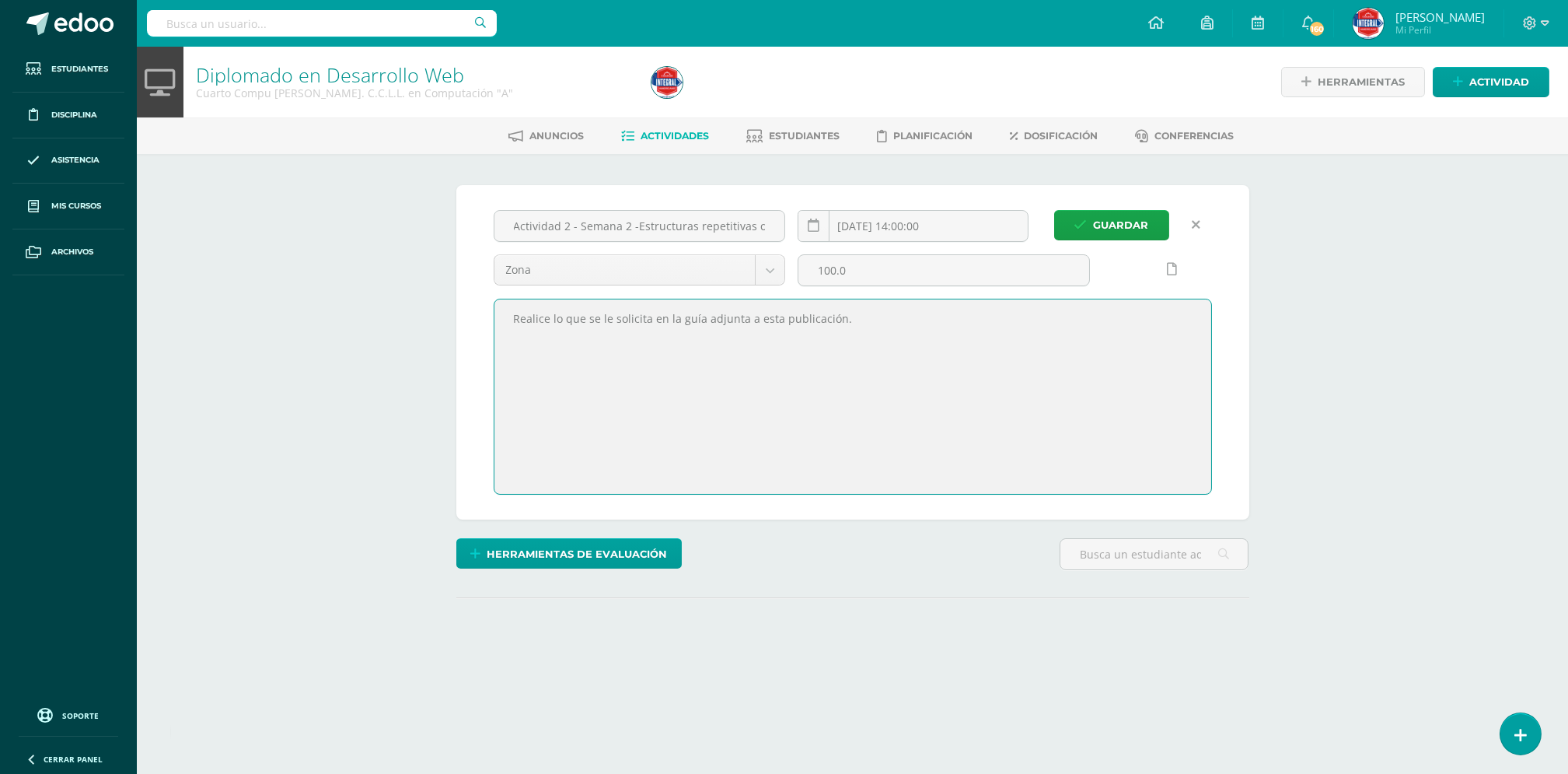
paste textarea "Activad 2 del curso de Tecnología de la Información y Comunicación y subirla a …"
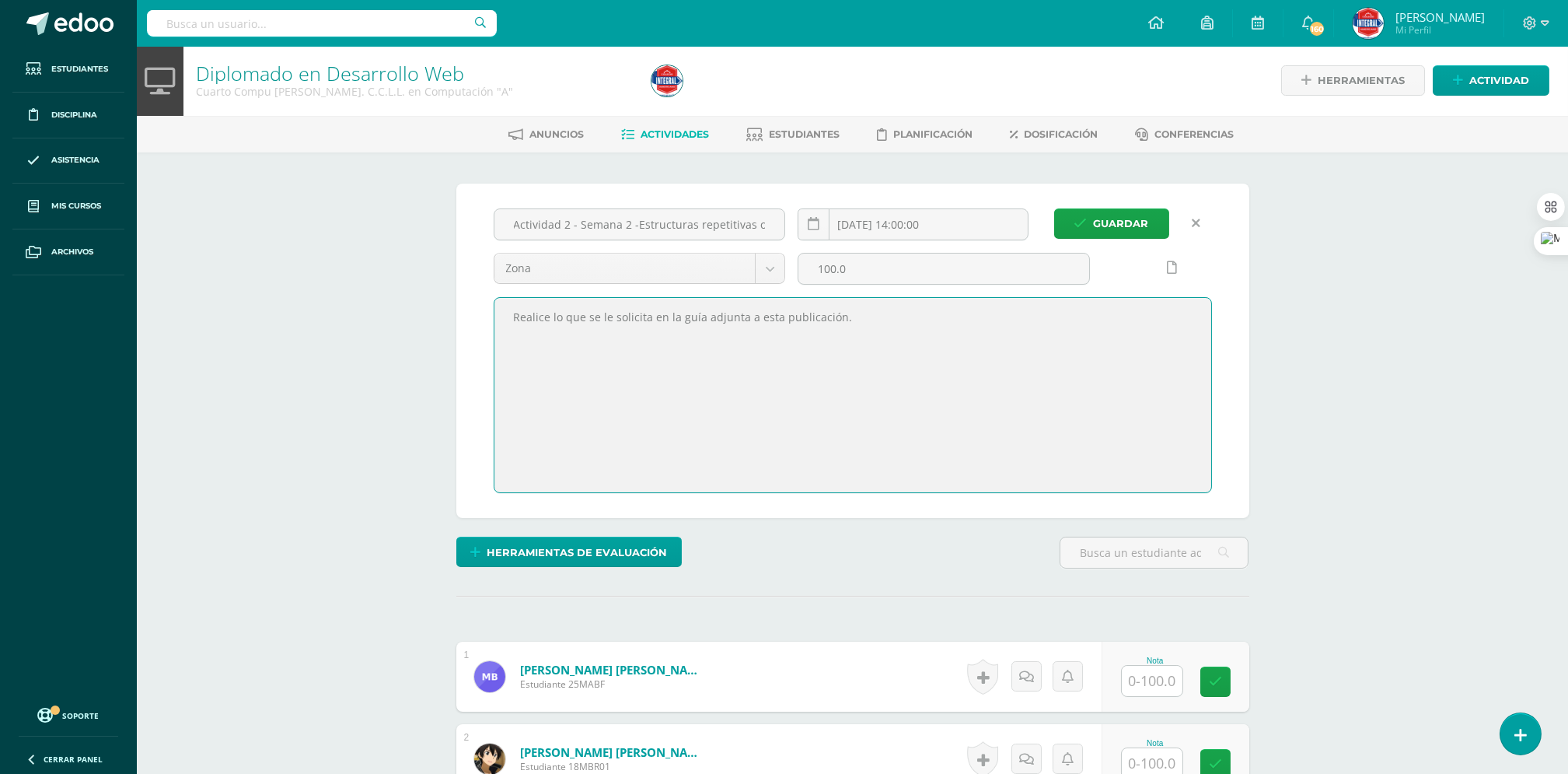
scroll to position [2, 0]
paste textarea "Realizar la Activad 2 del curso de Tecnología de la Información y Comunicación …"
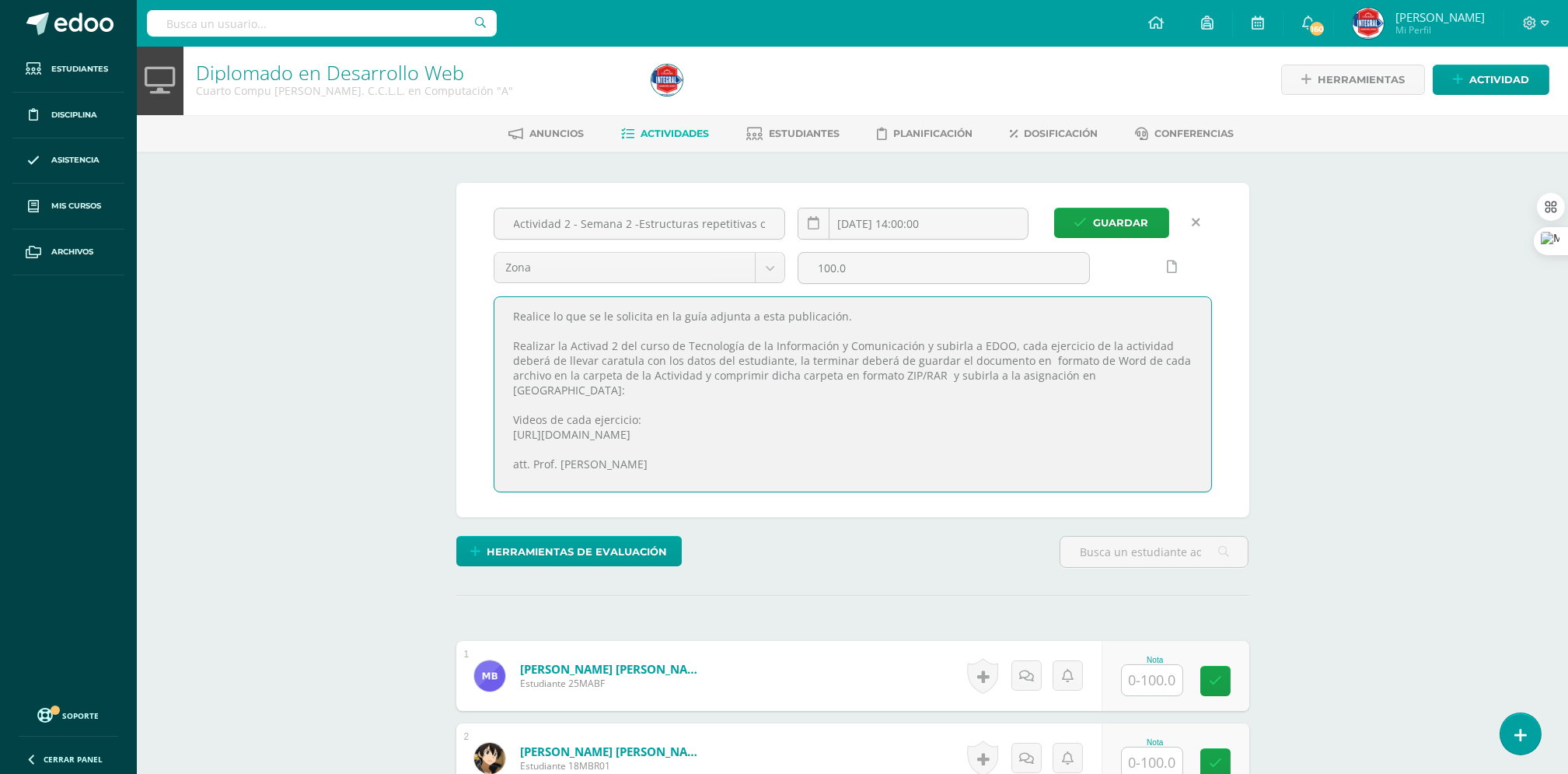
drag, startPoint x: 504, startPoint y: 403, endPoint x: 1014, endPoint y: 424, distance: 510.4
click at [1014, 424] on textarea "Realice lo que se le solicita en la guía adjunta a esta publicación." at bounding box center [852, 394] width 717 height 194
drag, startPoint x: 680, startPoint y: 347, endPoint x: 910, endPoint y: 346, distance: 230.0
click at [910, 346] on textarea "Realice lo que se le solicita en la guía adjunta a esta publicación." at bounding box center [852, 394] width 717 height 194
drag, startPoint x: 761, startPoint y: 362, endPoint x: 970, endPoint y: 359, distance: 209.0
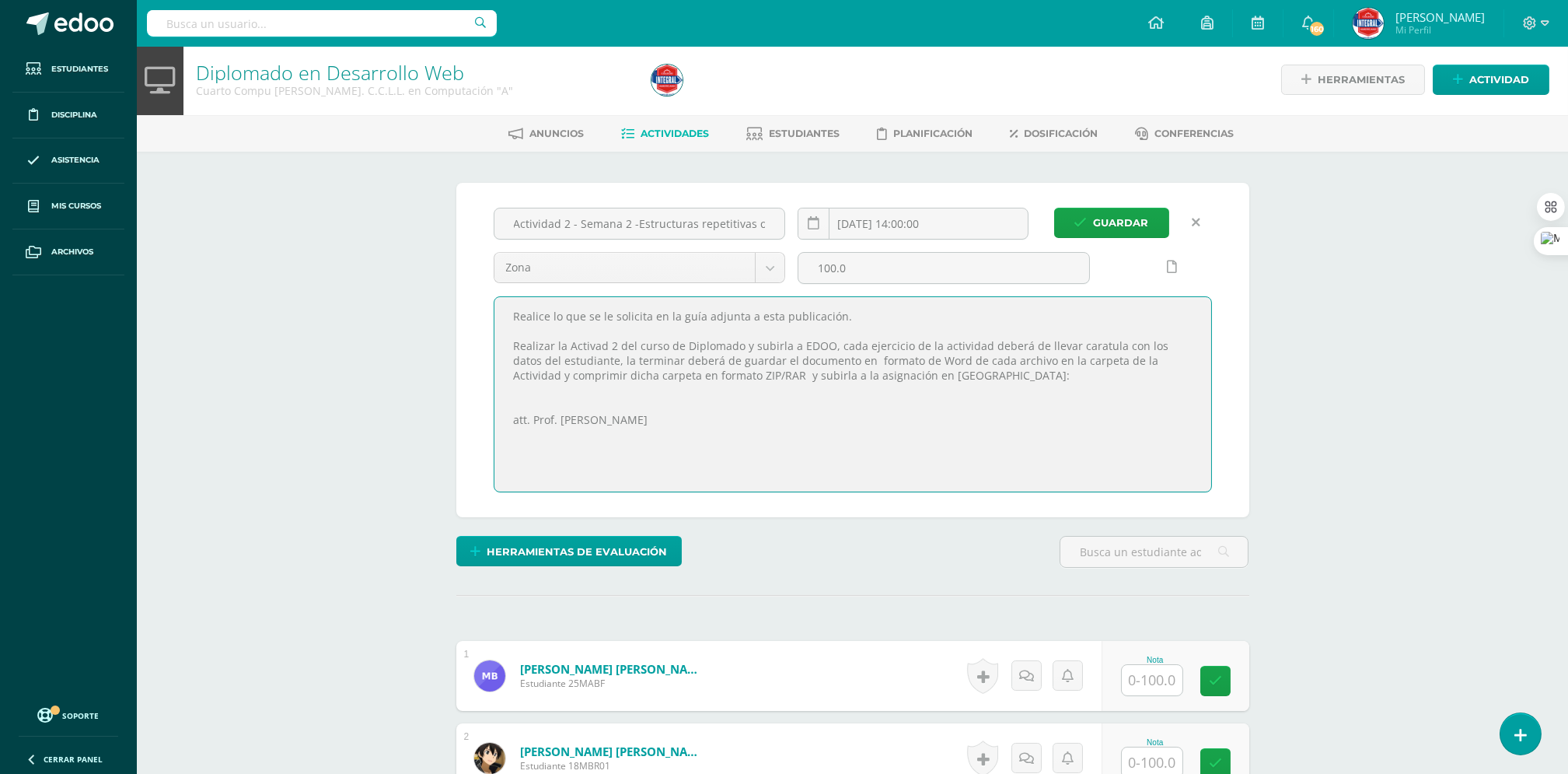
click at [970, 359] on textarea "Realice lo que se le solicita en la guía adjunta a esta publicación." at bounding box center [852, 394] width 717 height 194
drag, startPoint x: 771, startPoint y: 394, endPoint x: 701, endPoint y: 409, distance: 71.6
click at [701, 409] on textarea "Realice lo que se le solicita en la guía adjunta a esta publicación." at bounding box center [852, 394] width 717 height 194
type textarea "Realice lo que se le solicita en la guía adjunta a esta publicación. Realizar l…"
click at [1104, 222] on span "Guardar" at bounding box center [1122, 222] width 55 height 29
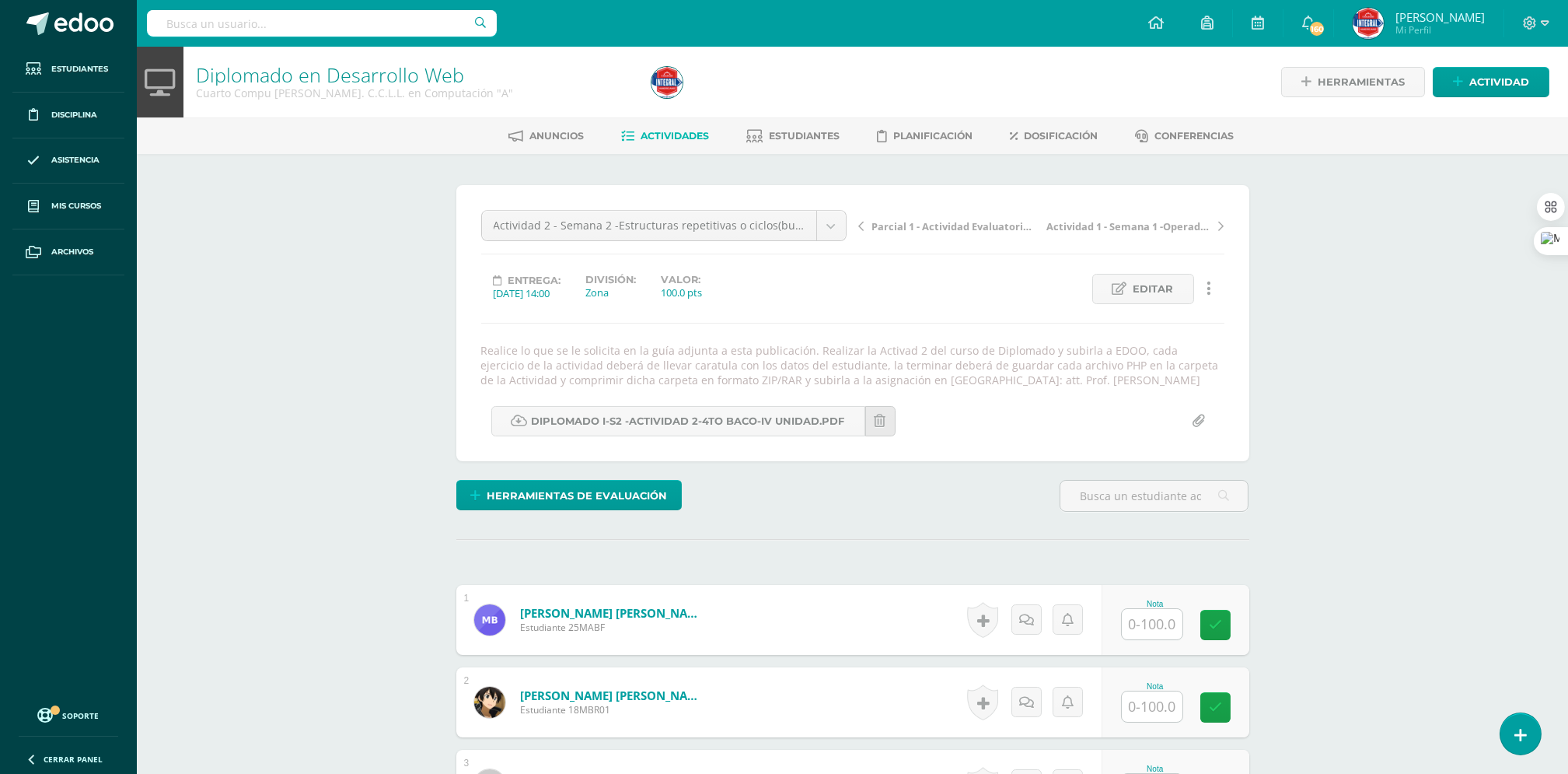
drag, startPoint x: 480, startPoint y: 350, endPoint x: 1025, endPoint y: 390, distance: 546.5
click at [1026, 389] on div "Actividad 2 - Semana 2 -Estructuras repetitivas o ciclos(bucles): Ciclo While E…" at bounding box center [853, 323] width 743 height 226
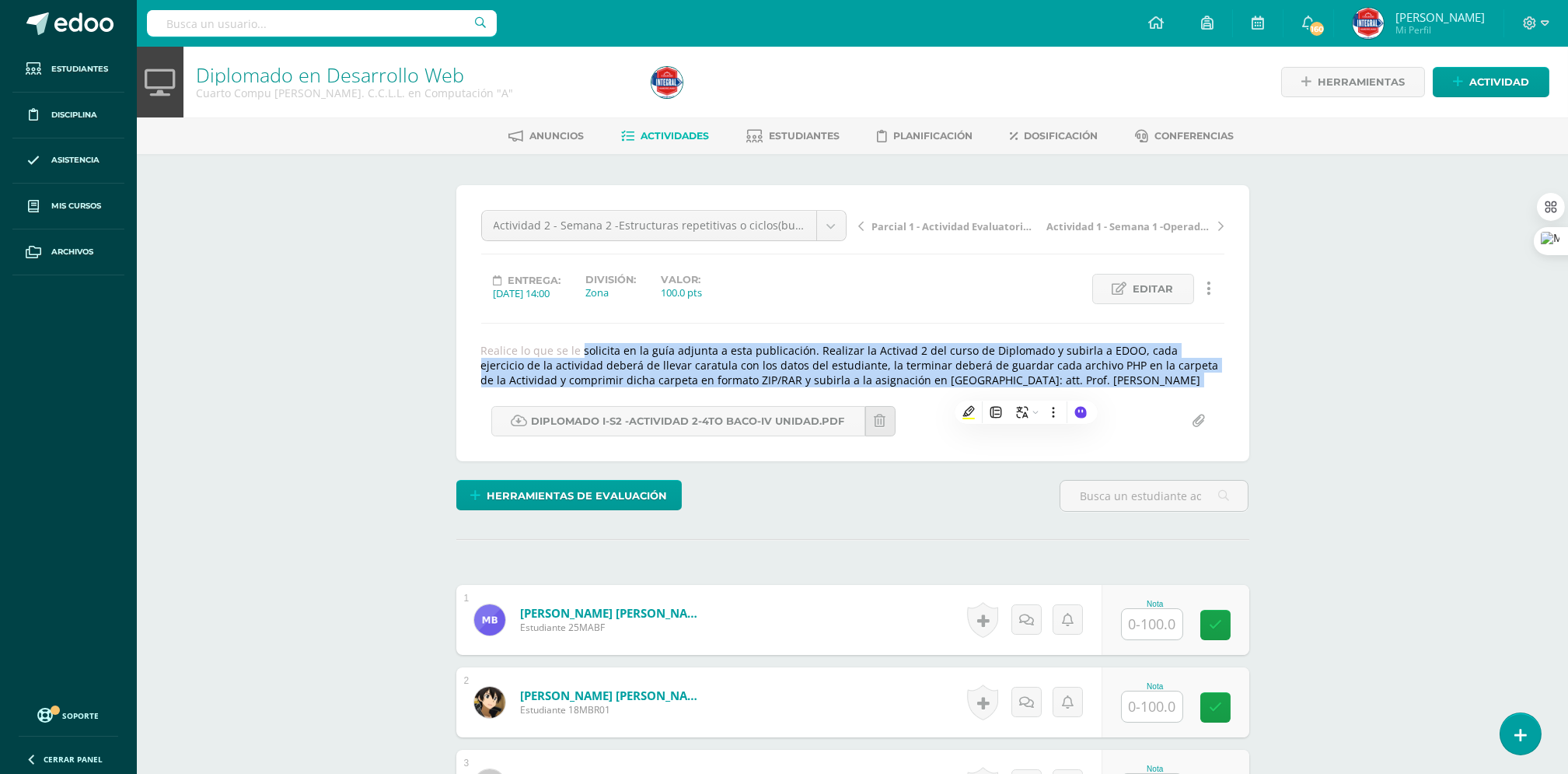
copy div "Realice lo que se le solicita en la guía adjunta a esta publicación. Realizar l…"
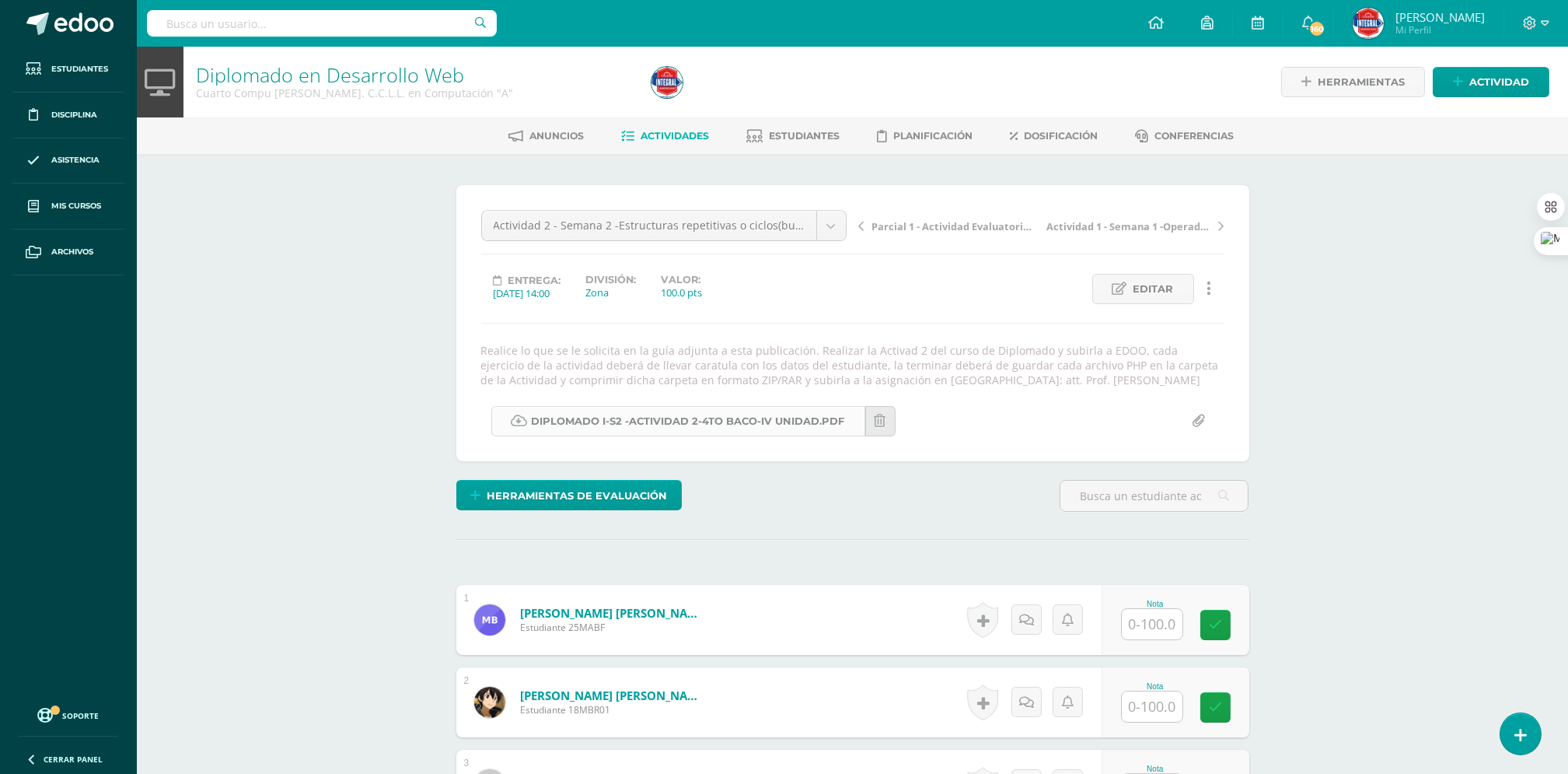
click at [777, 414] on link "Diplomado I-S2 -Actividad 2-4TO BACO-IV Unidad.pdf" at bounding box center [679, 421] width 374 height 31
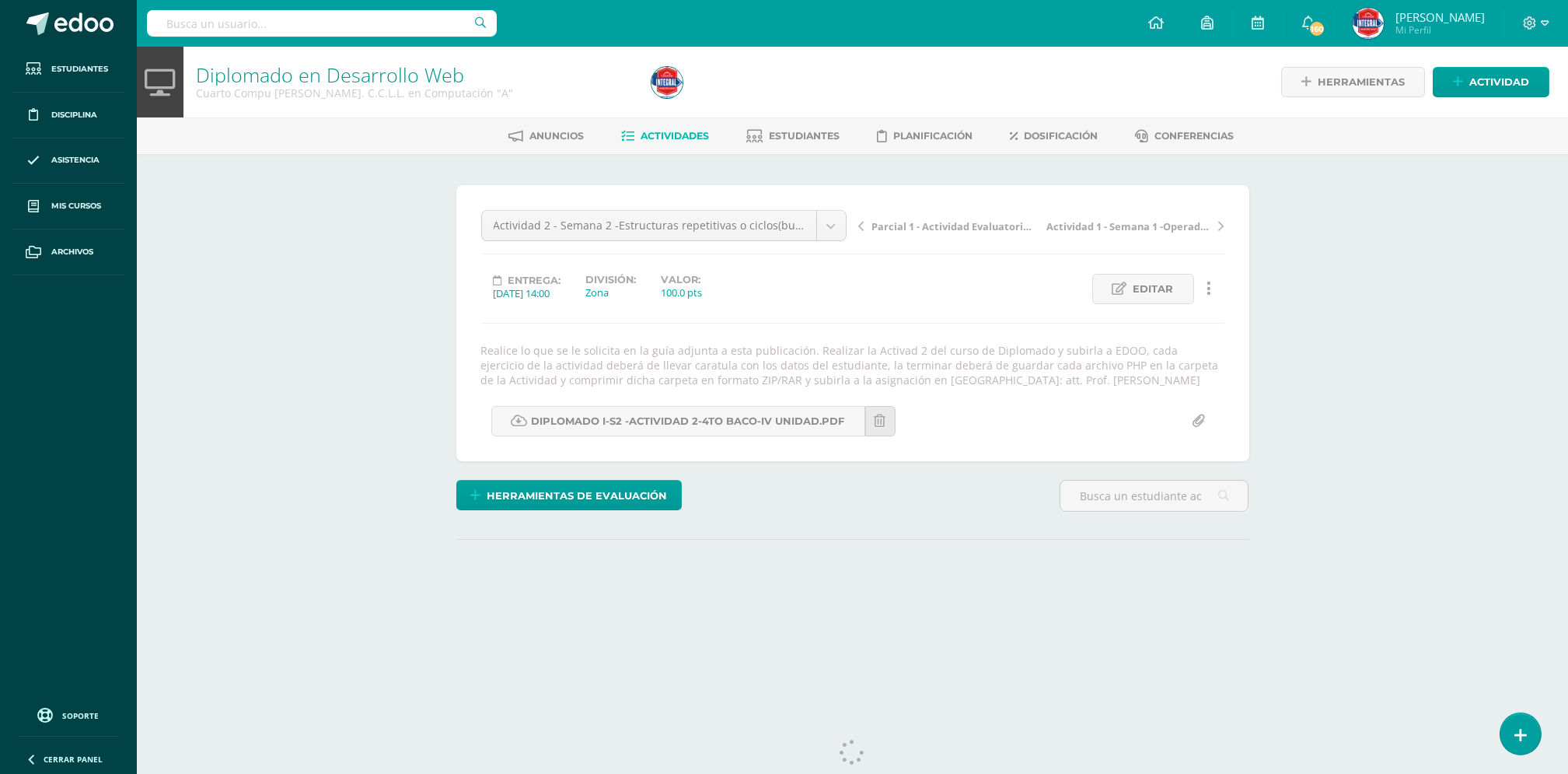
click at [1211, 287] on link at bounding box center [1209, 288] width 31 height 31
click at [1207, 288] on icon at bounding box center [1209, 288] width 5 height 17
click at [1285, 277] on div "Diplomado en Desarrollo Web Cuarto Compu [PERSON_NAME]. C.C.L.L. en Computación…" at bounding box center [852, 353] width 1431 height 614
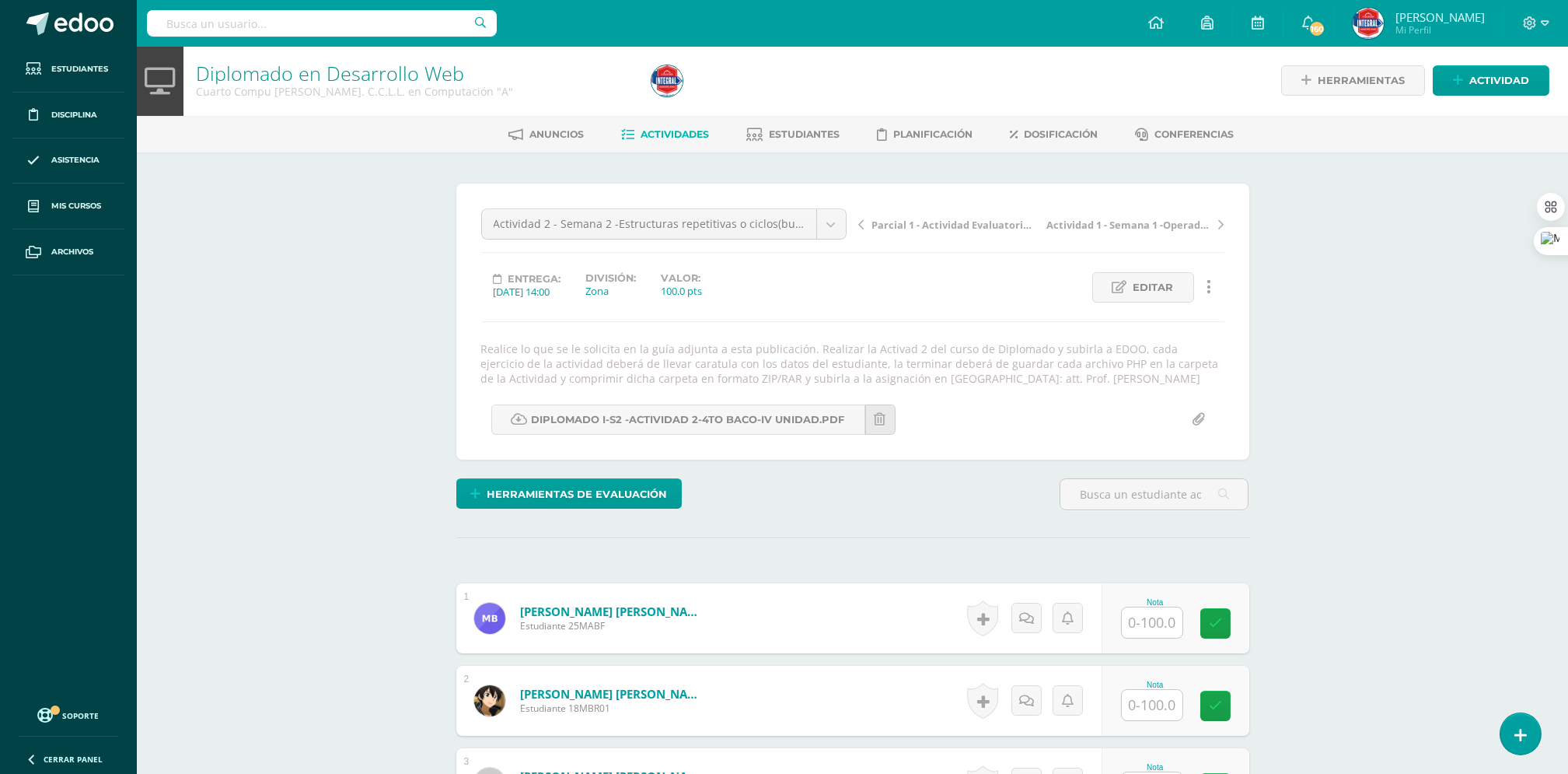
scroll to position [2, 0]
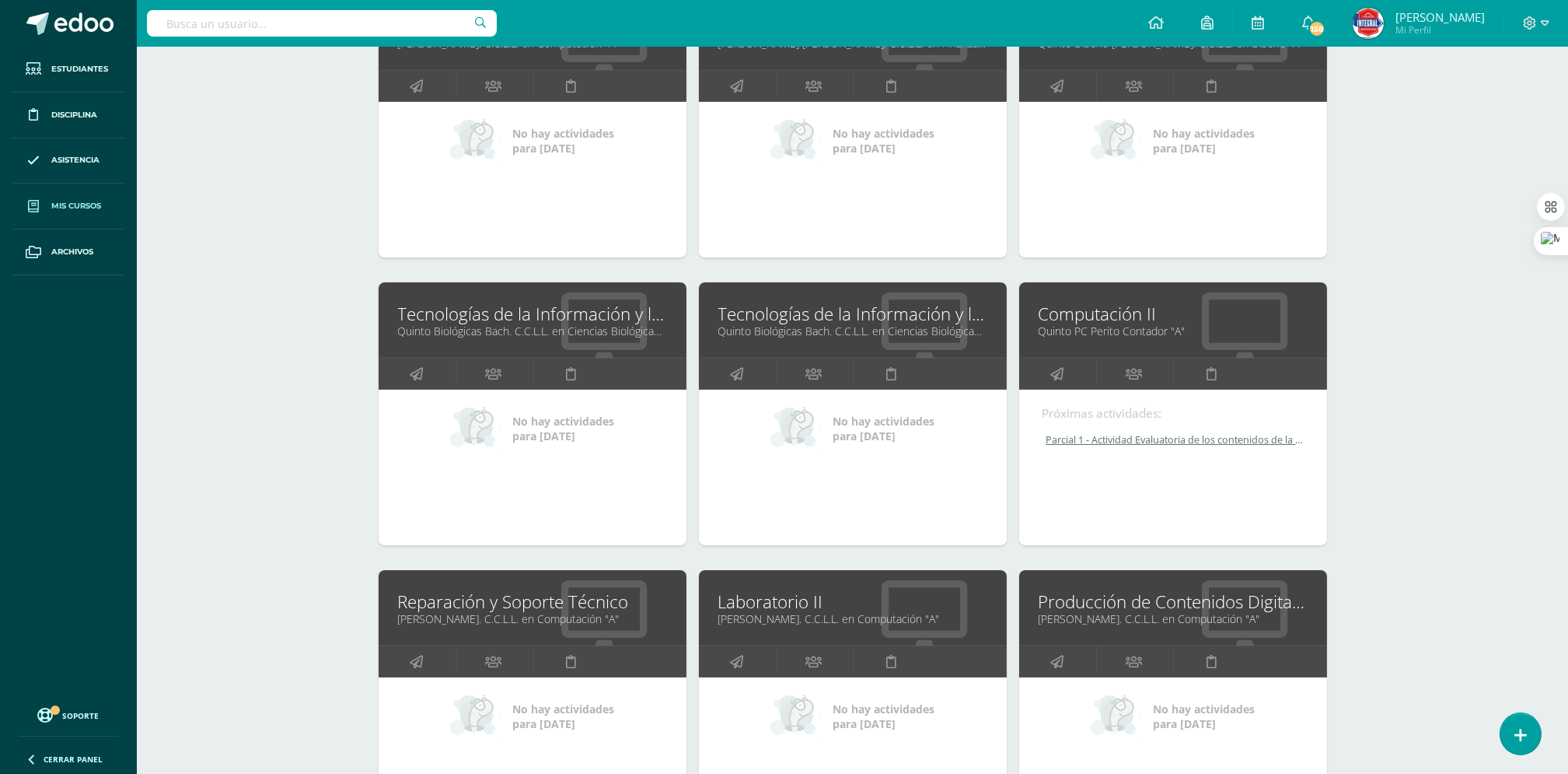
scroll to position [1451, 0]
